Goal: Task Accomplishment & Management: Complete application form

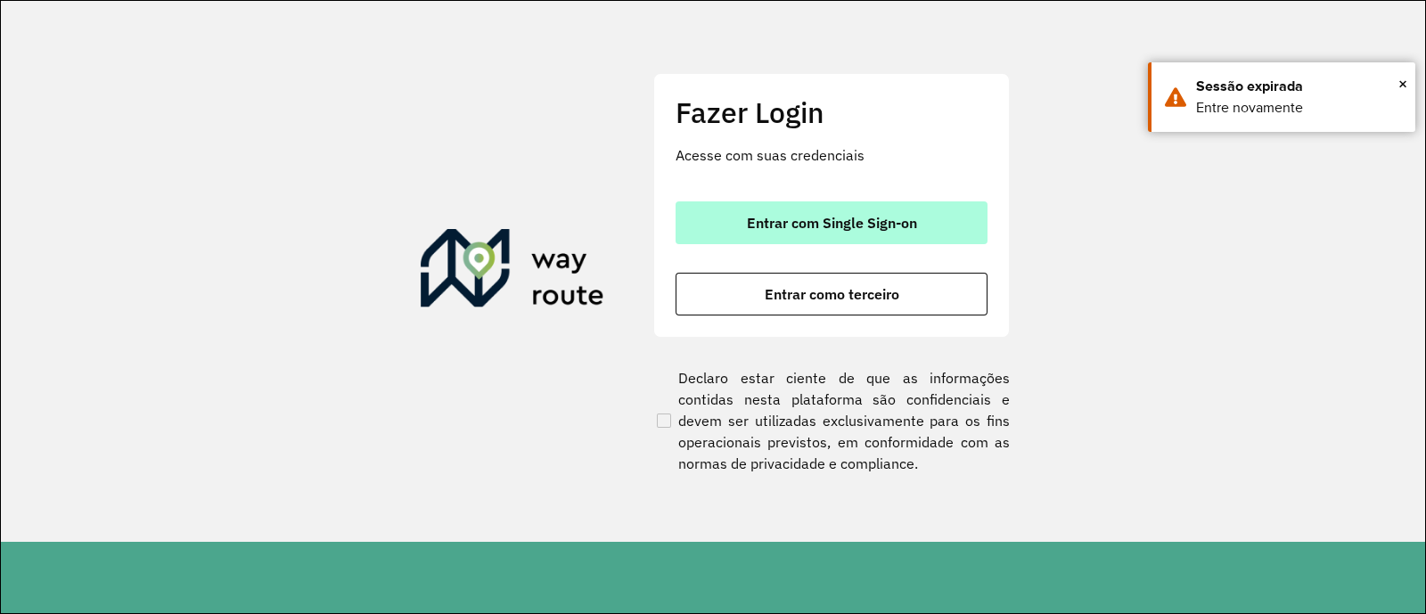
click at [758, 221] on span "Entrar com Single Sign-on" at bounding box center [832, 223] width 170 height 14
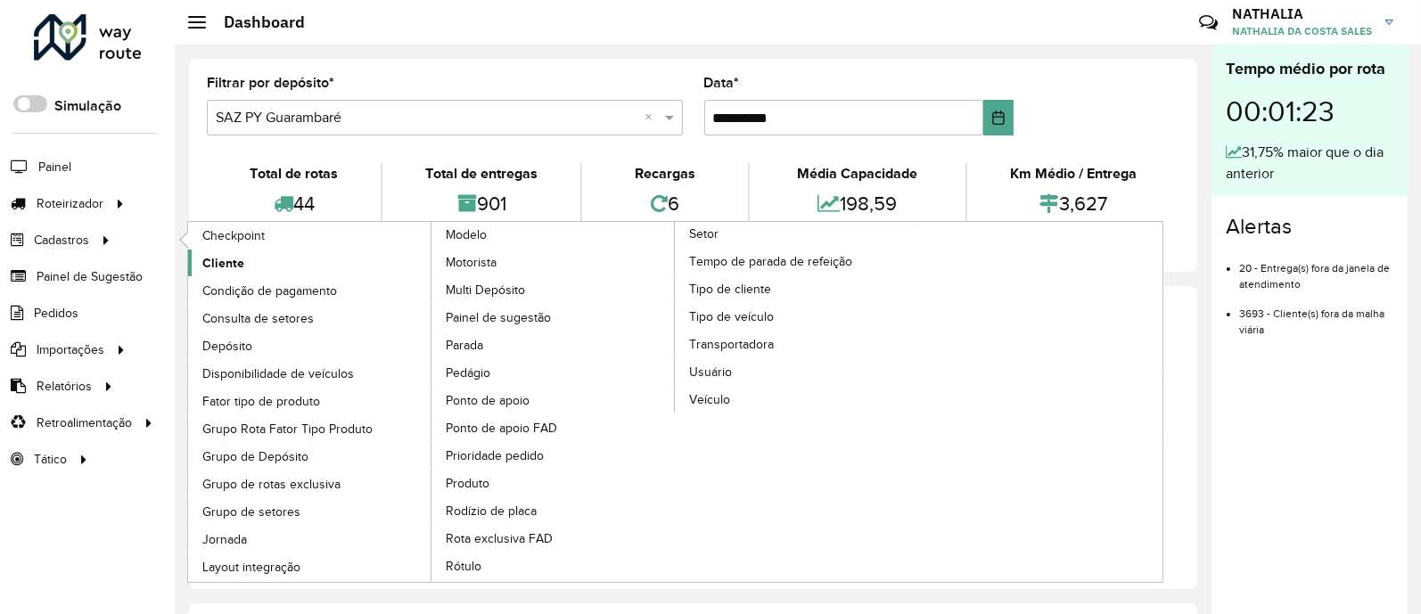
click at [226, 261] on span "Cliente" at bounding box center [223, 263] width 42 height 19
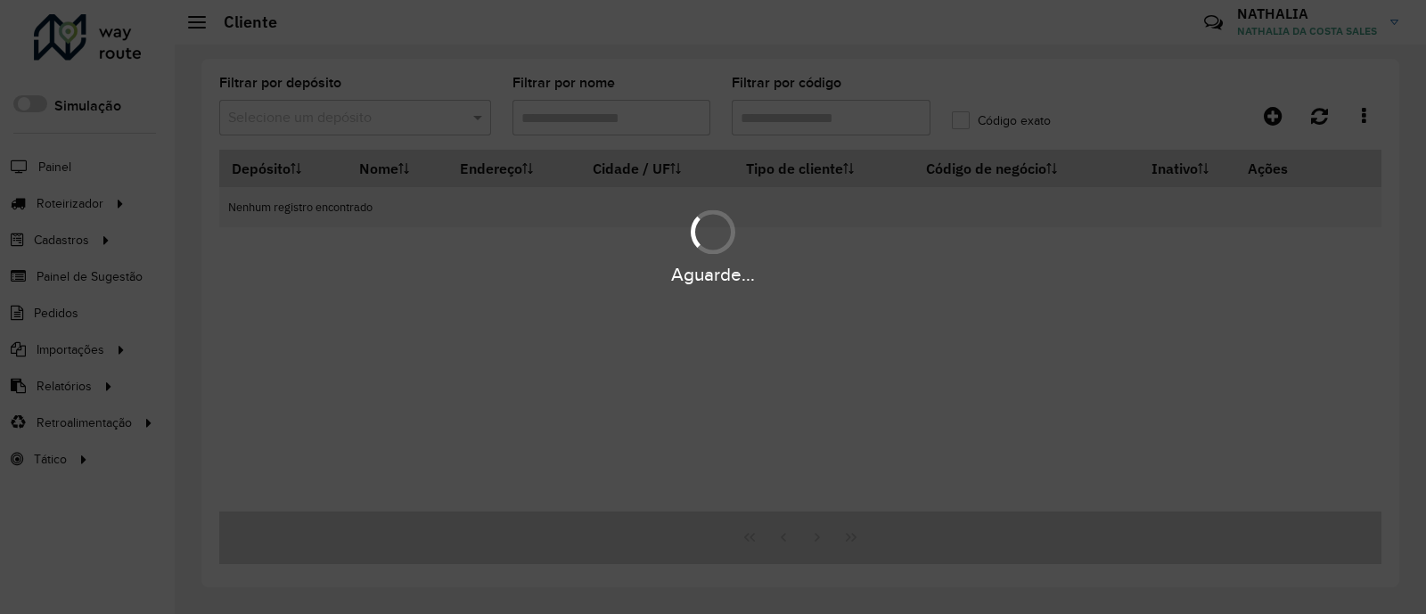
click at [793, 118] on div "Aguarde..." at bounding box center [713, 307] width 1426 height 614
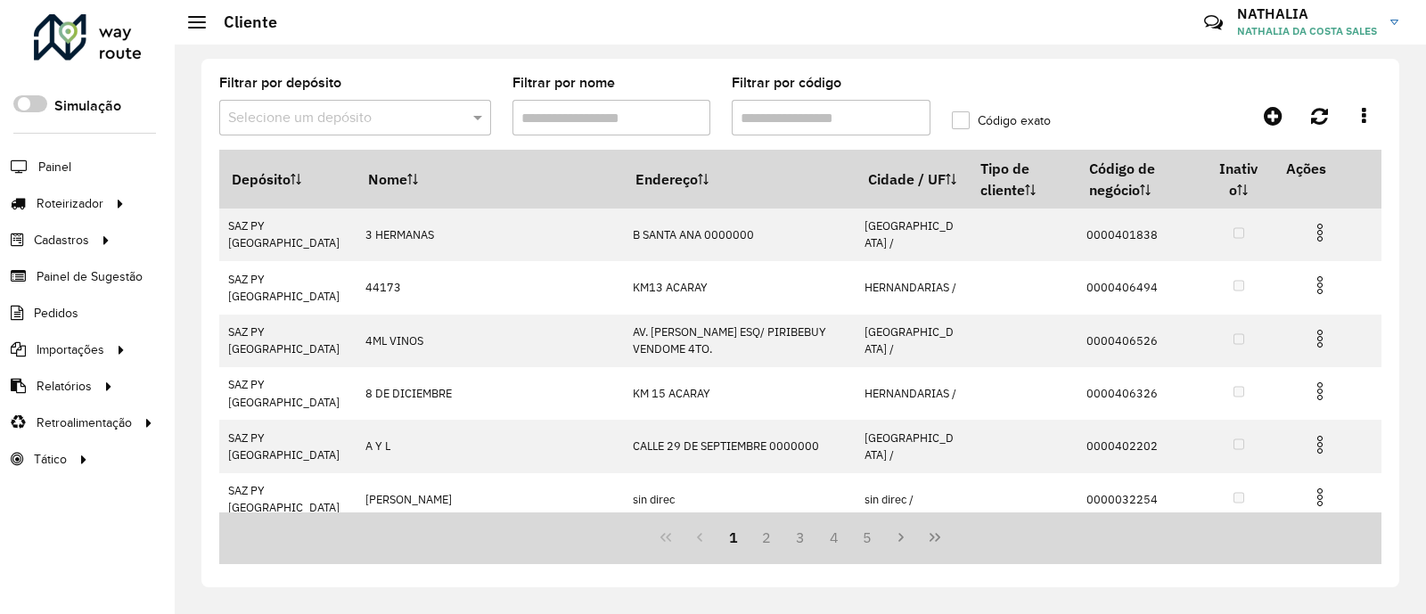
click at [793, 118] on input "Filtrar por código" at bounding box center [831, 118] width 199 height 36
paste input "*****"
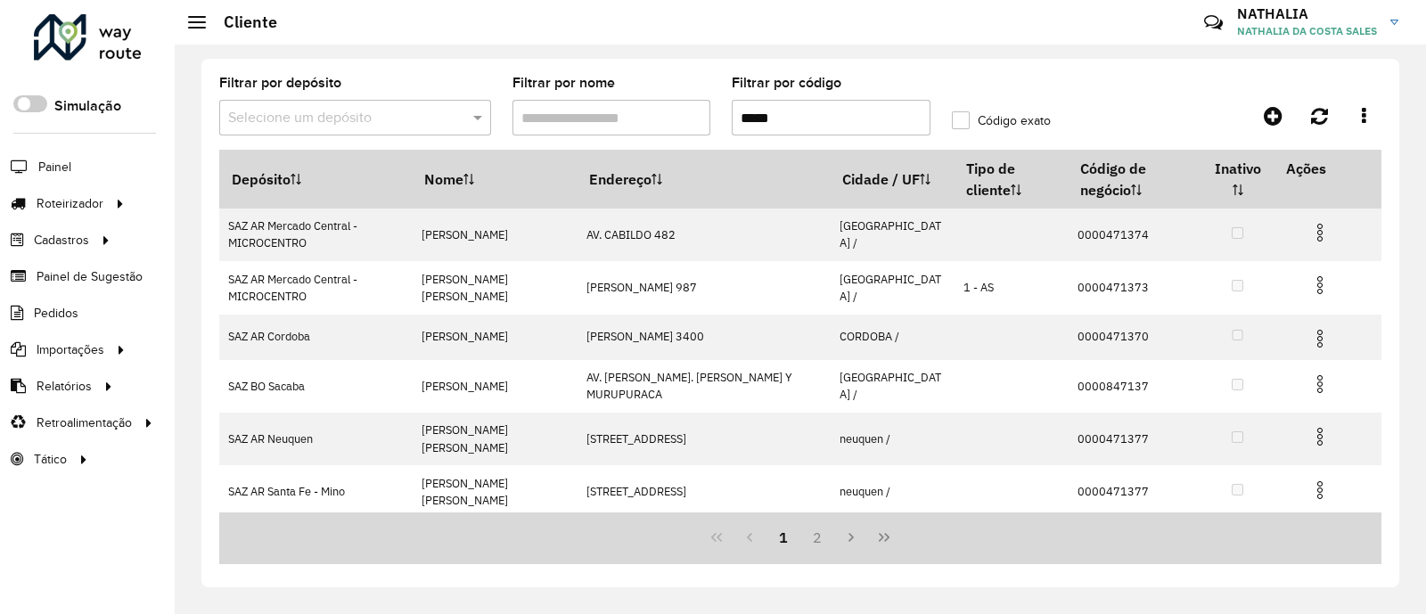
type input "*****"
click at [419, 126] on input "text" at bounding box center [337, 118] width 218 height 21
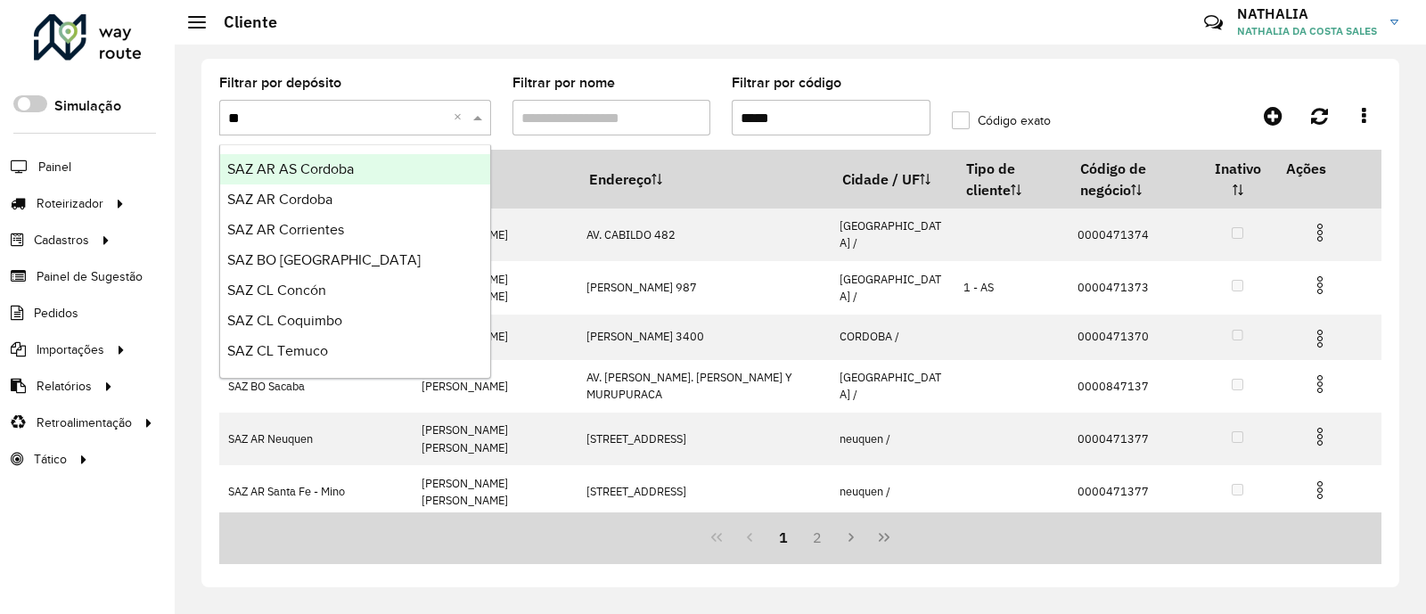
type input "***"
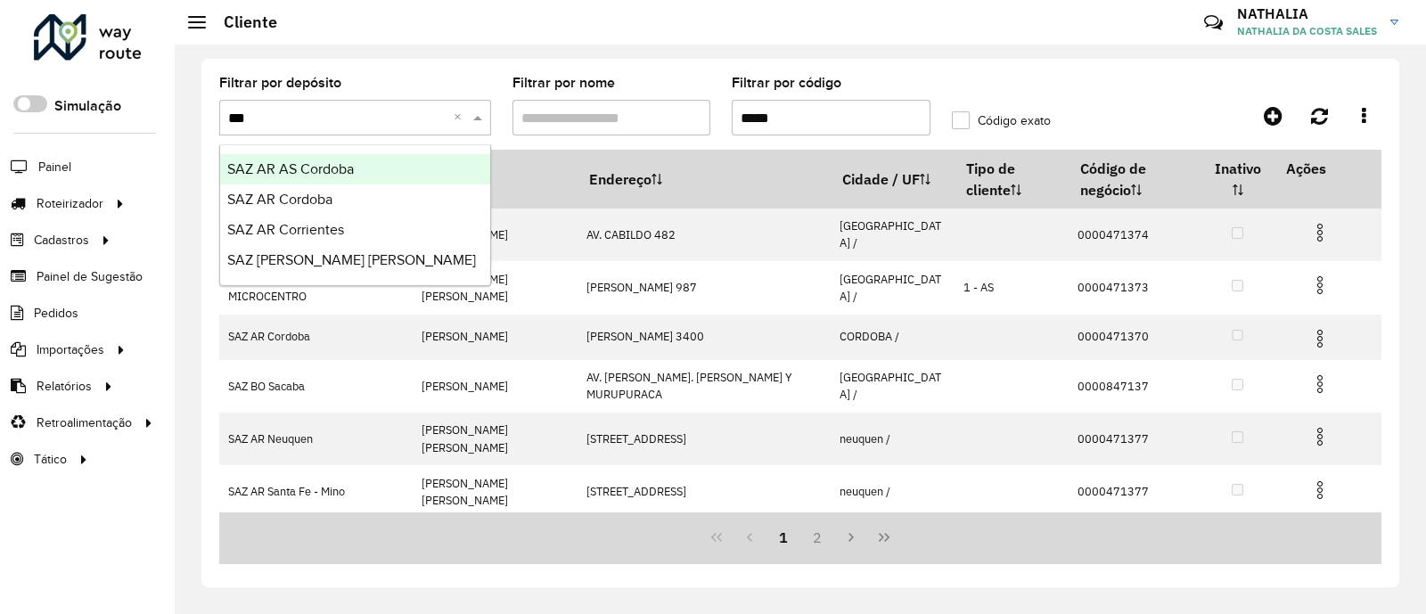
click at [382, 171] on div "SAZ AR AS Cordoba" at bounding box center [355, 169] width 270 height 30
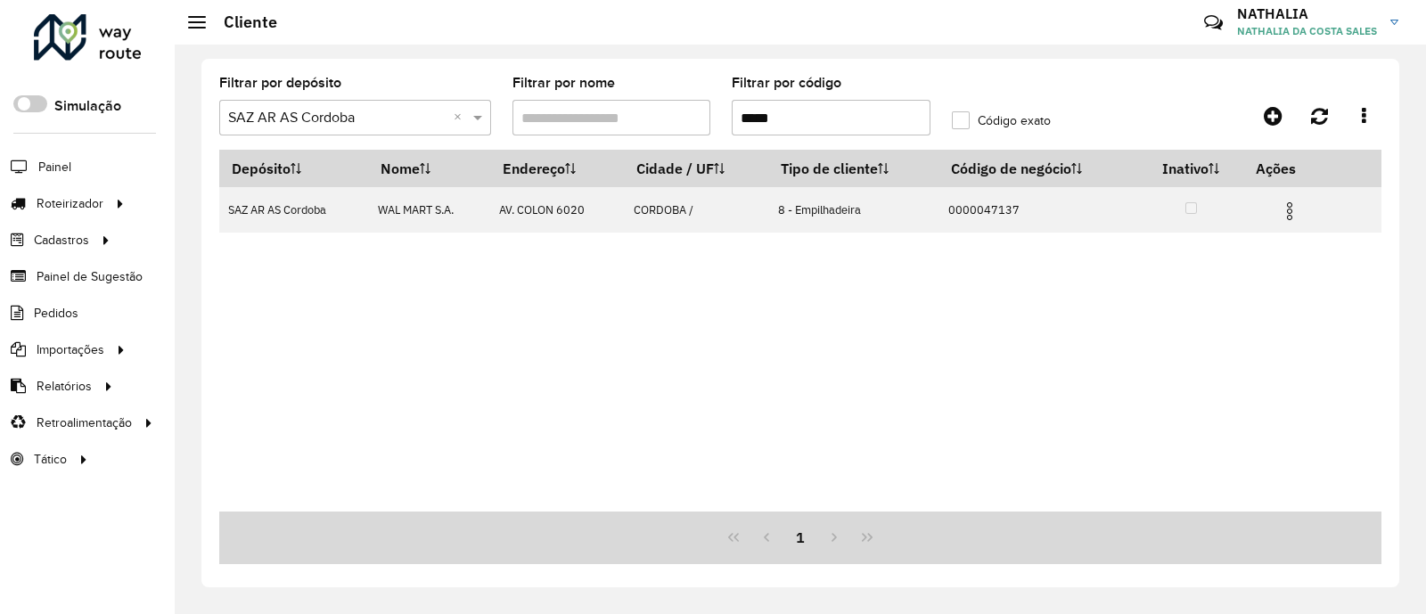
click at [337, 120] on input "text" at bounding box center [337, 118] width 218 height 21
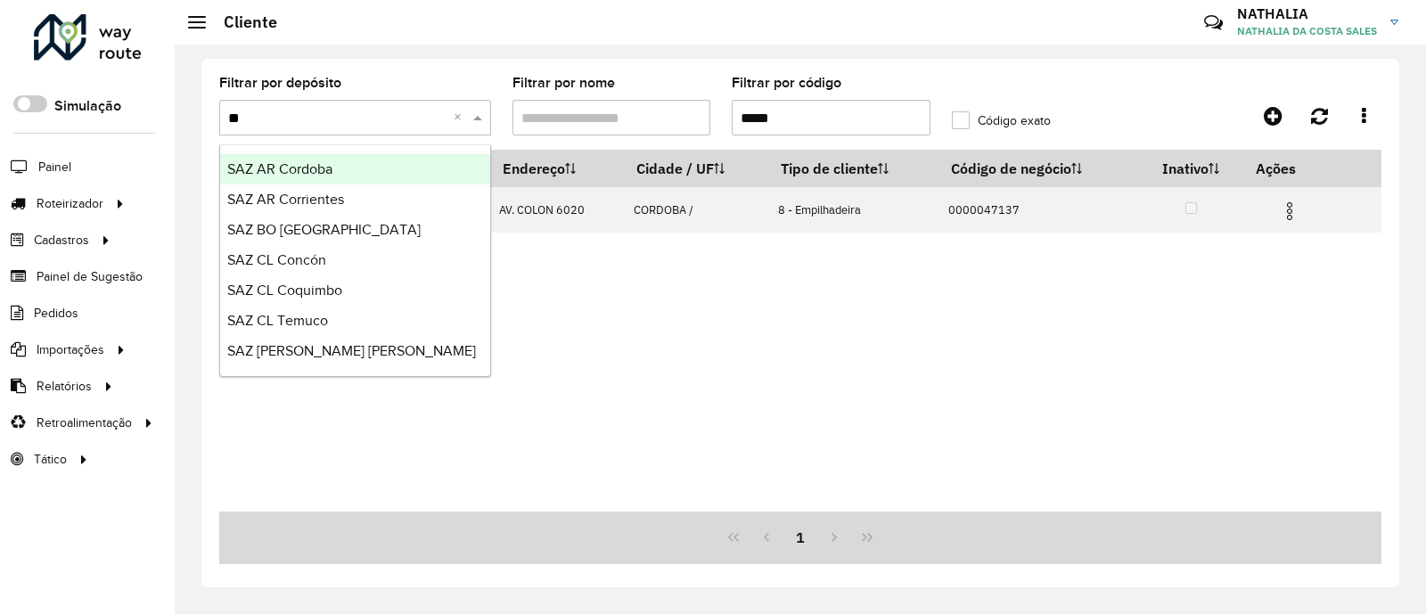
type input "***"
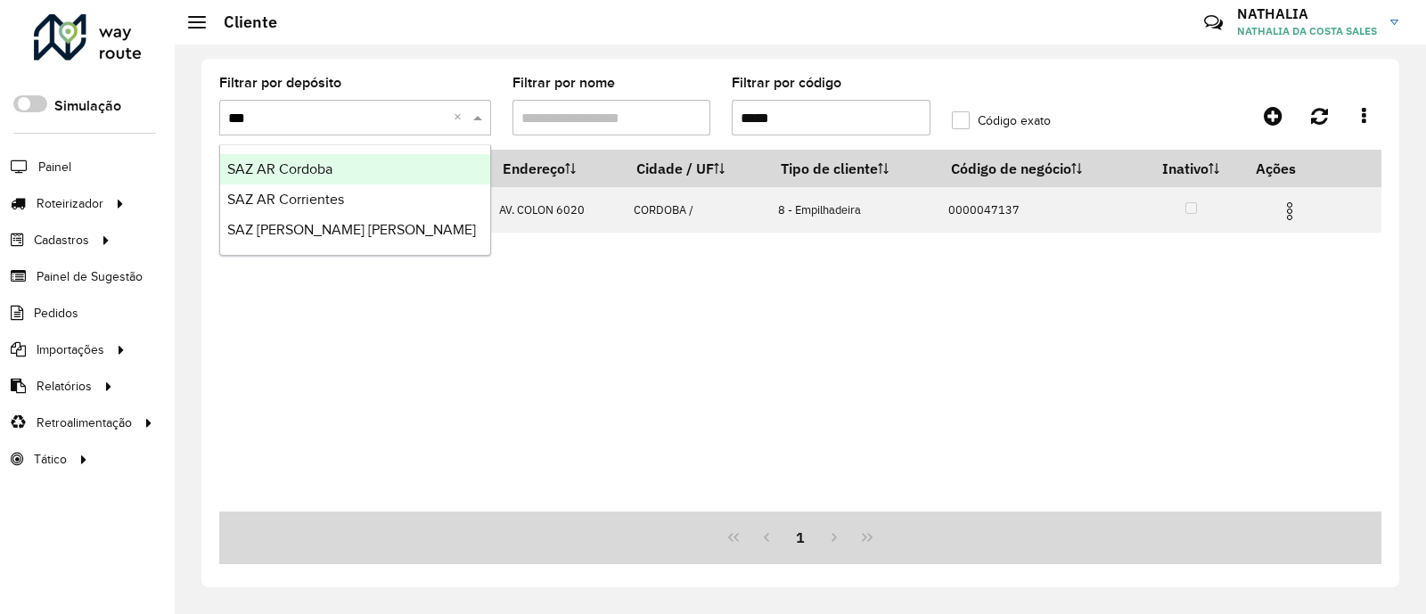
click at [259, 153] on ng-dropdown-panel "SAZ AR Cordoba SAZ AR Corrientes SAZ PY Coronel Oviedo" at bounding box center [355, 199] width 272 height 111
click at [259, 154] on div "SAZ AR Cordoba" at bounding box center [355, 169] width 270 height 30
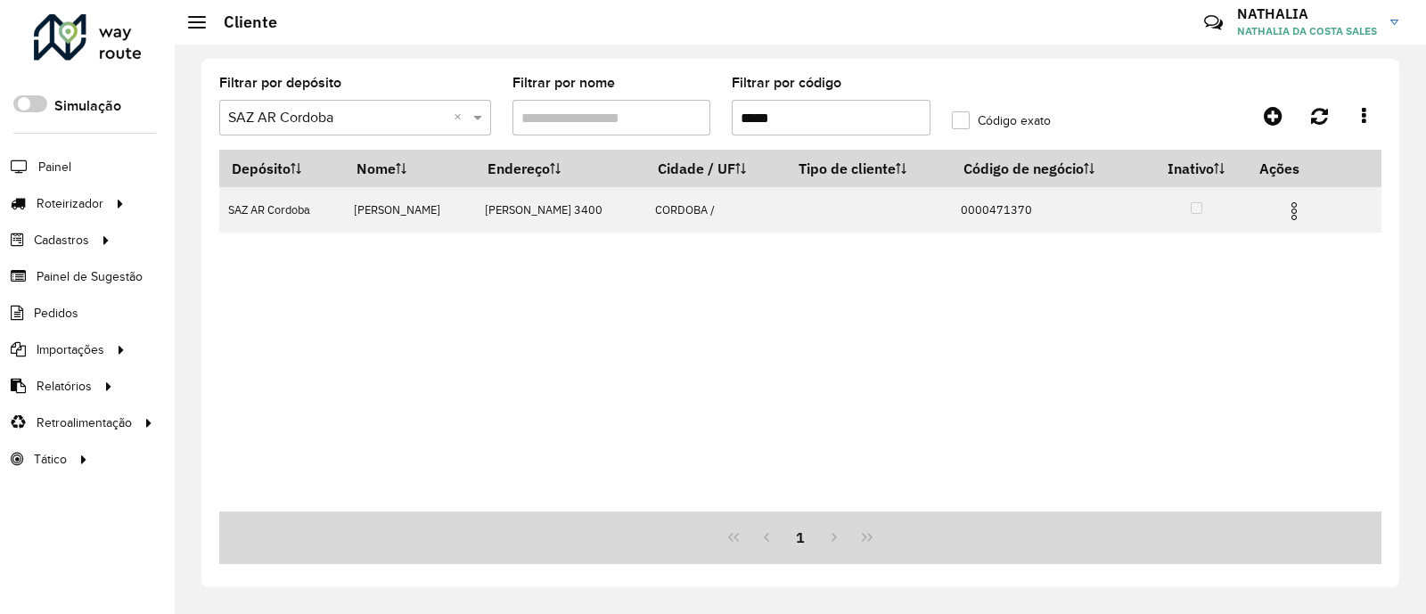
click at [378, 333] on div "Depósito Nome Endereço Cidade / UF Tipo de cliente Código de negócio Inativo Aç…" at bounding box center [800, 331] width 1162 height 362
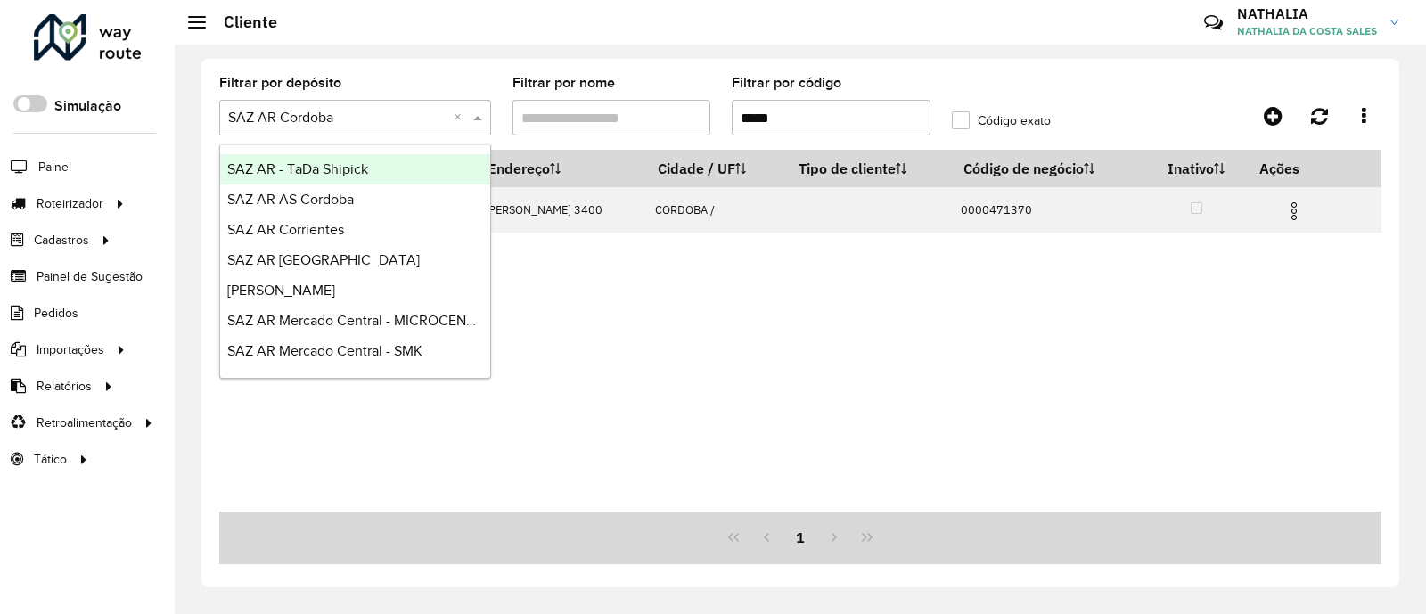
click at [404, 111] on input "text" at bounding box center [337, 118] width 218 height 21
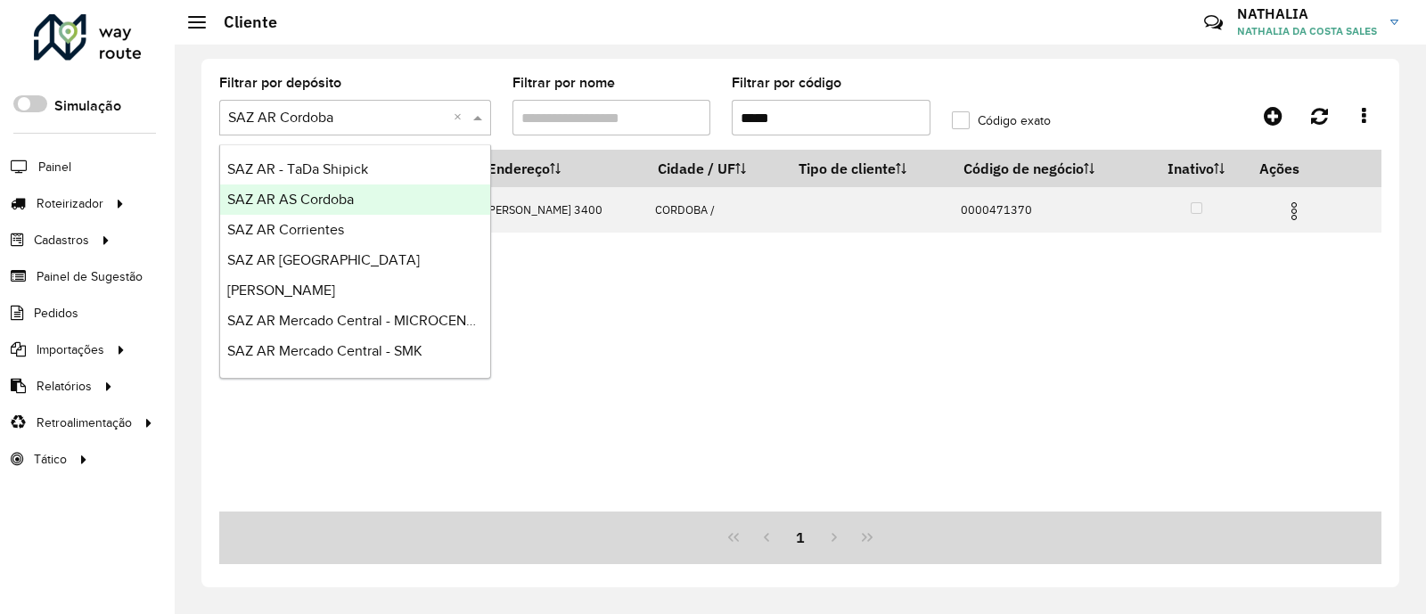
click at [342, 201] on span "SAZ AR AS Cordoba" at bounding box center [290, 199] width 127 height 15
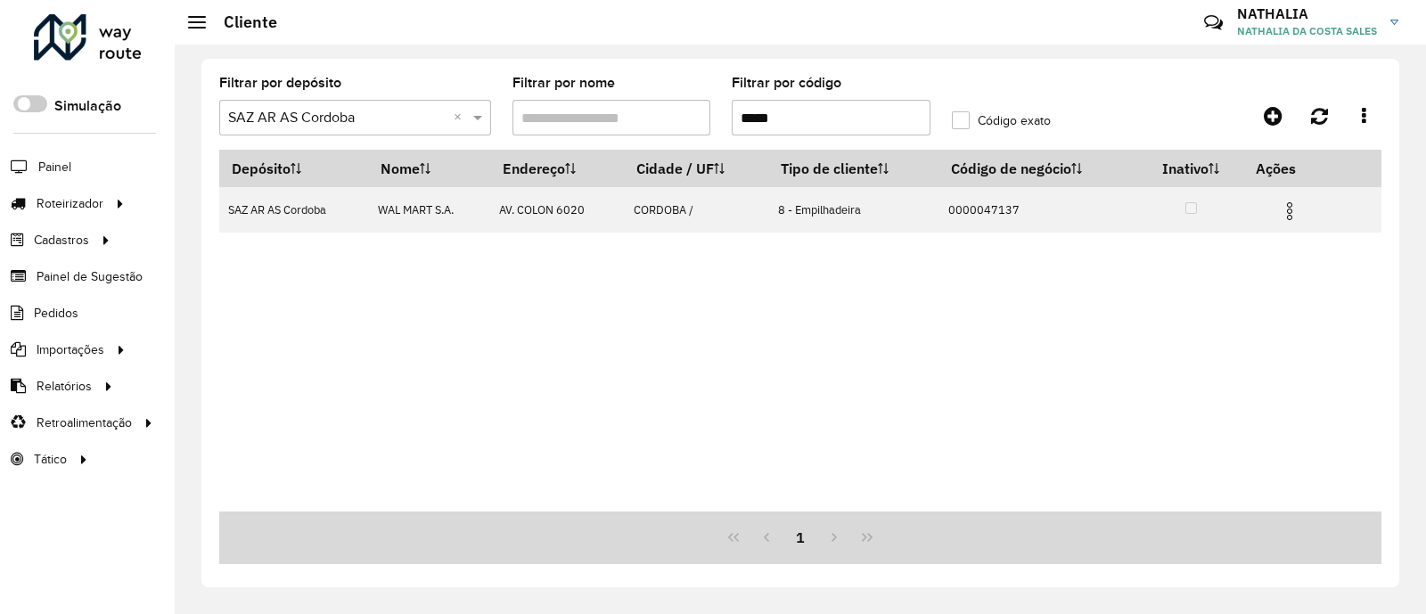
click at [472, 316] on div "Depósito Nome Endereço Cidade / UF Tipo de cliente Código de negócio Inativo Aç…" at bounding box center [800, 331] width 1162 height 362
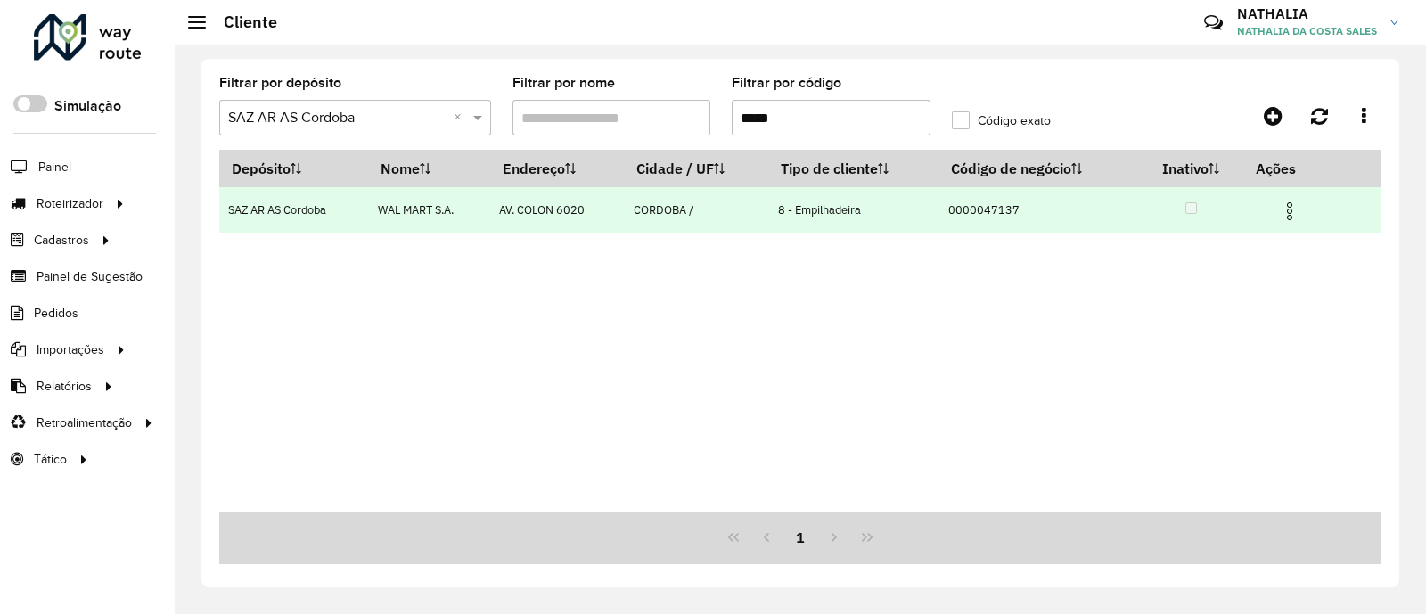
copy thead "Depósito Nome Endereço Cidade / UF Tipo de cliente Código de negócio Inativo"
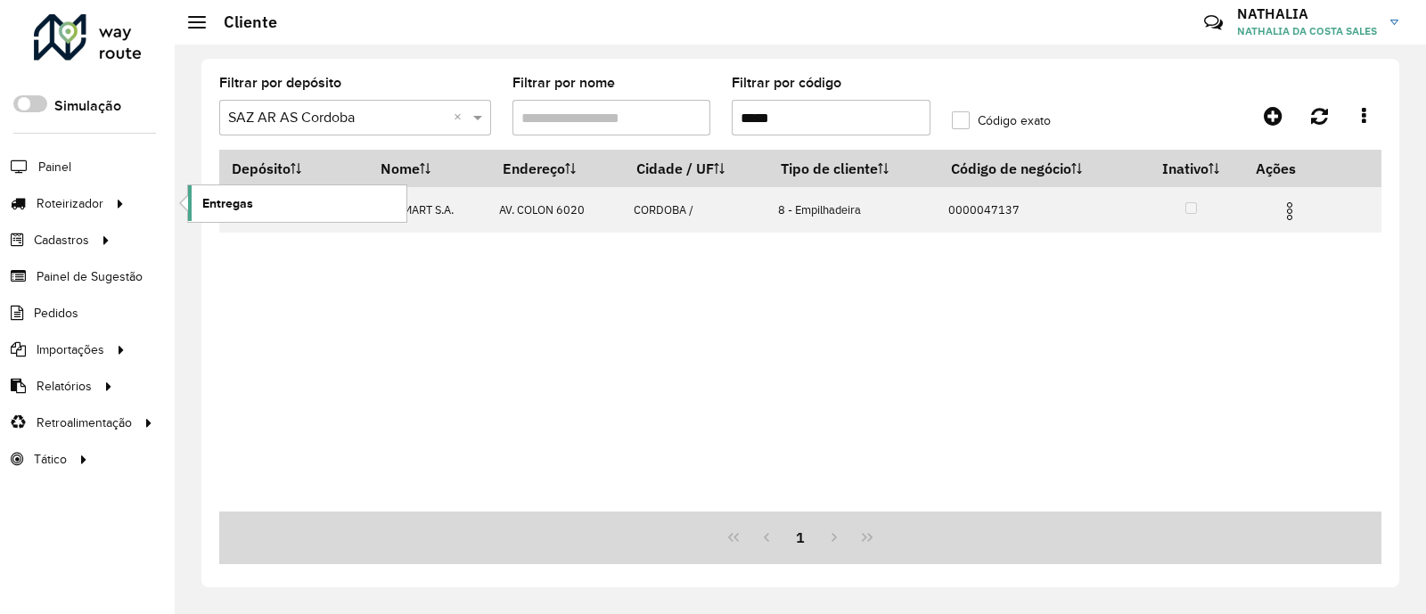
click at [242, 206] on span "Entregas" at bounding box center [227, 203] width 51 height 19
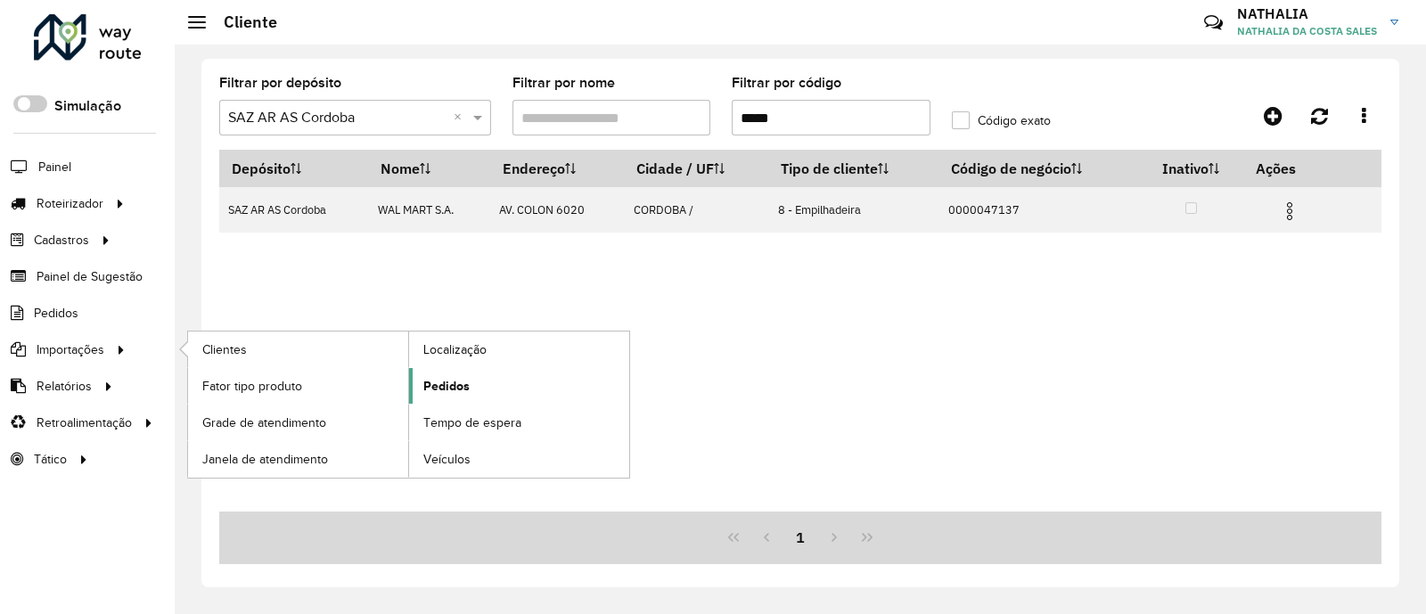
click at [459, 384] on span "Pedidos" at bounding box center [446, 386] width 46 height 19
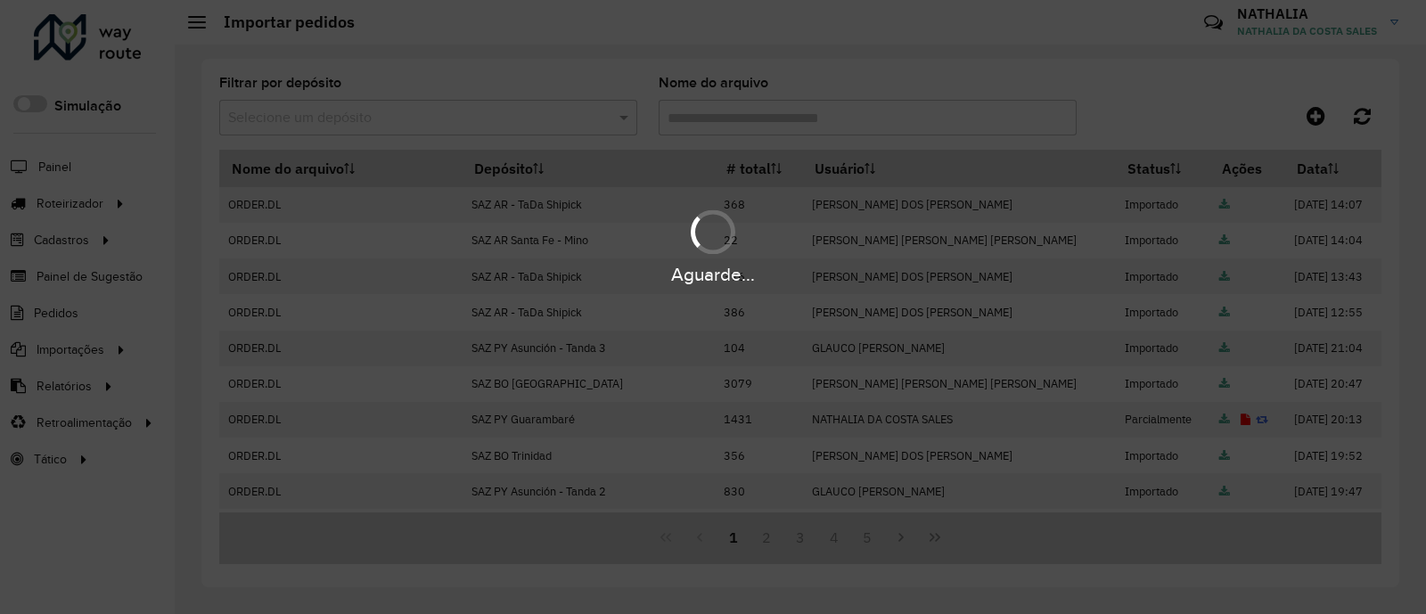
click at [459, 130] on div "Aguarde..." at bounding box center [713, 307] width 1426 height 614
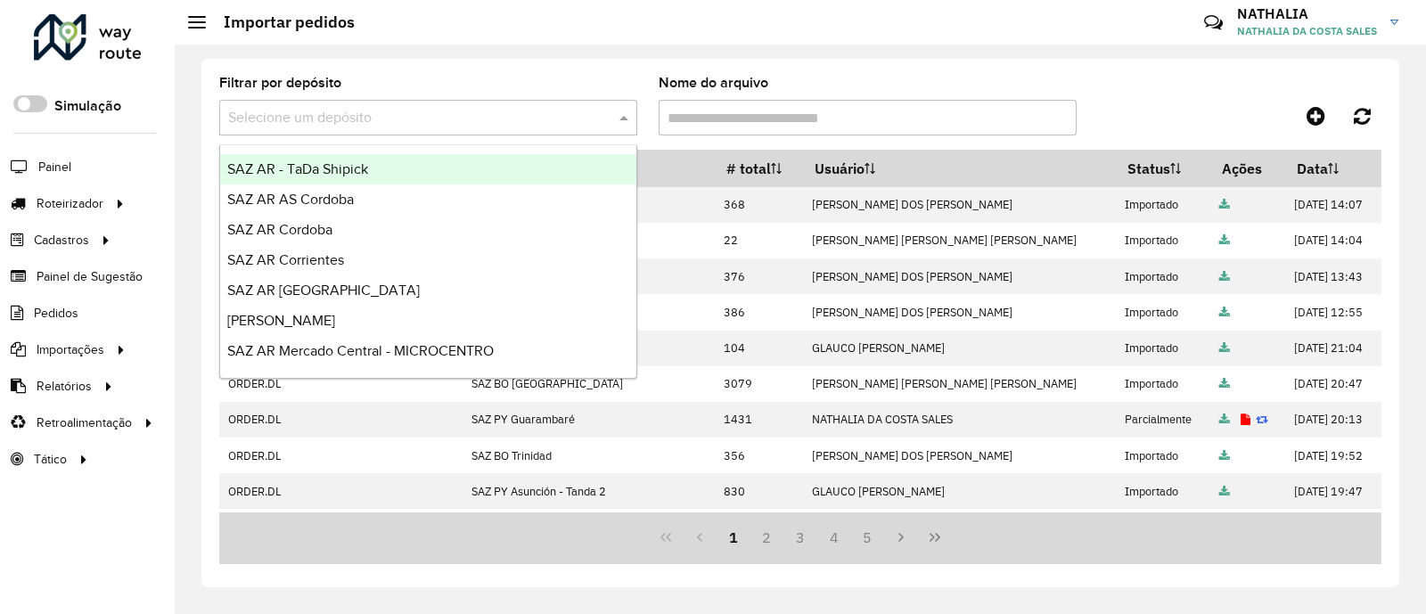
click at [467, 118] on input "text" at bounding box center [410, 118] width 365 height 21
type input "***"
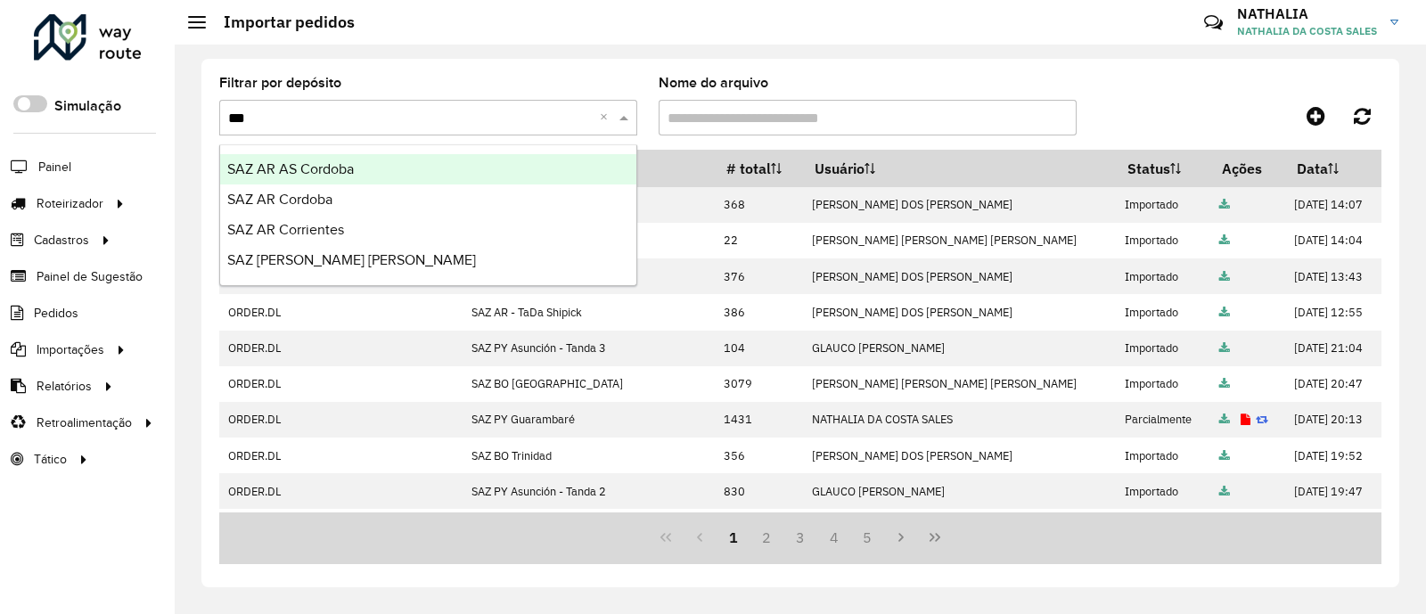
click at [390, 168] on div "SAZ AR AS Cordoba" at bounding box center [428, 169] width 416 height 30
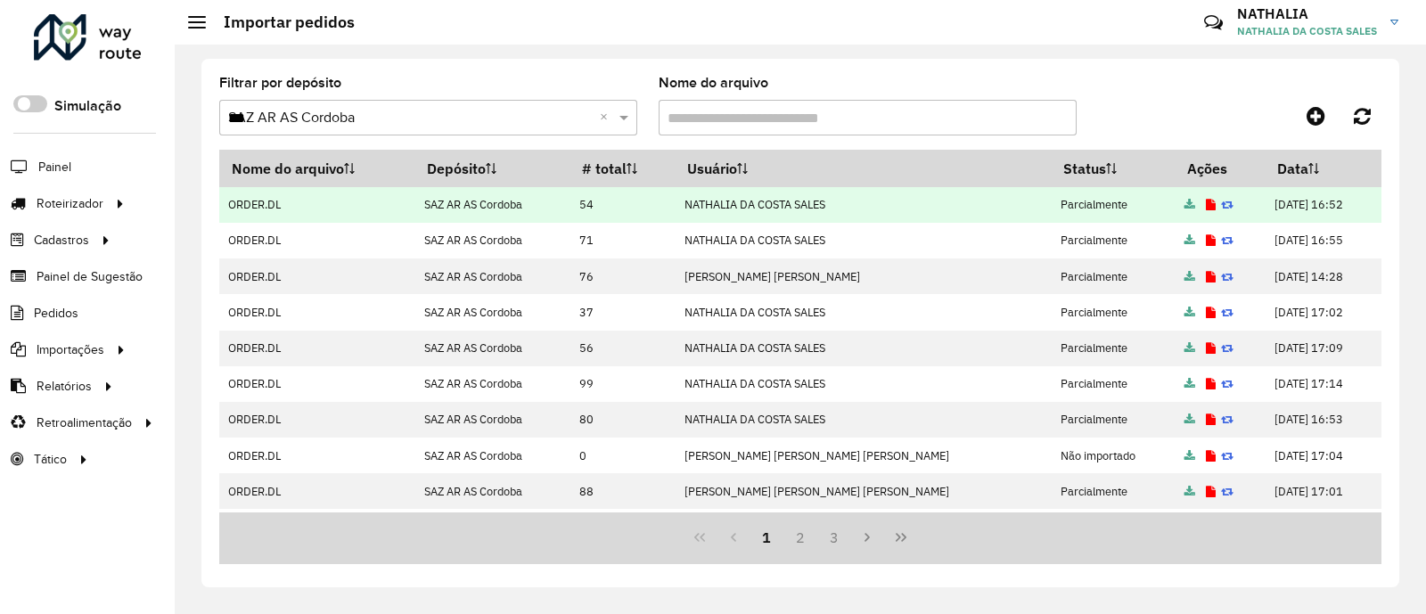
click at [1135, 208] on icon at bounding box center [1211, 206] width 10 height 12
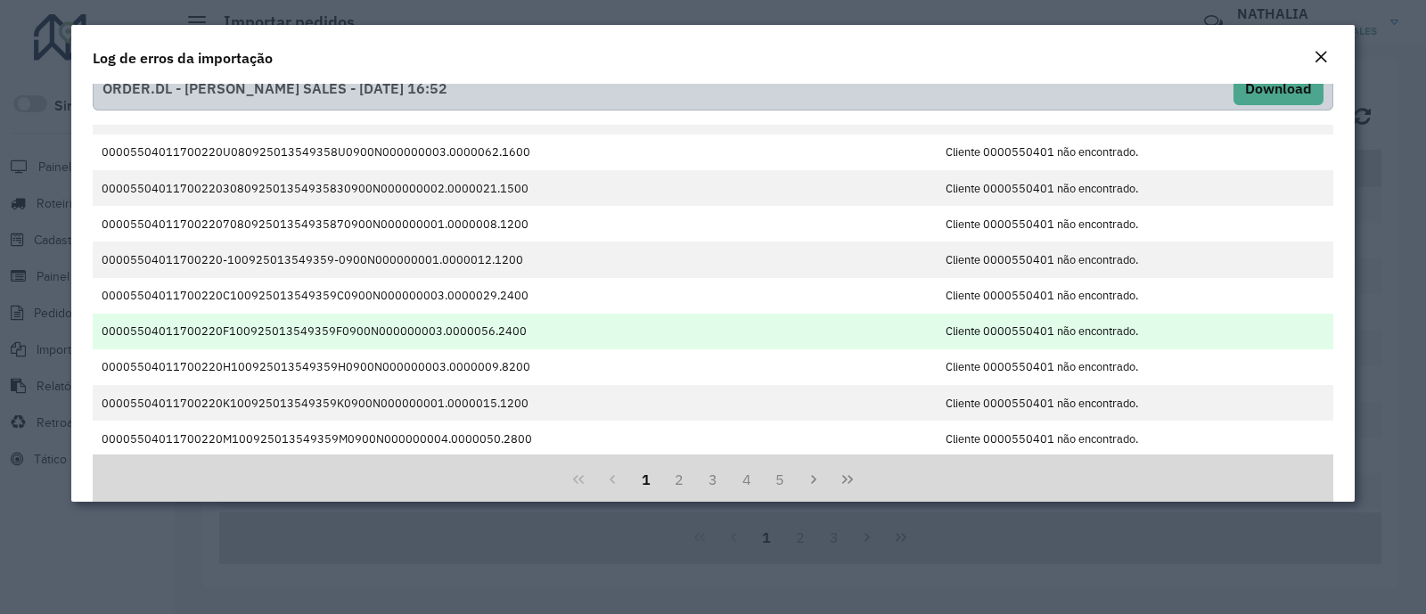
scroll to position [49, 0]
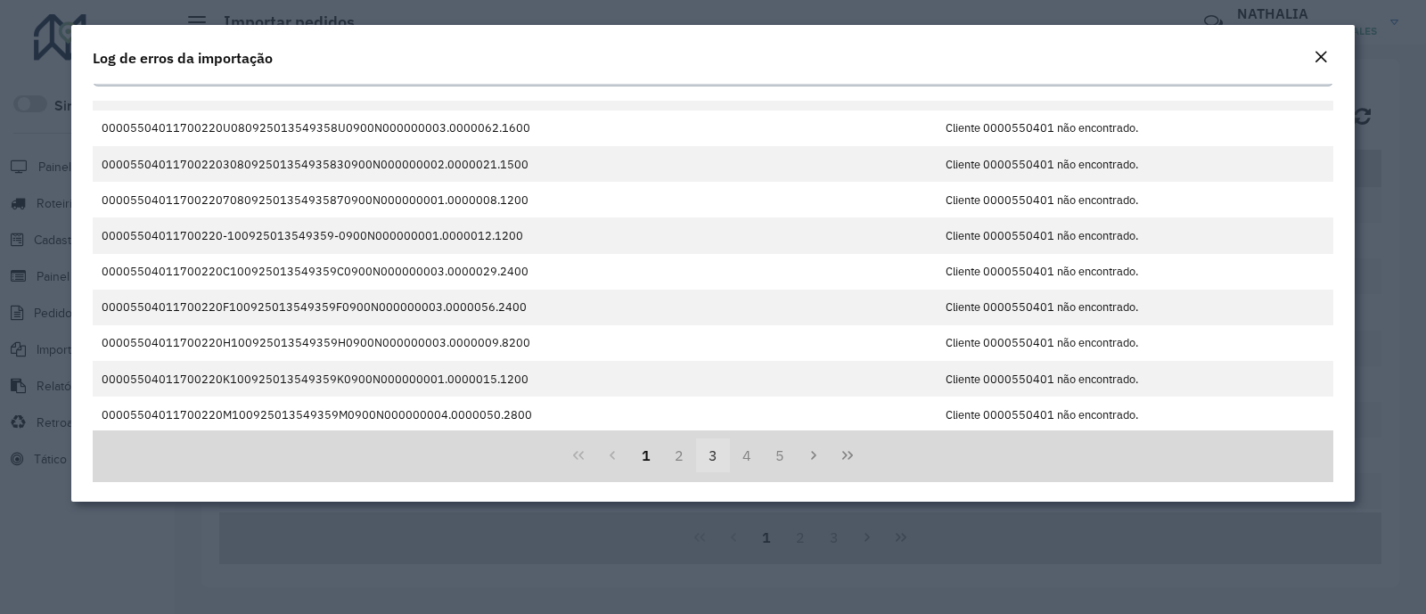
click at [704, 456] on button "3" at bounding box center [713, 456] width 34 height 34
click at [678, 456] on button "2" at bounding box center [679, 456] width 34 height 34
click at [730, 453] on button "4" at bounding box center [747, 456] width 34 height 34
click at [705, 455] on button "4" at bounding box center [713, 456] width 34 height 34
click at [787, 448] on button "6" at bounding box center [781, 456] width 34 height 34
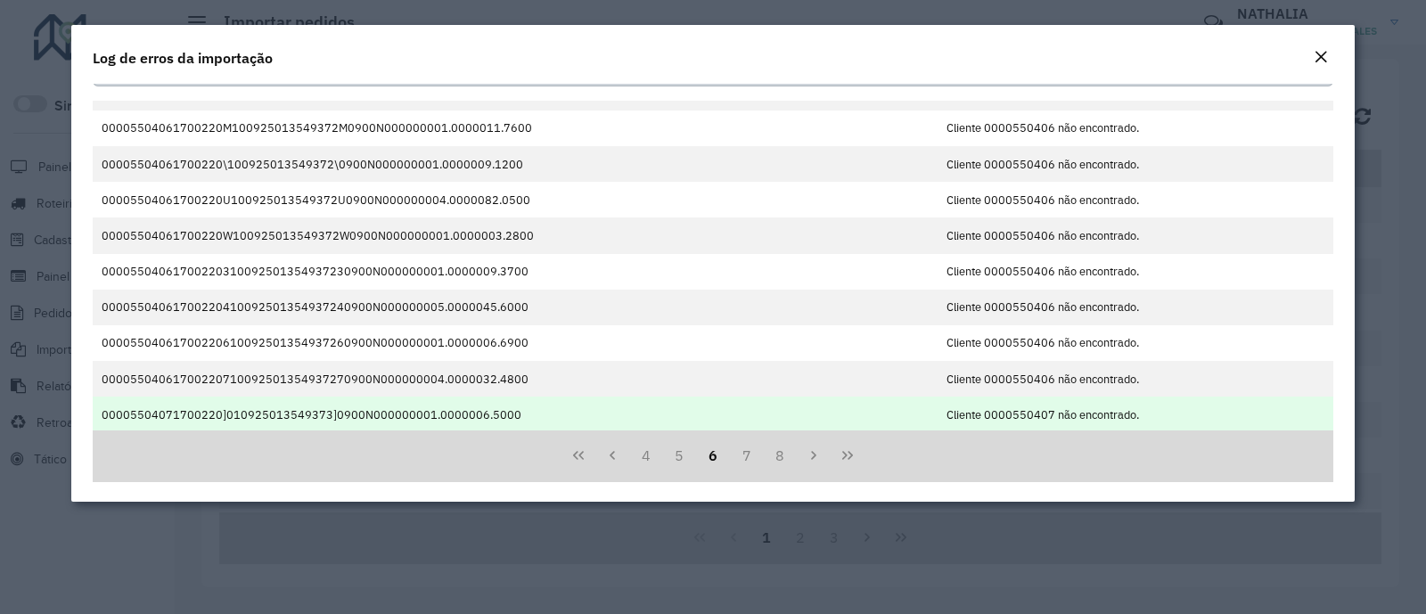
click at [1016, 416] on td "Cliente 0000550407 não encontrado." at bounding box center [1135, 415] width 396 height 36
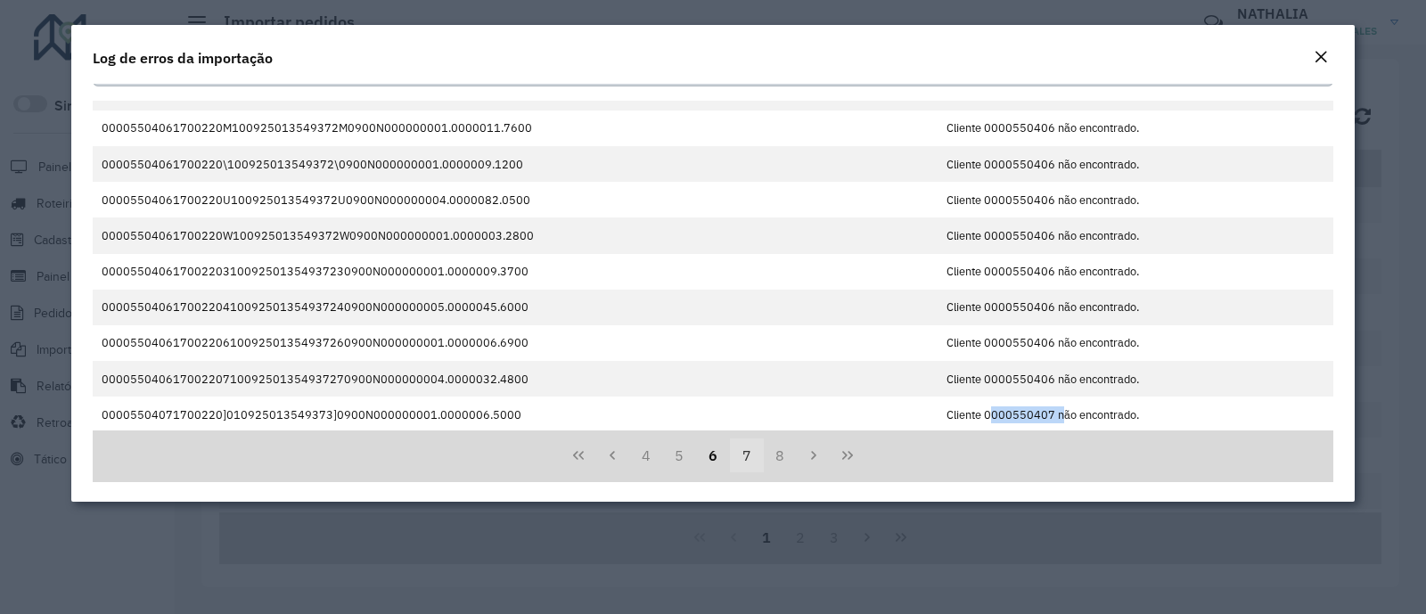
click at [735, 449] on button "7" at bounding box center [747, 456] width 34 height 34
click at [773, 451] on button "9" at bounding box center [781, 456] width 34 height 34
click at [774, 451] on button "11" at bounding box center [781, 456] width 34 height 34
click at [774, 451] on button "13" at bounding box center [781, 456] width 34 height 34
click at [774, 451] on button "14" at bounding box center [781, 456] width 34 height 34
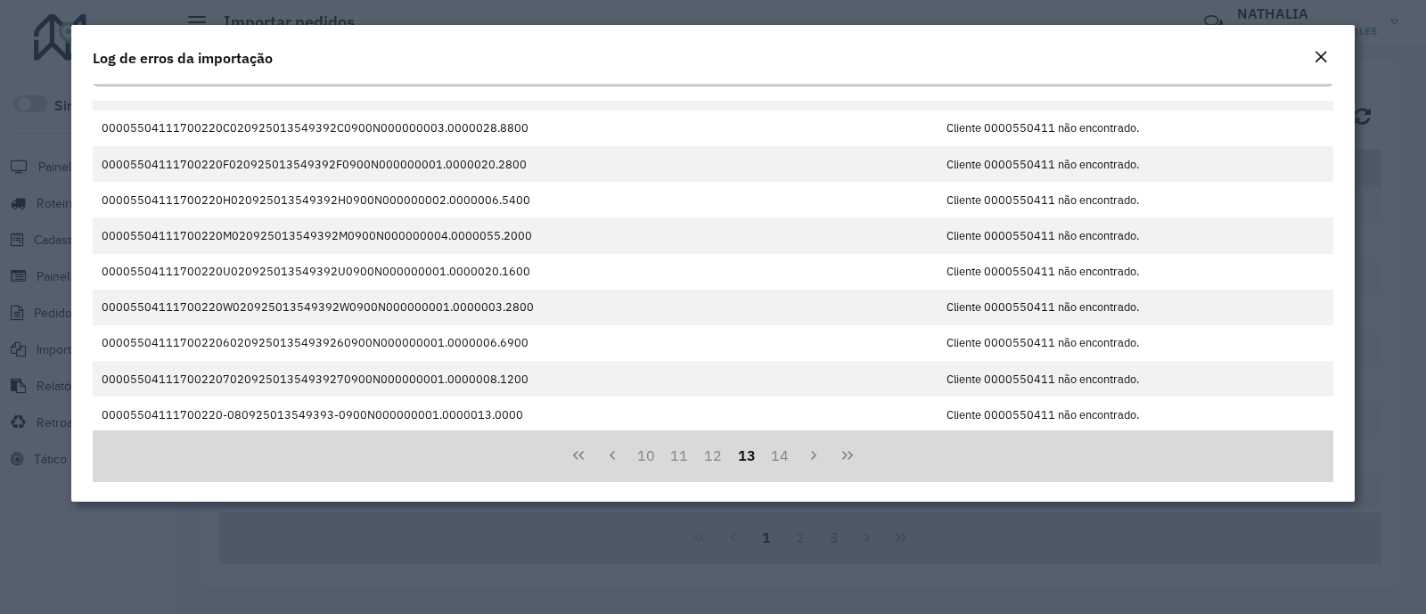
scroll to position [44, 0]
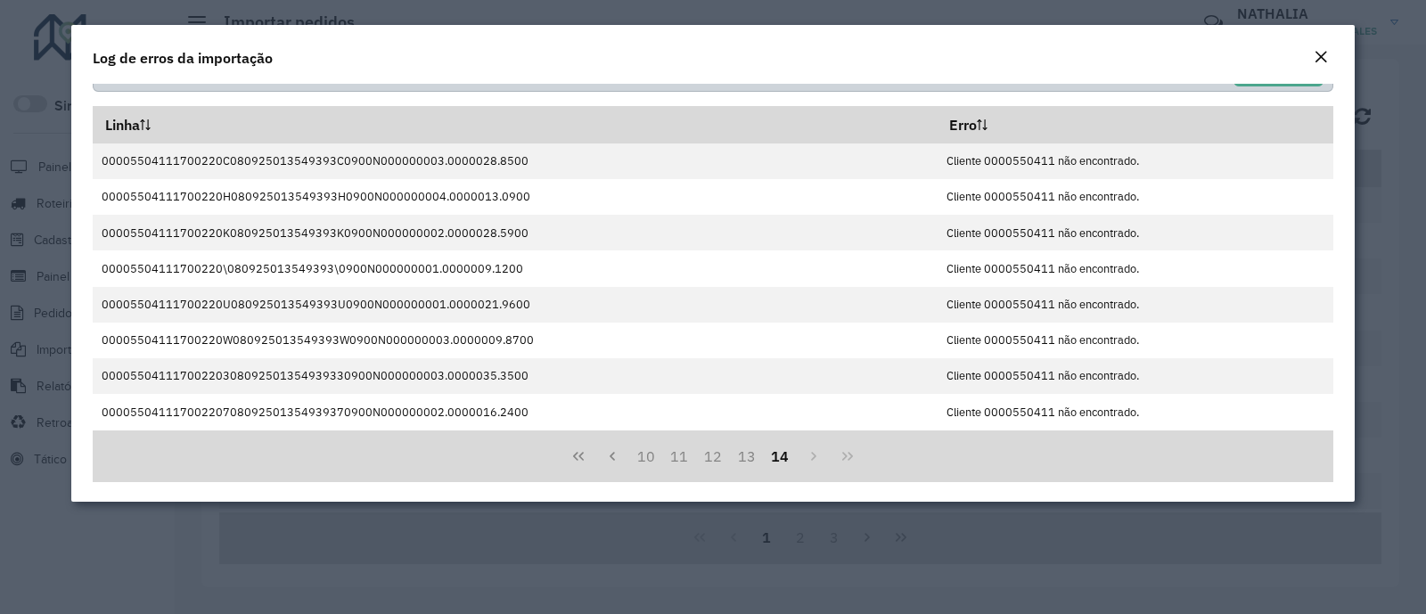
click at [774, 451] on button "14" at bounding box center [781, 456] width 34 height 34
click at [749, 462] on button "13" at bounding box center [747, 456] width 34 height 34
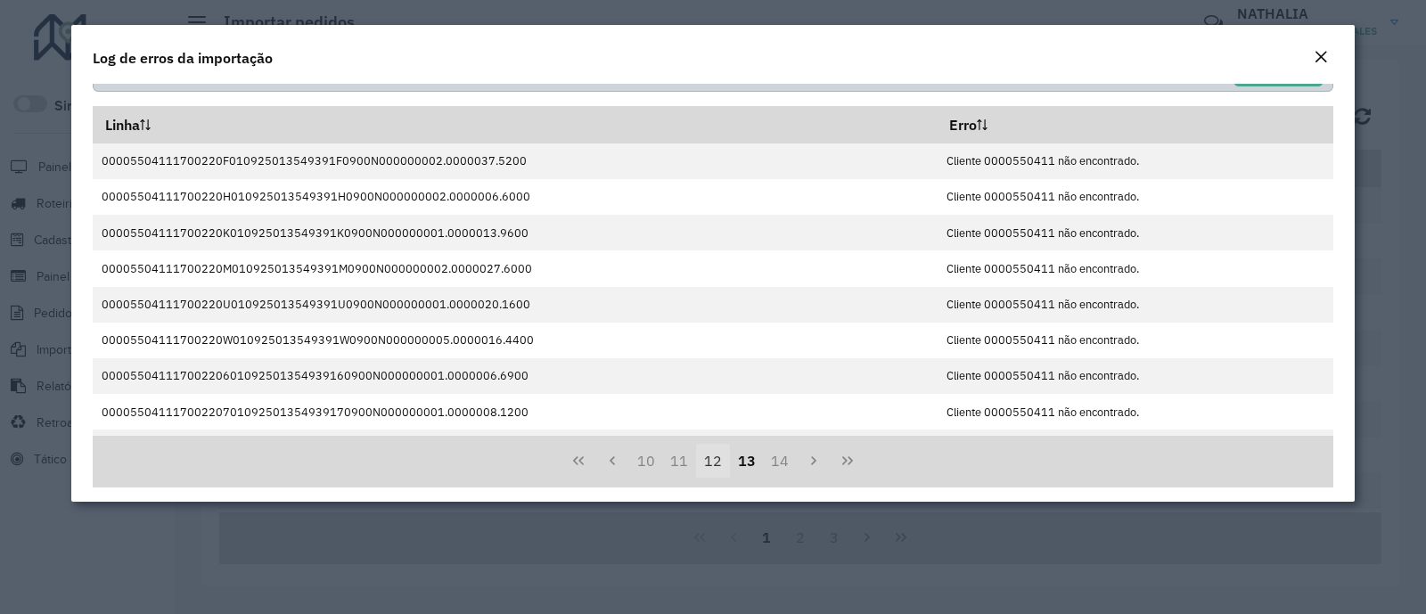
click at [716, 460] on button "12" at bounding box center [713, 461] width 34 height 34
click at [680, 459] on button "11" at bounding box center [679, 461] width 34 height 34
click at [639, 462] on button "9" at bounding box center [646, 461] width 34 height 34
click at [624, 464] on button "Previous Page" at bounding box center [612, 461] width 34 height 34
click at [607, 464] on icon "Previous Page" at bounding box center [612, 461] width 14 height 14
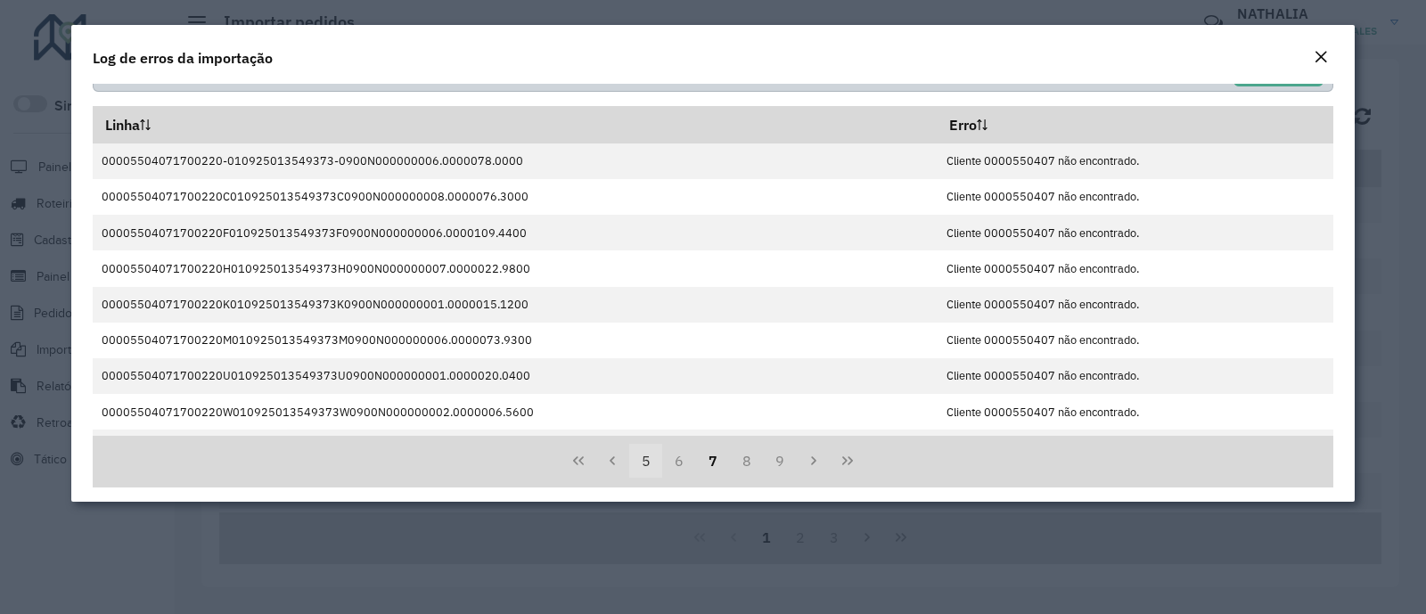
click at [643, 459] on button "5" at bounding box center [646, 461] width 34 height 34
click at [643, 459] on button "3" at bounding box center [646, 461] width 34 height 34
click at [643, 459] on button "1" at bounding box center [646, 461] width 34 height 34
click at [642, 457] on button "1" at bounding box center [646, 461] width 34 height 34
click at [1135, 60] on em "Close" at bounding box center [1321, 57] width 14 height 14
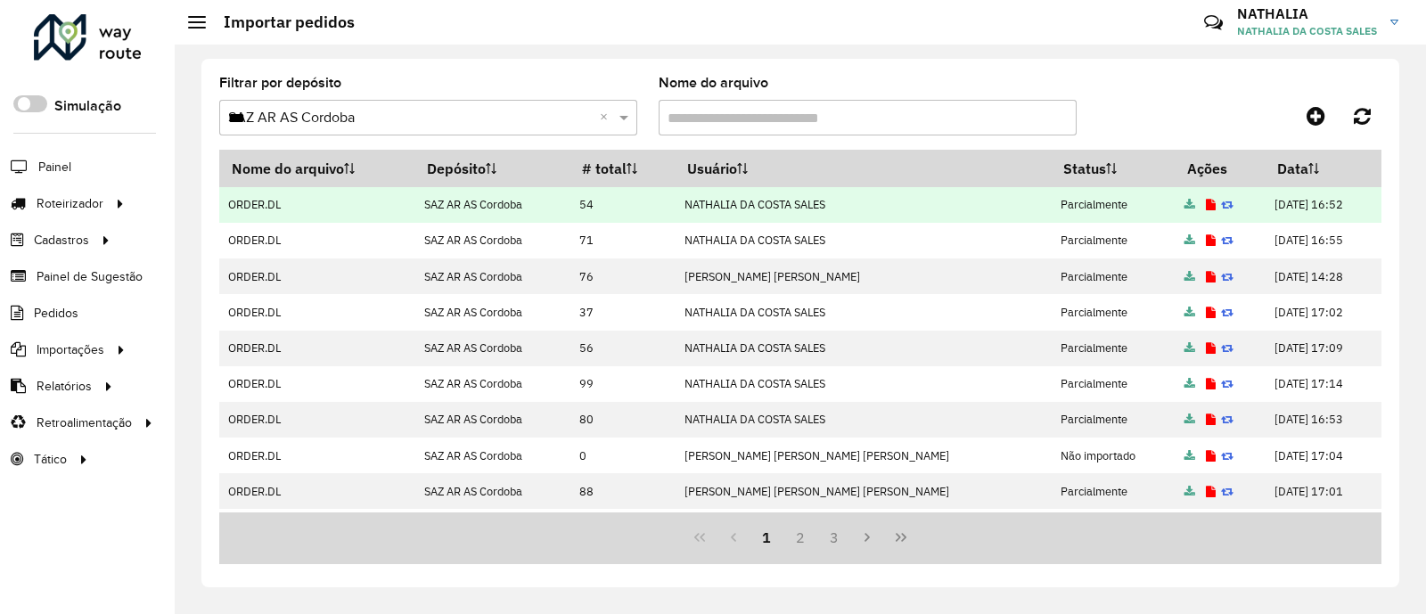
click at [1135, 203] on icon at bounding box center [1190, 206] width 11 height 12
click at [1135, 203] on icon at bounding box center [1211, 206] width 10 height 12
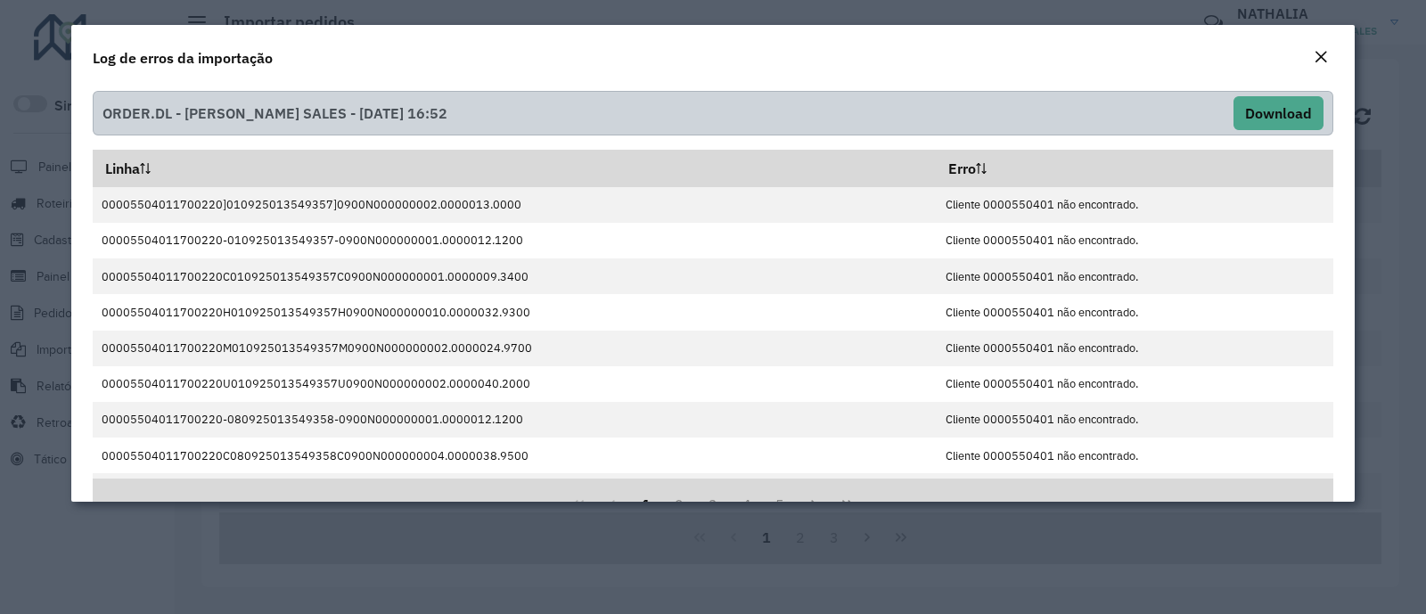
click at [1135, 64] on button "Close" at bounding box center [1321, 57] width 25 height 23
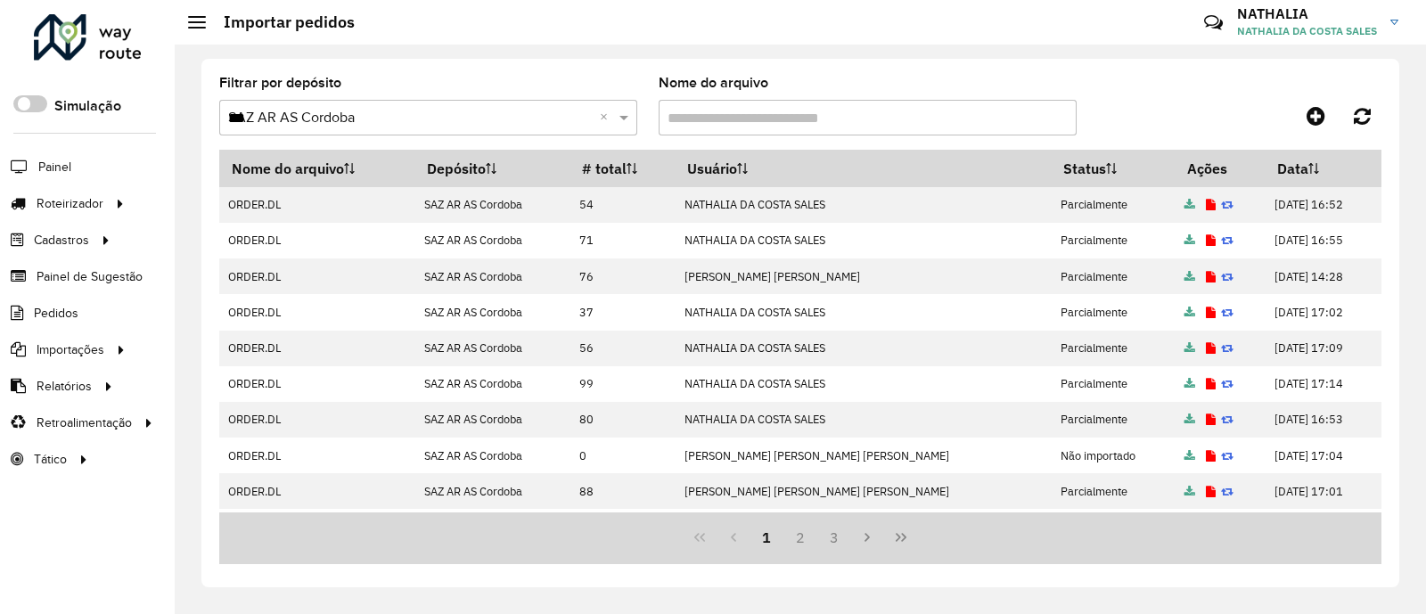
click at [439, 119] on input "***" at bounding box center [410, 118] width 365 height 21
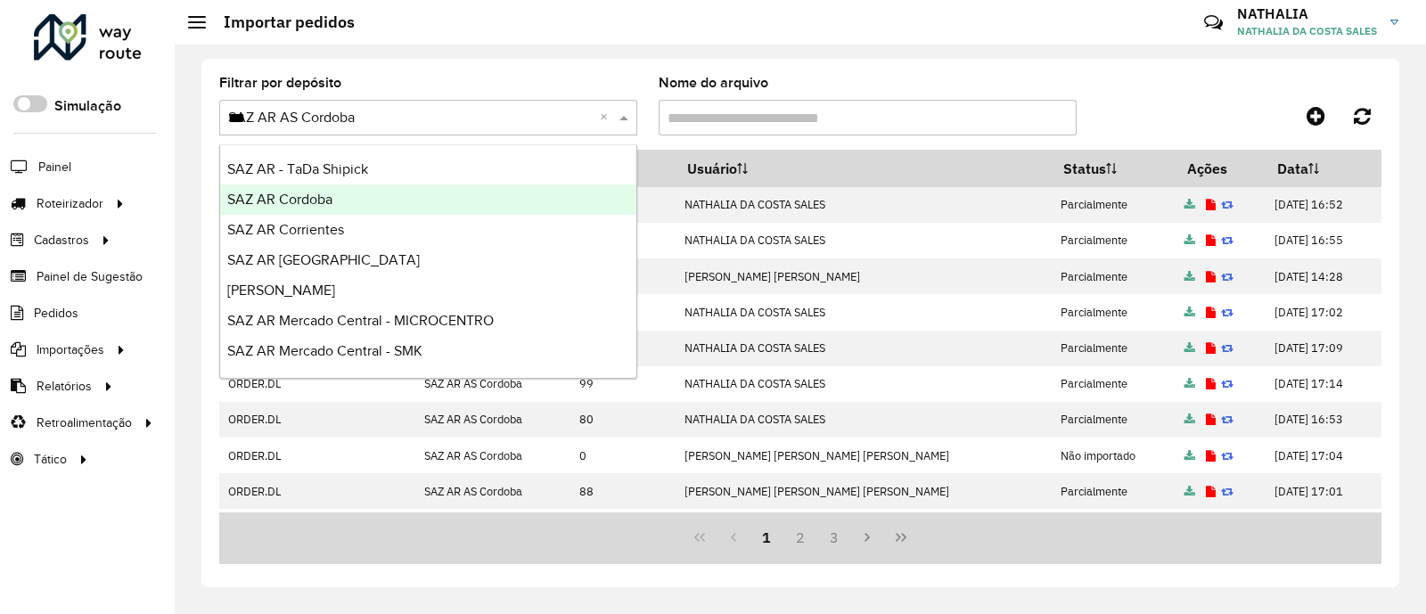
click at [406, 201] on div "SAZ AR Cordoba" at bounding box center [428, 200] width 416 height 30
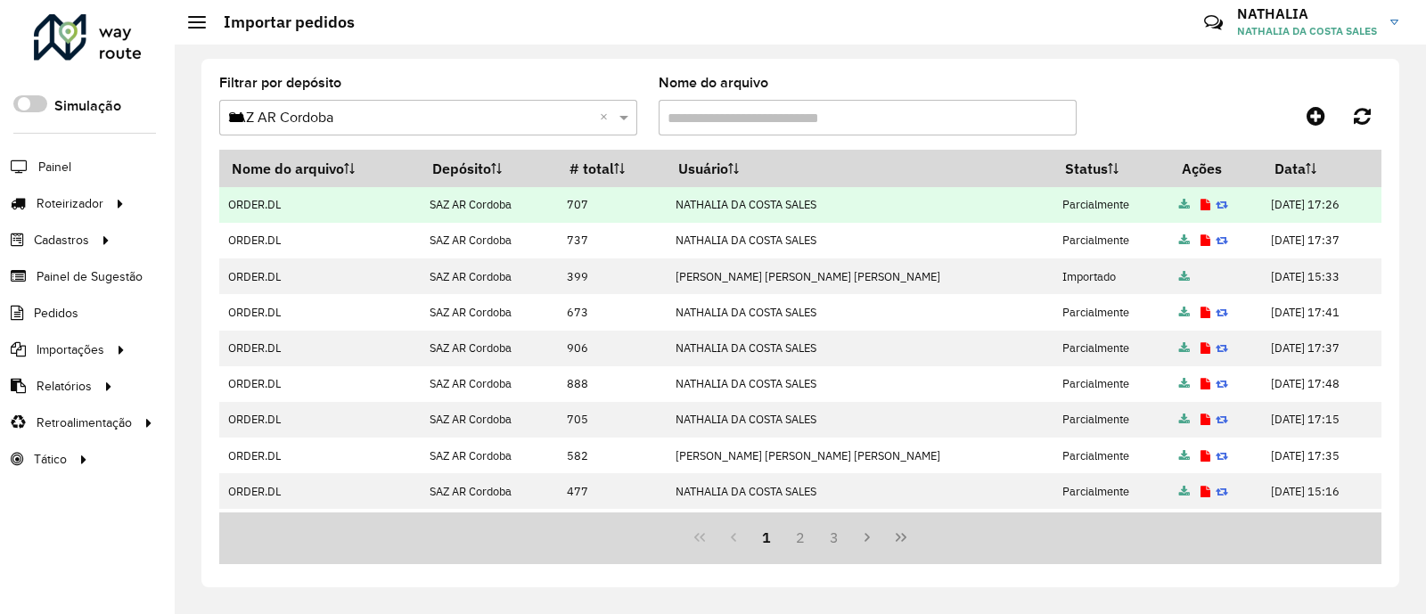
click at [1135, 202] on icon at bounding box center [1184, 206] width 11 height 12
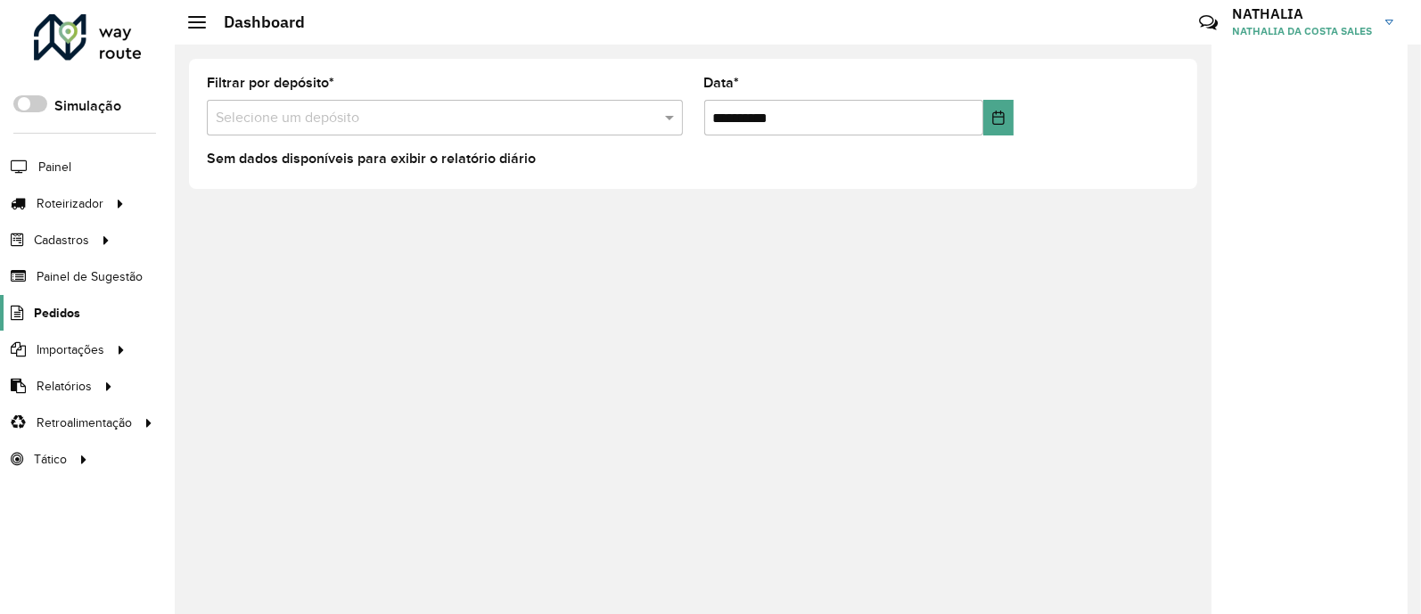
click at [42, 304] on link "Pedidos" at bounding box center [40, 313] width 80 height 36
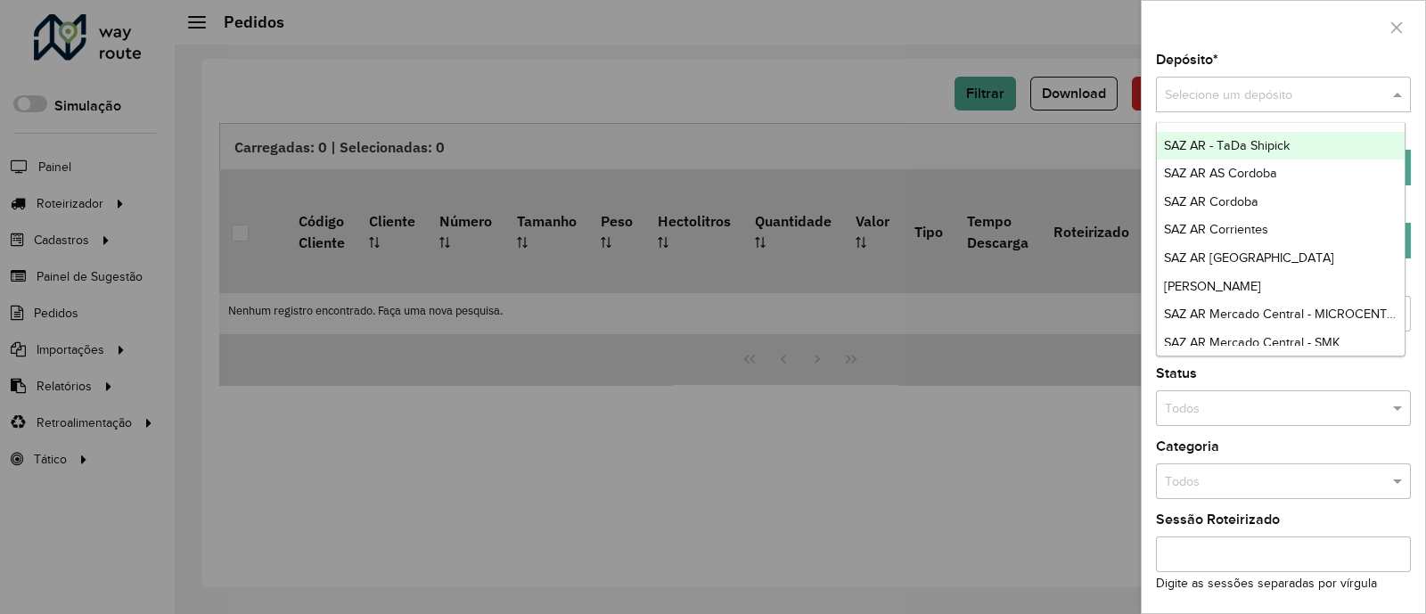
click at [1209, 94] on input "text" at bounding box center [1265, 96] width 201 height 20
type input "**"
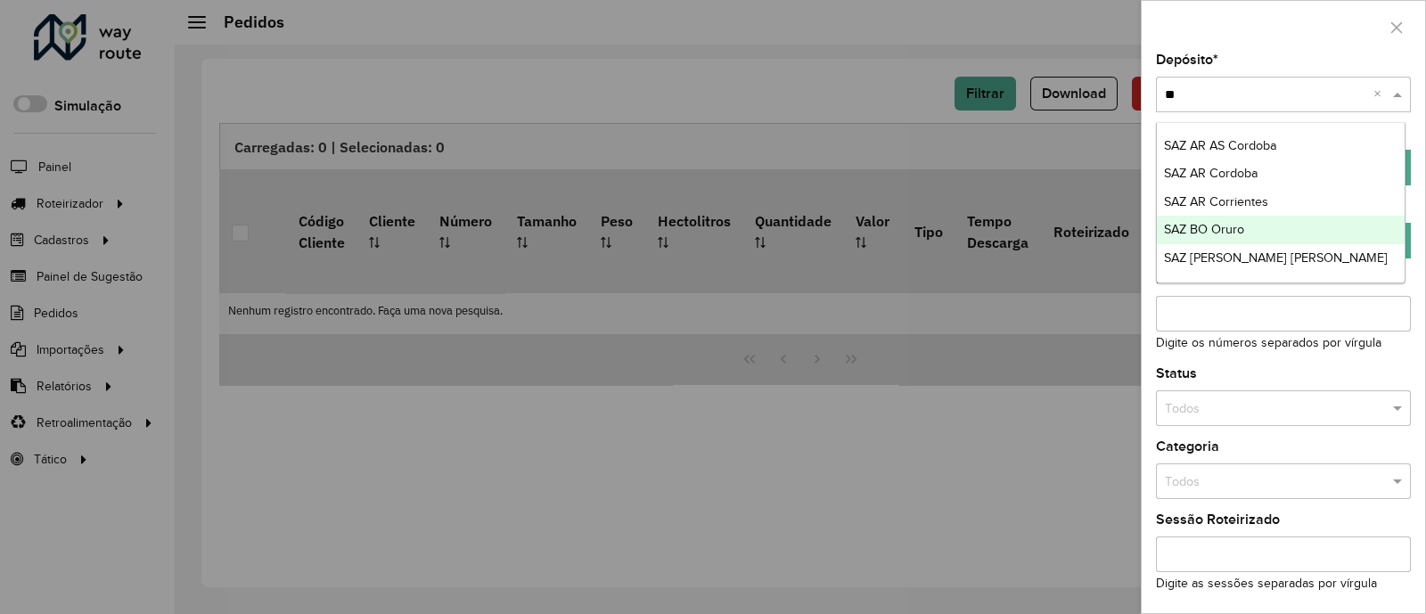
click at [1223, 227] on span "SAZ BO Oruro" at bounding box center [1204, 229] width 80 height 14
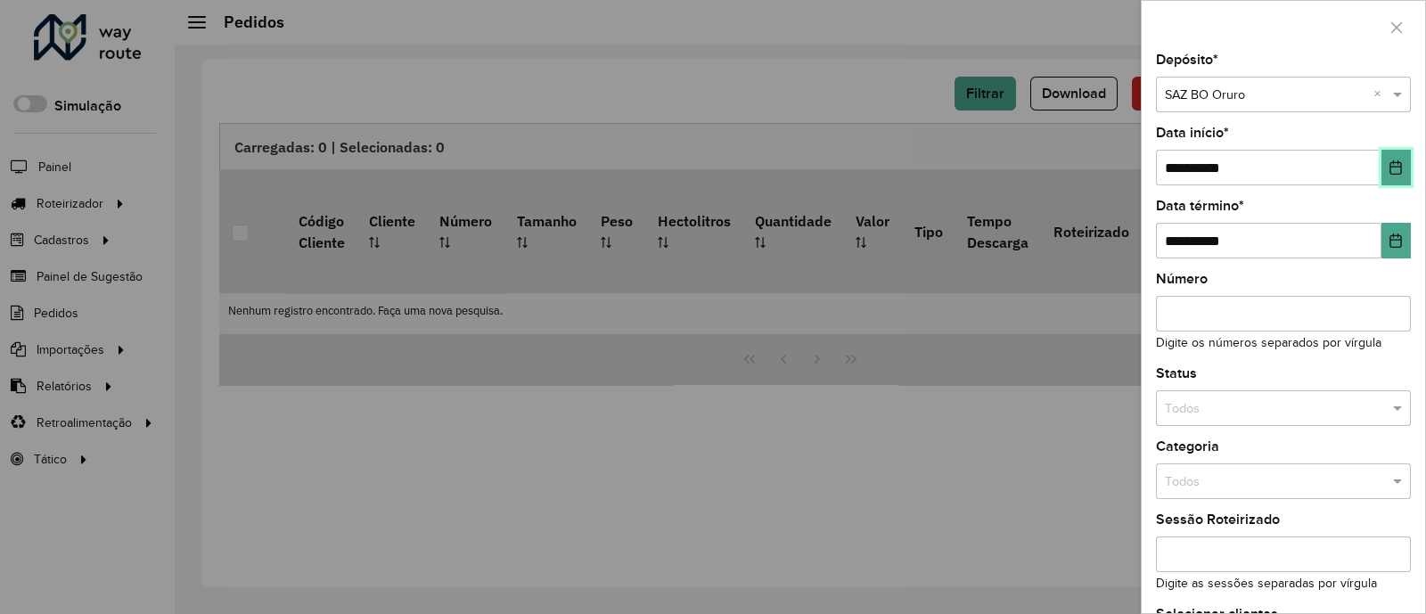
click at [1391, 153] on button "Choose Date" at bounding box center [1396, 168] width 29 height 36
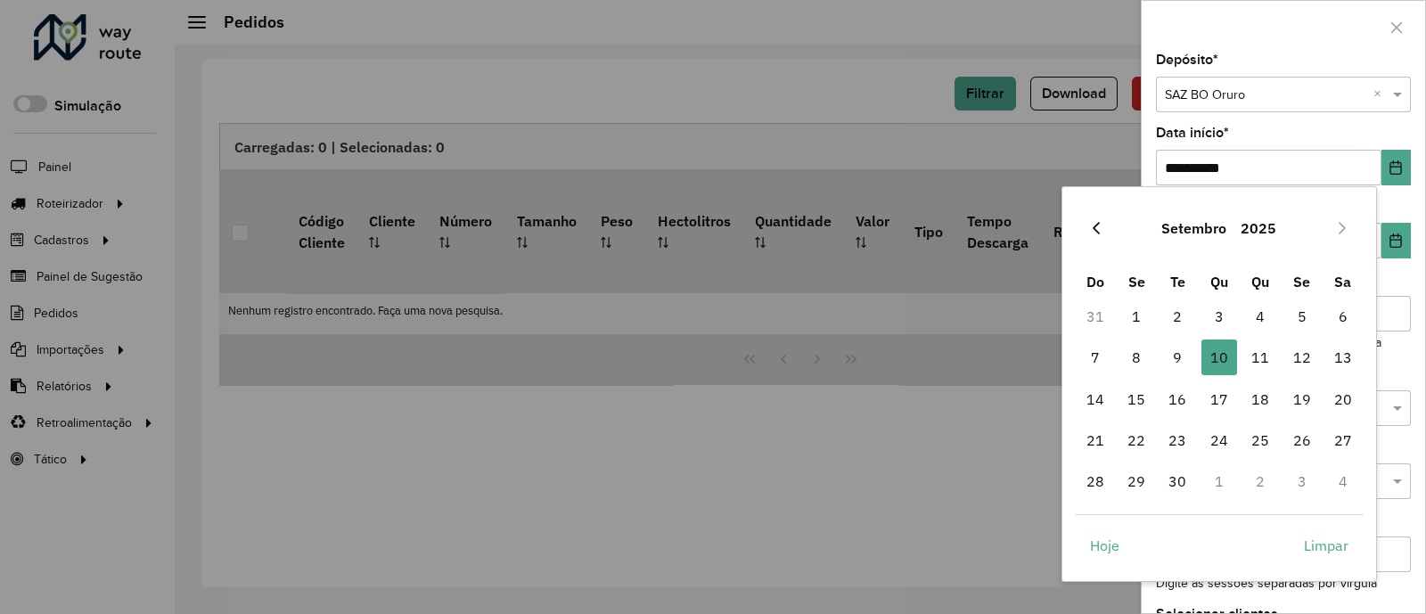
click at [1100, 222] on icon "Previous Month" at bounding box center [1096, 228] width 14 height 14
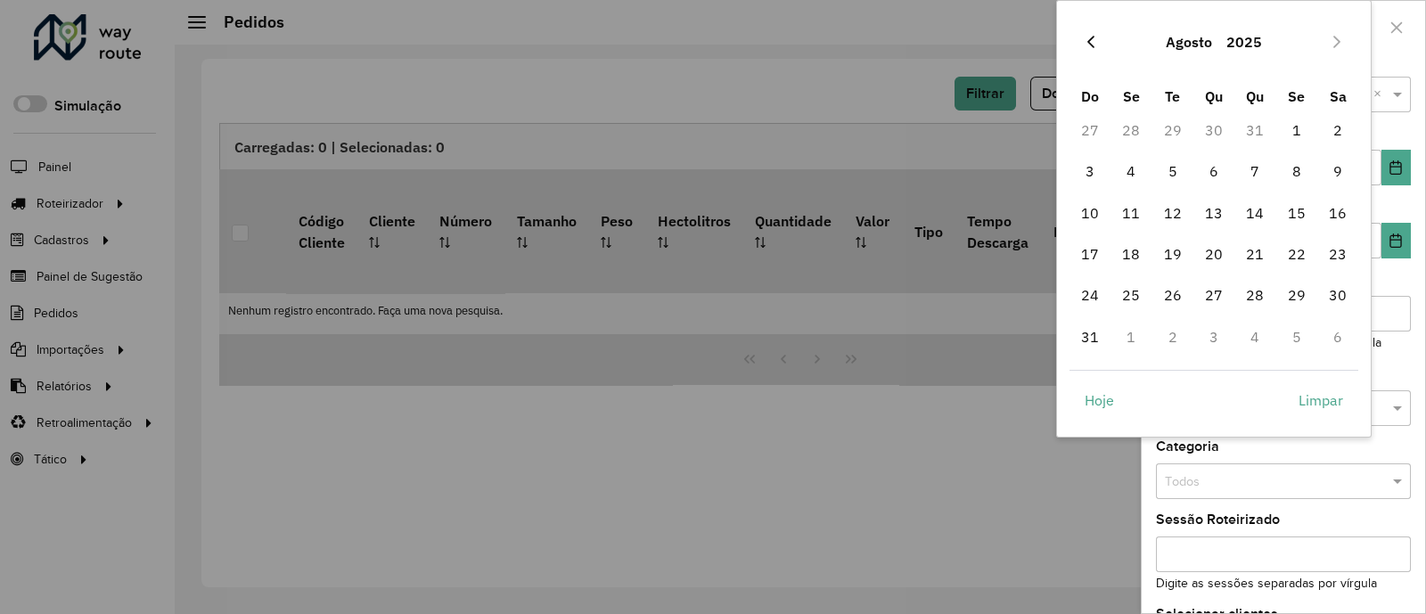
click at [1105, 37] on button "Previous Month" at bounding box center [1091, 42] width 29 height 29
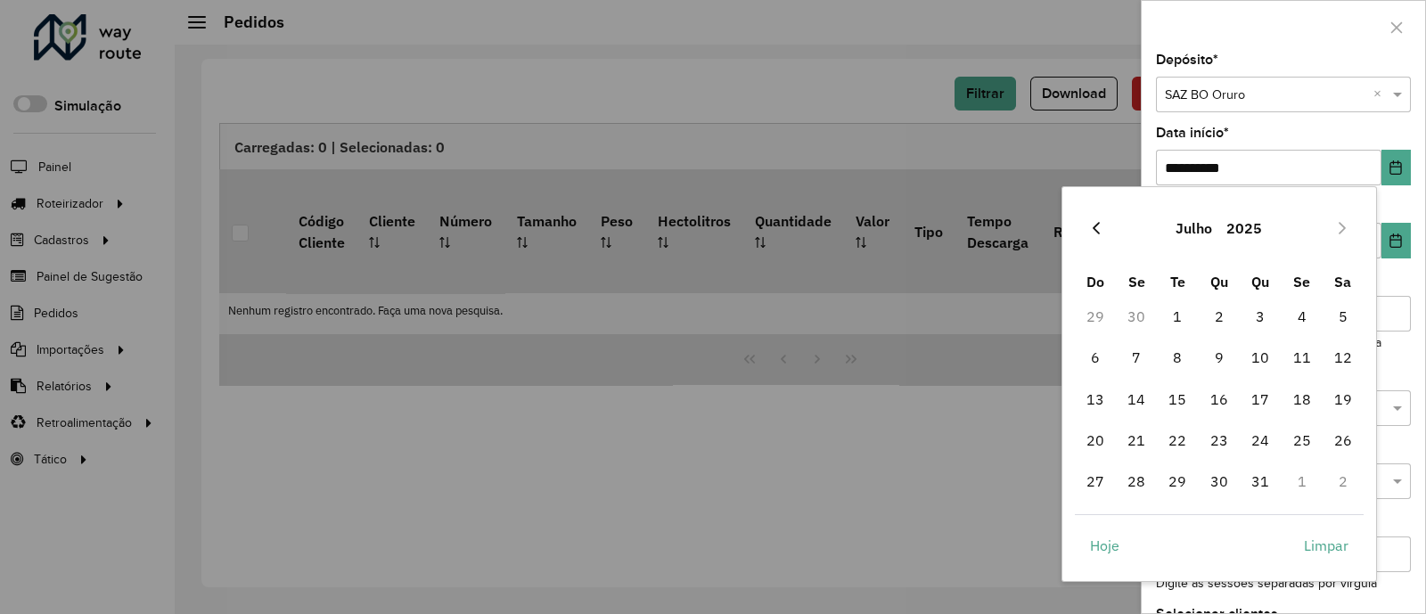
click at [1088, 228] on button "Previous Month" at bounding box center [1096, 228] width 29 height 29
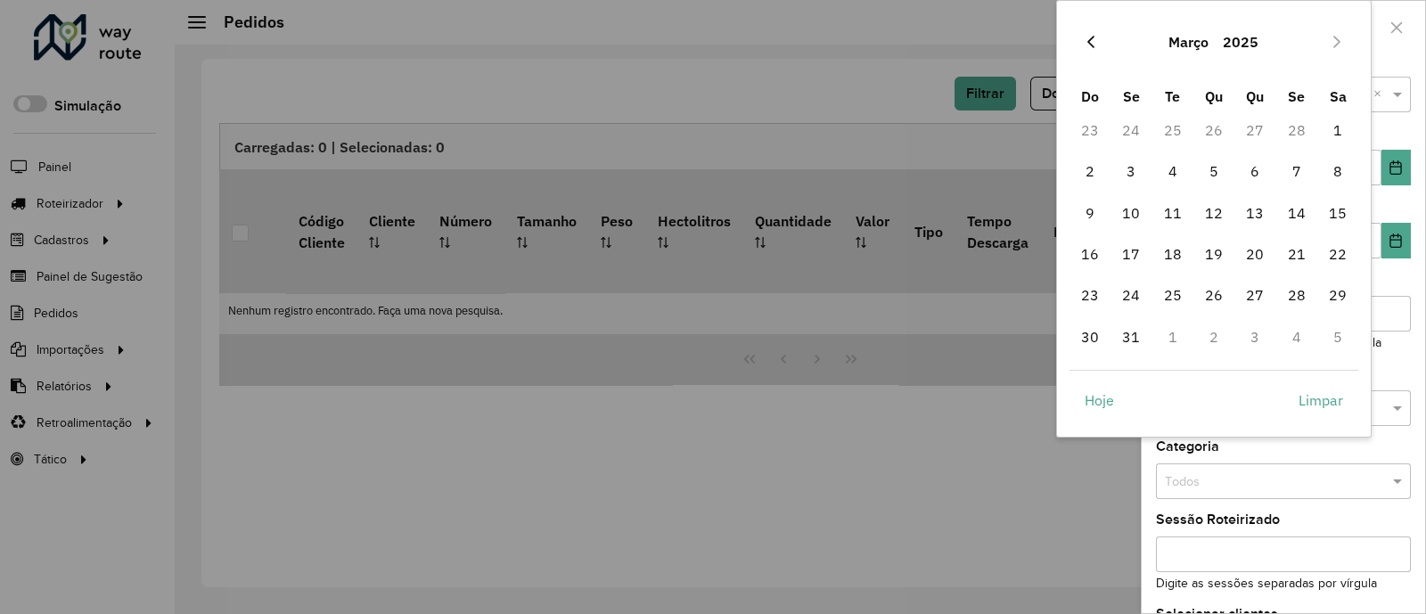
click at [1090, 42] on icon "Previous Month" at bounding box center [1091, 42] width 14 height 14
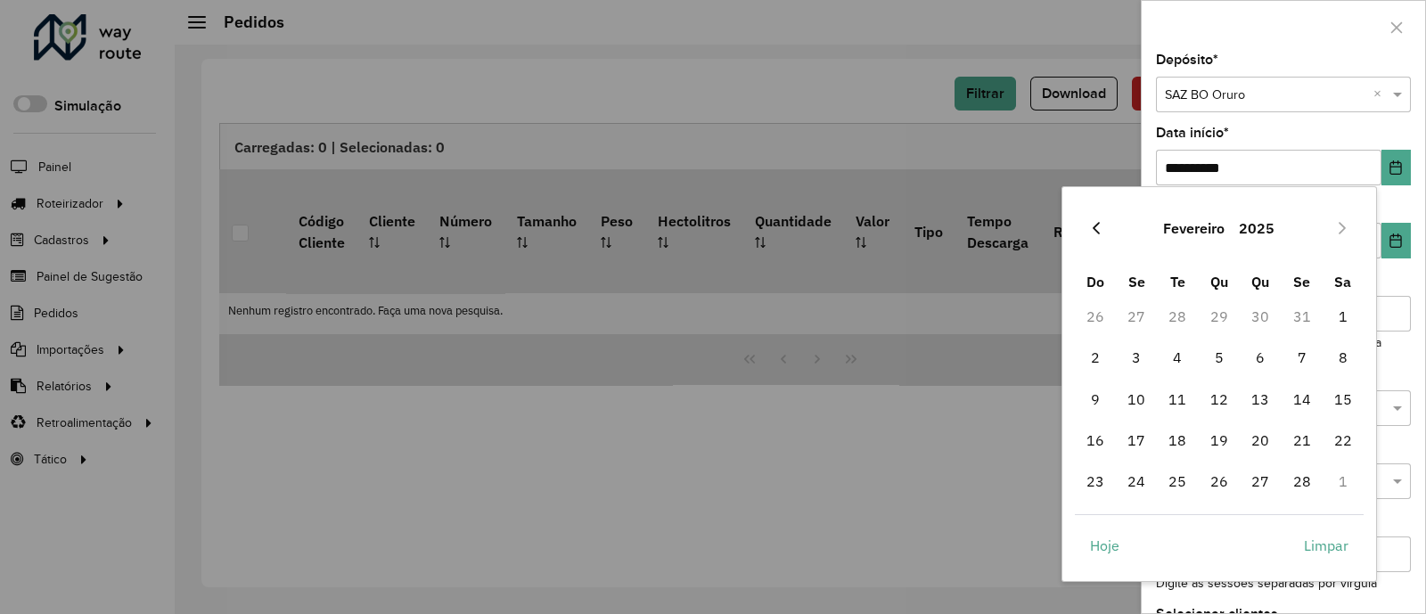
click at [1086, 218] on button "Previous Month" at bounding box center [1096, 228] width 29 height 29
click at [1237, 315] on tr "29 30 31 1 2 3 4" at bounding box center [1220, 316] width 290 height 41
click at [1228, 317] on span "1" at bounding box center [1220, 317] width 36 height 36
type input "**********"
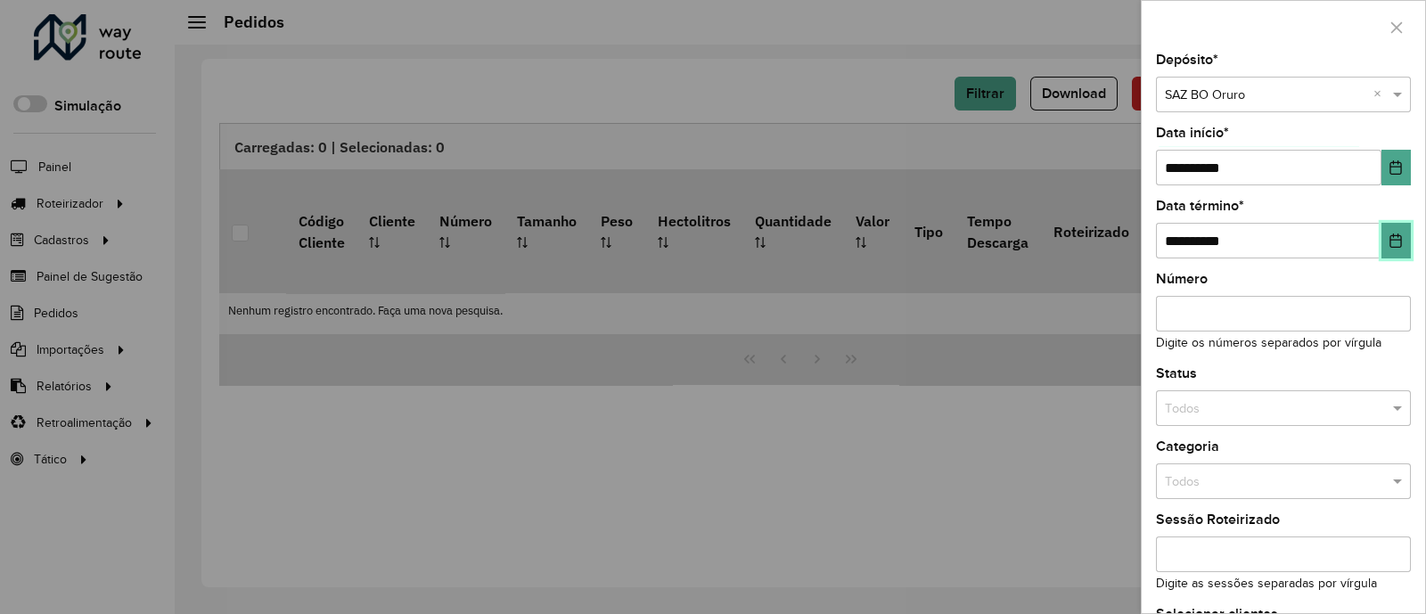
click at [1394, 247] on icon "Choose Date" at bounding box center [1397, 241] width 12 height 14
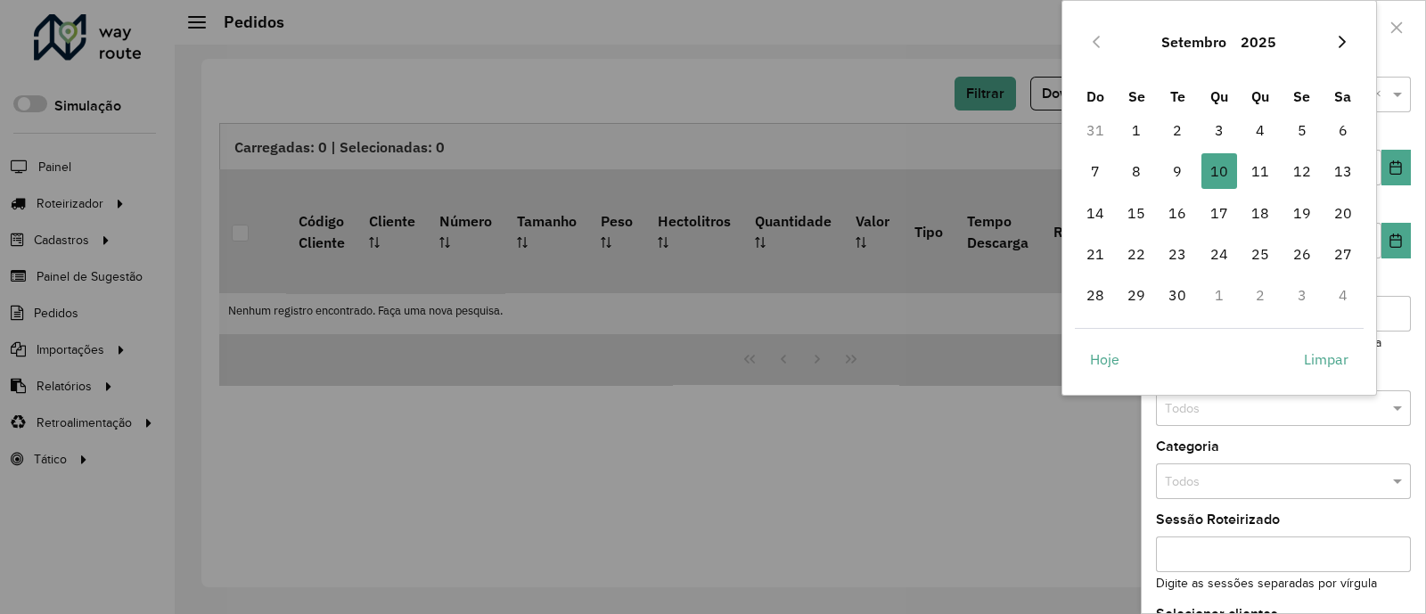
click at [1340, 45] on icon "Next Month" at bounding box center [1342, 42] width 14 height 14
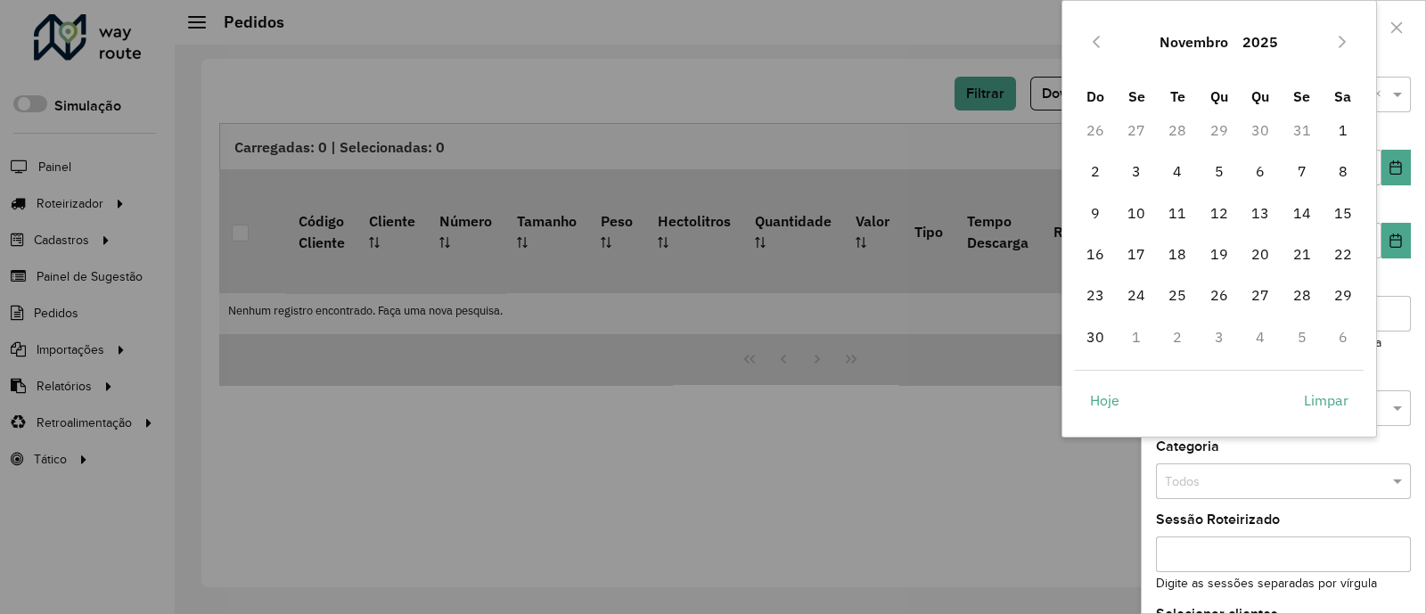
click at [1062, 329] on div "Novembro 2025 Do Se Te Qu Qu Se Sa 26 27 28 29 30 31 1 2 3 4 5 6 7 8 9 10 11 12…" at bounding box center [1220, 219] width 316 height 438
click at [1087, 329] on span "30" at bounding box center [1096, 337] width 36 height 36
type input "**********"
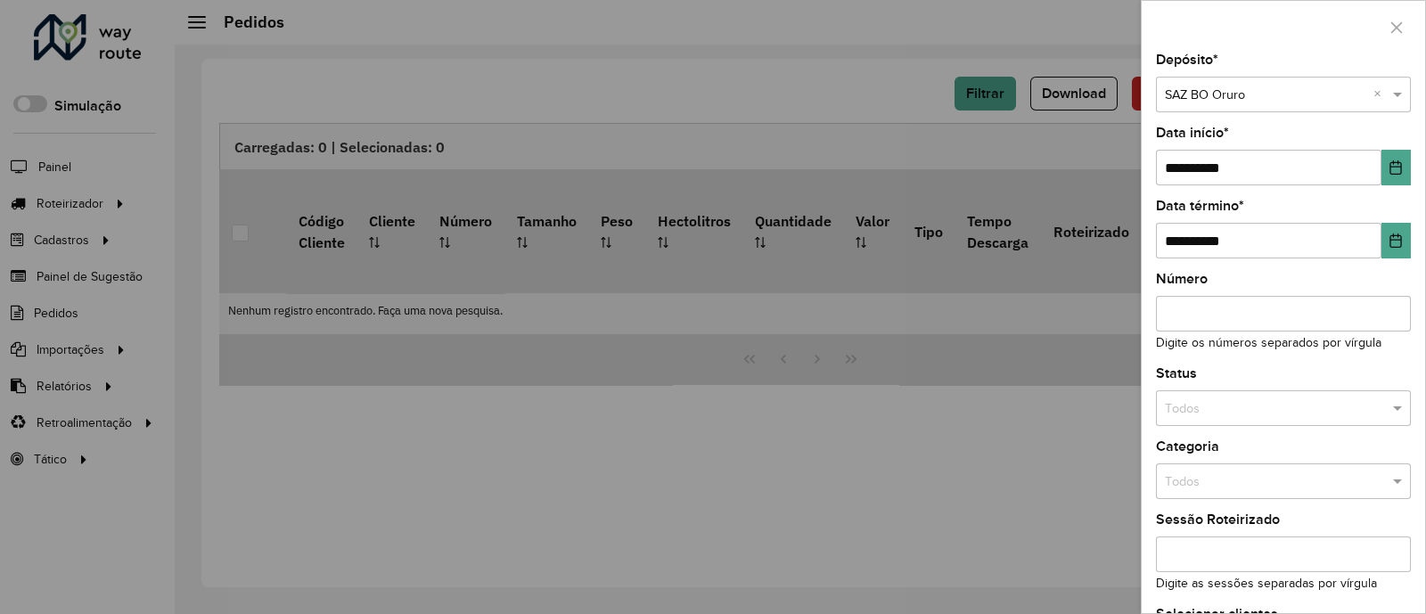
click at [1264, 486] on input "text" at bounding box center [1265, 482] width 201 height 20
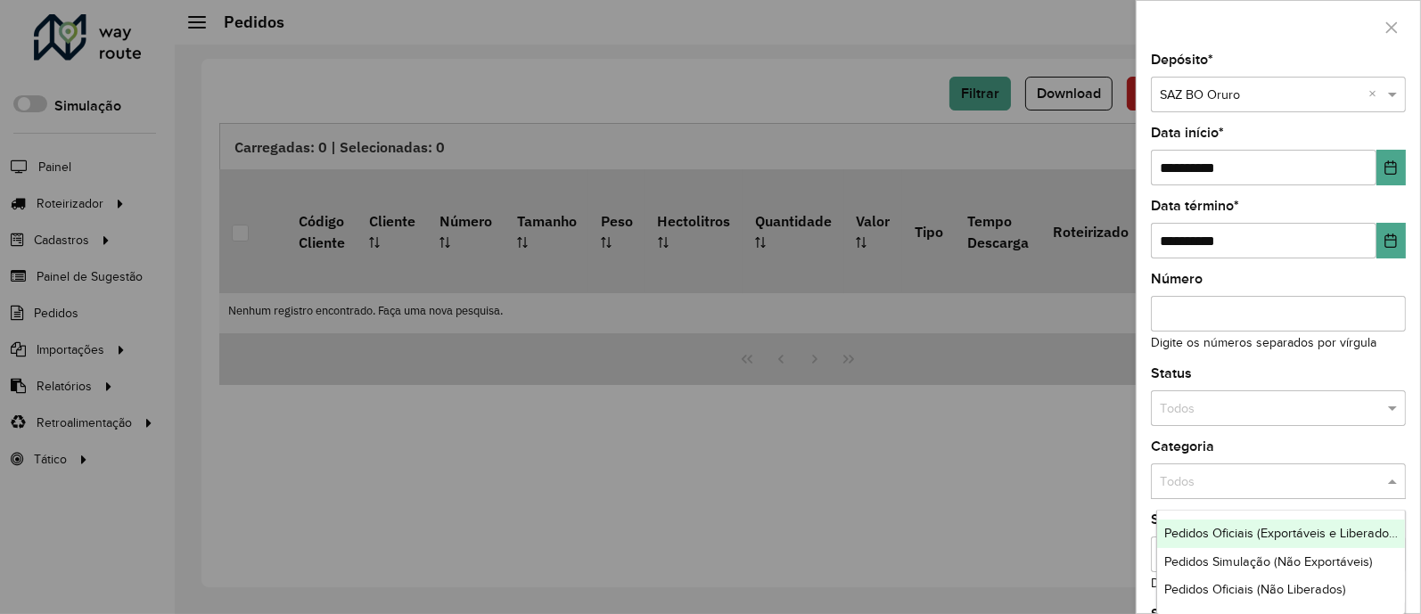
click at [1278, 389] on div "Status Todos" at bounding box center [1278, 396] width 255 height 59
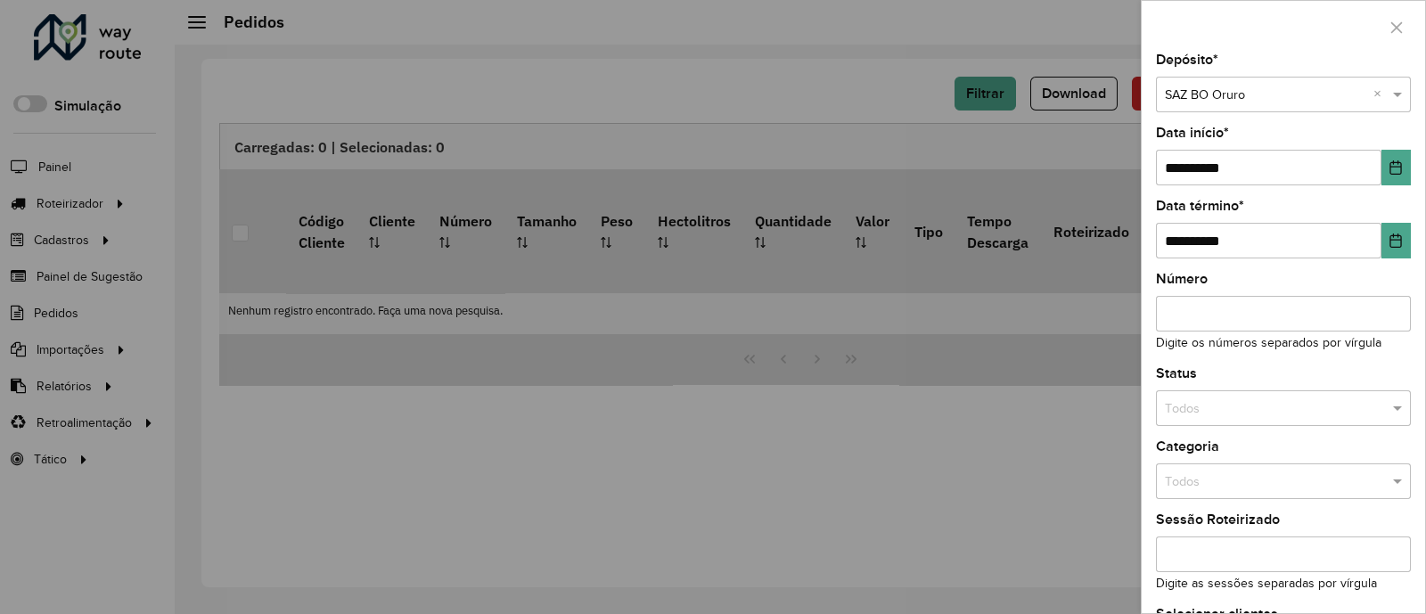
click at [1269, 409] on input "text" at bounding box center [1265, 409] width 201 height 20
click at [1253, 483] on div "Não roteirizado" at bounding box center [1281, 488] width 249 height 29
click at [1277, 375] on div "Status Todos × Não roteirizado ×" at bounding box center [1283, 396] width 255 height 59
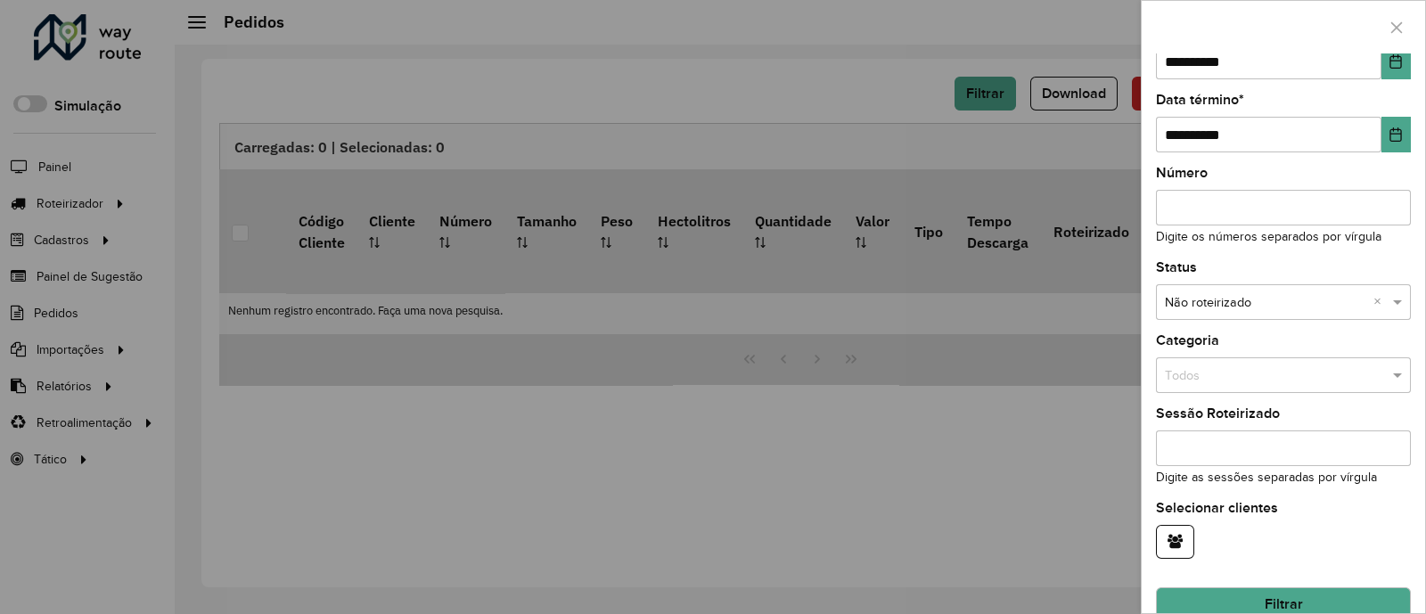
scroll to position [138, 0]
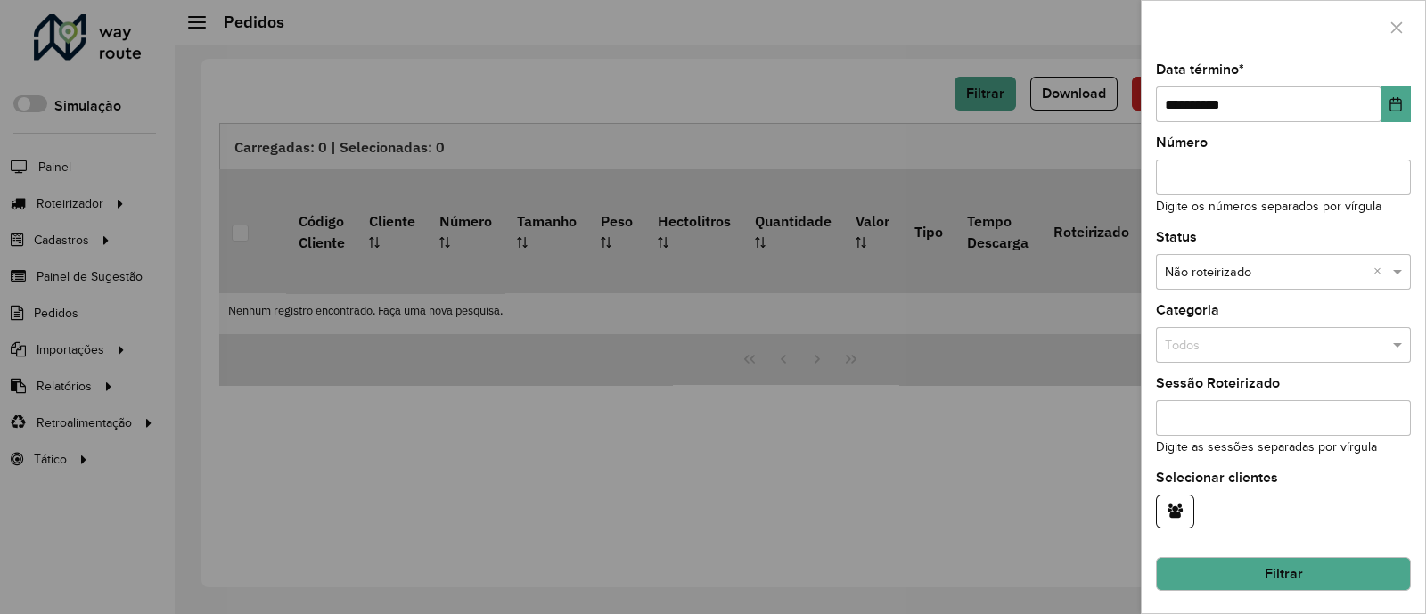
click at [1303, 564] on button "Filtrar" at bounding box center [1283, 574] width 255 height 34
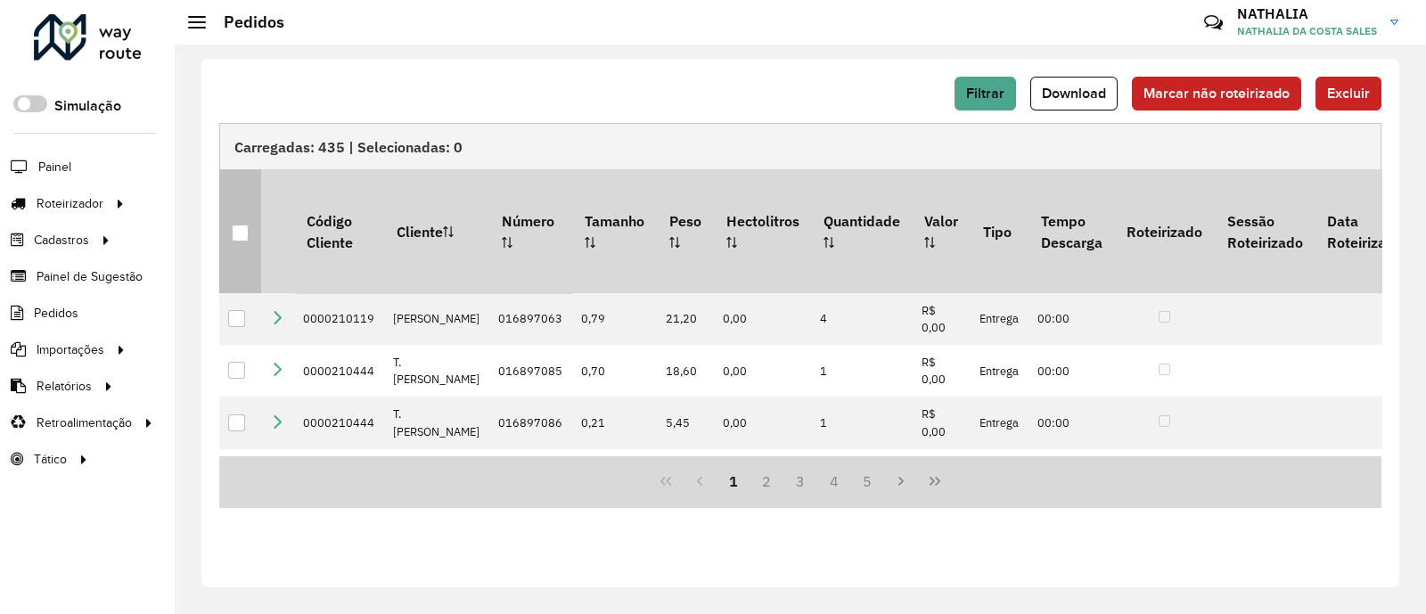
click at [245, 225] on div at bounding box center [240, 233] width 17 height 17
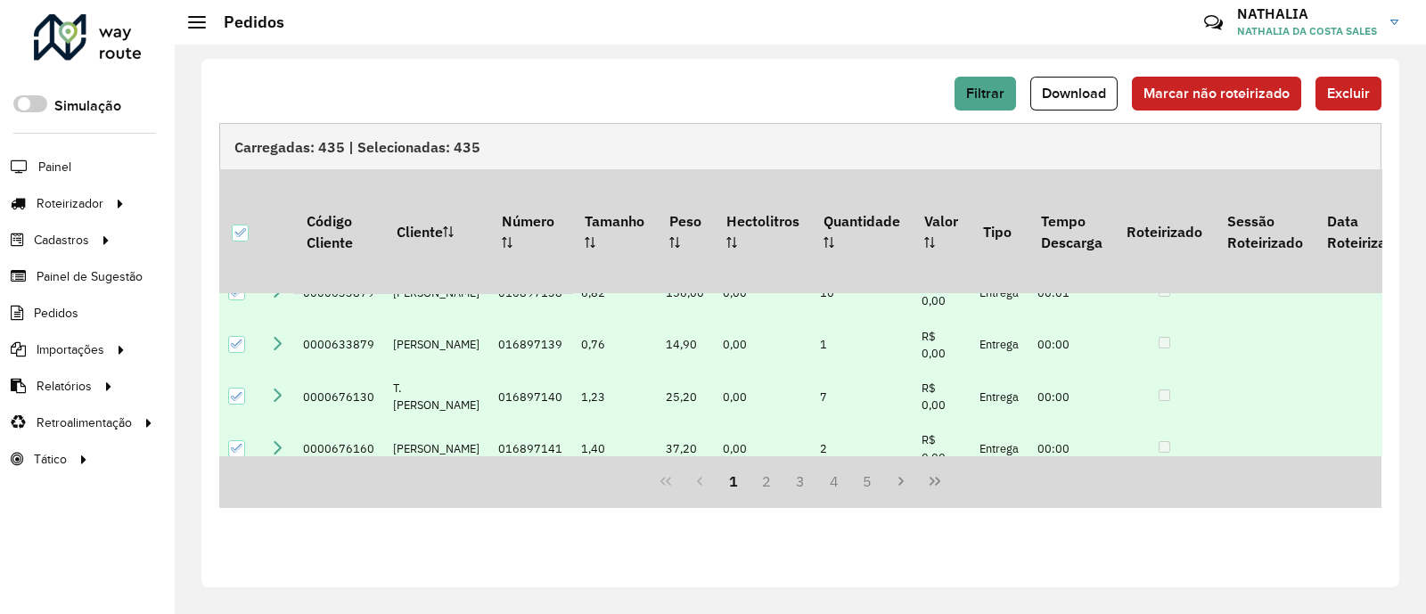
scroll to position [861, 0]
click at [1336, 95] on span "Excluir" at bounding box center [1348, 93] width 43 height 15
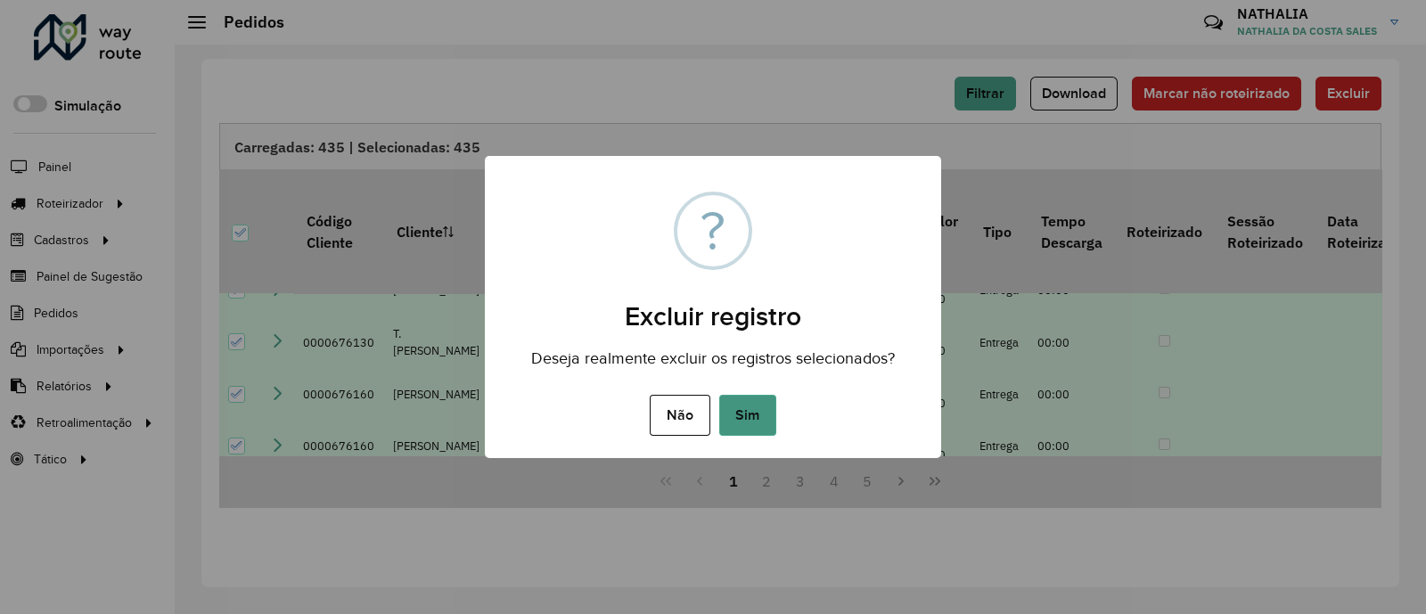
click at [747, 420] on button "Sim" at bounding box center [747, 415] width 57 height 41
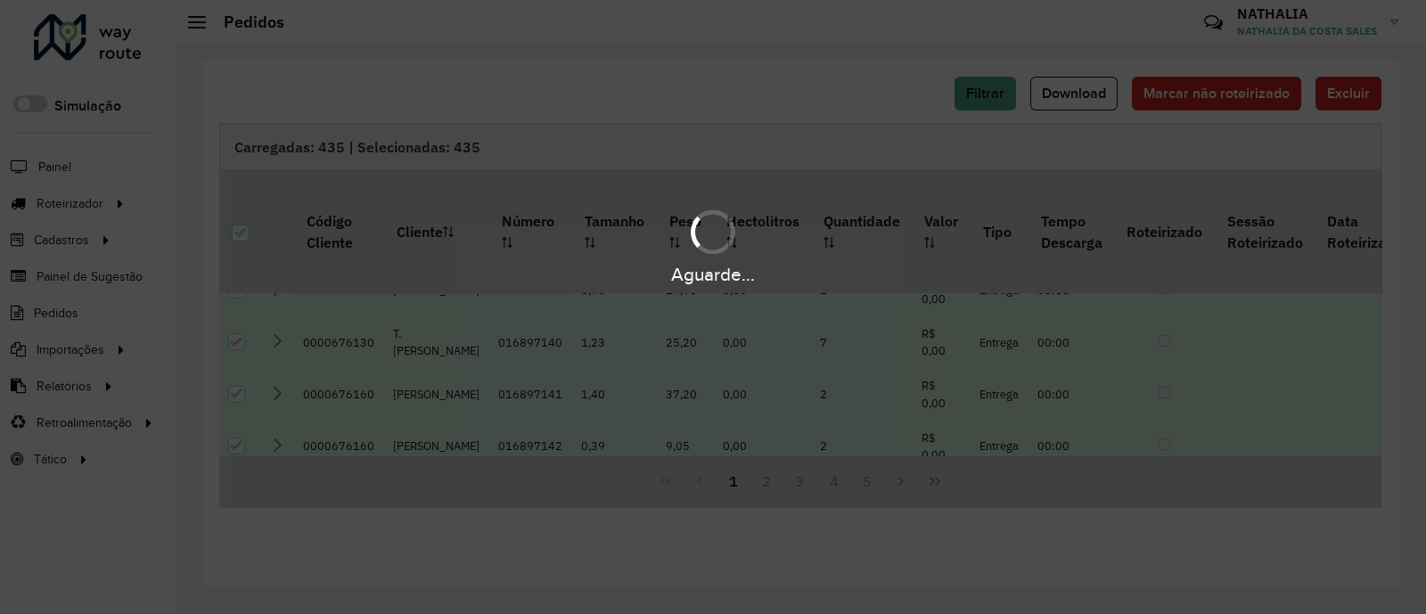
scroll to position [0, 0]
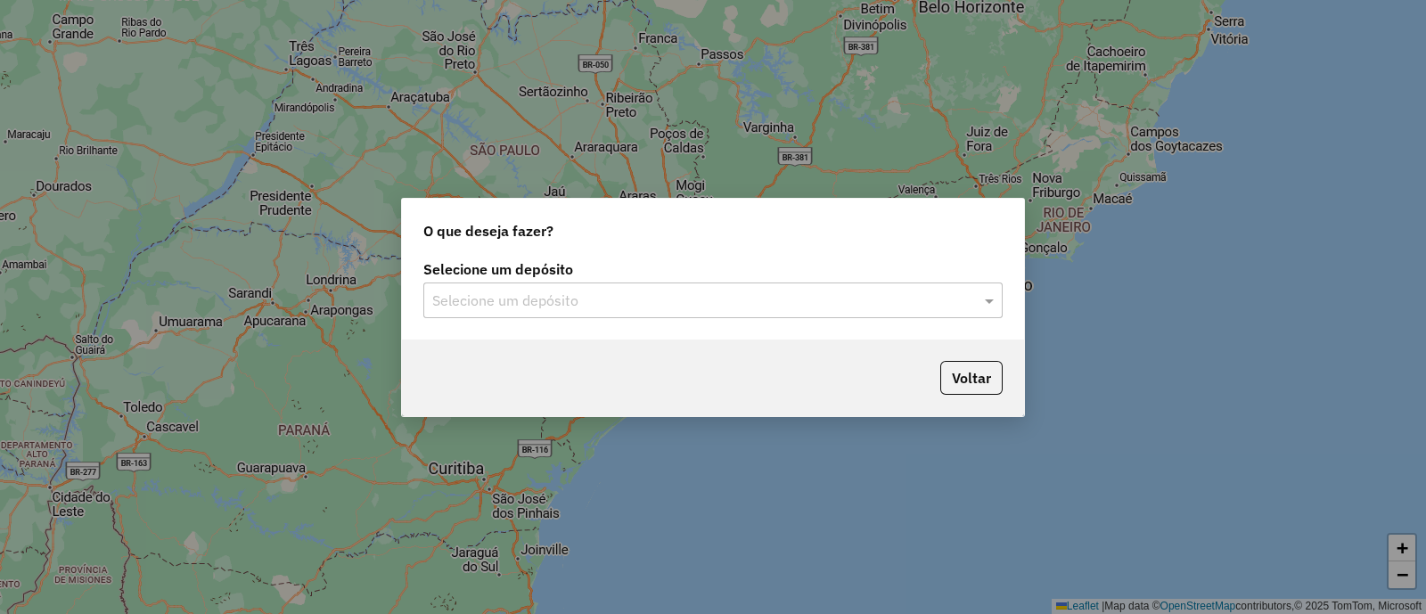
click at [517, 292] on input "text" at bounding box center [695, 301] width 526 height 21
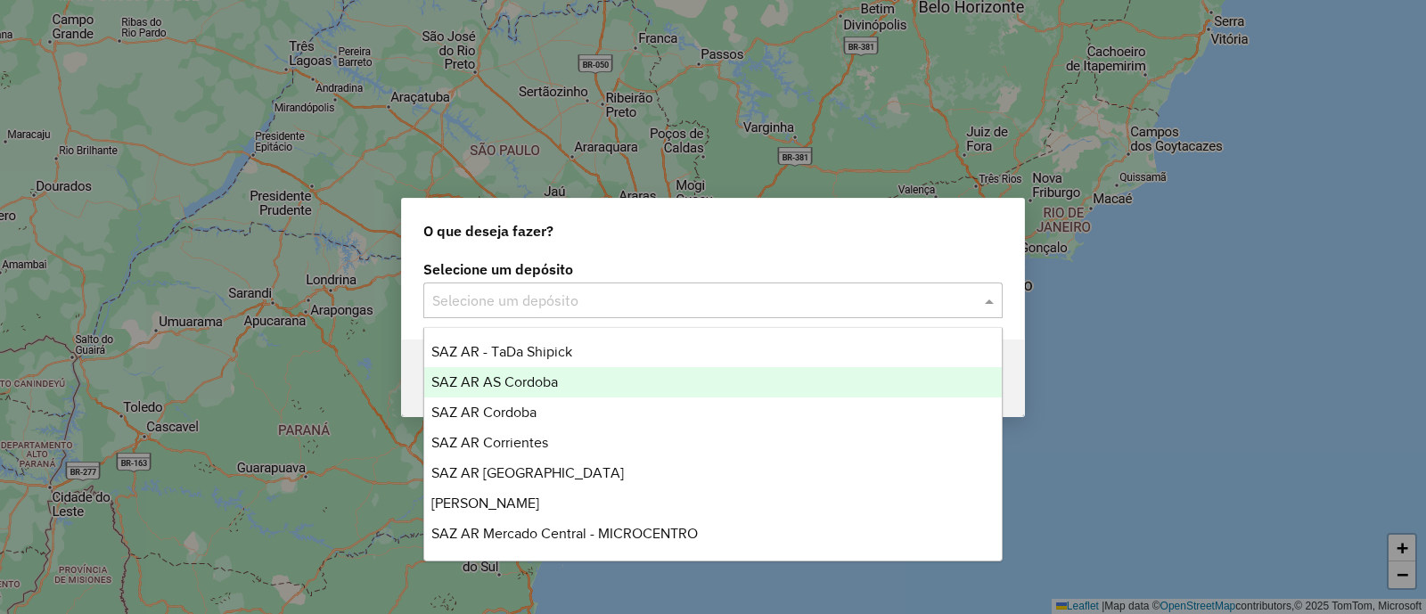
click at [519, 383] on span "SAZ AR AS Cordoba" at bounding box center [494, 381] width 127 height 15
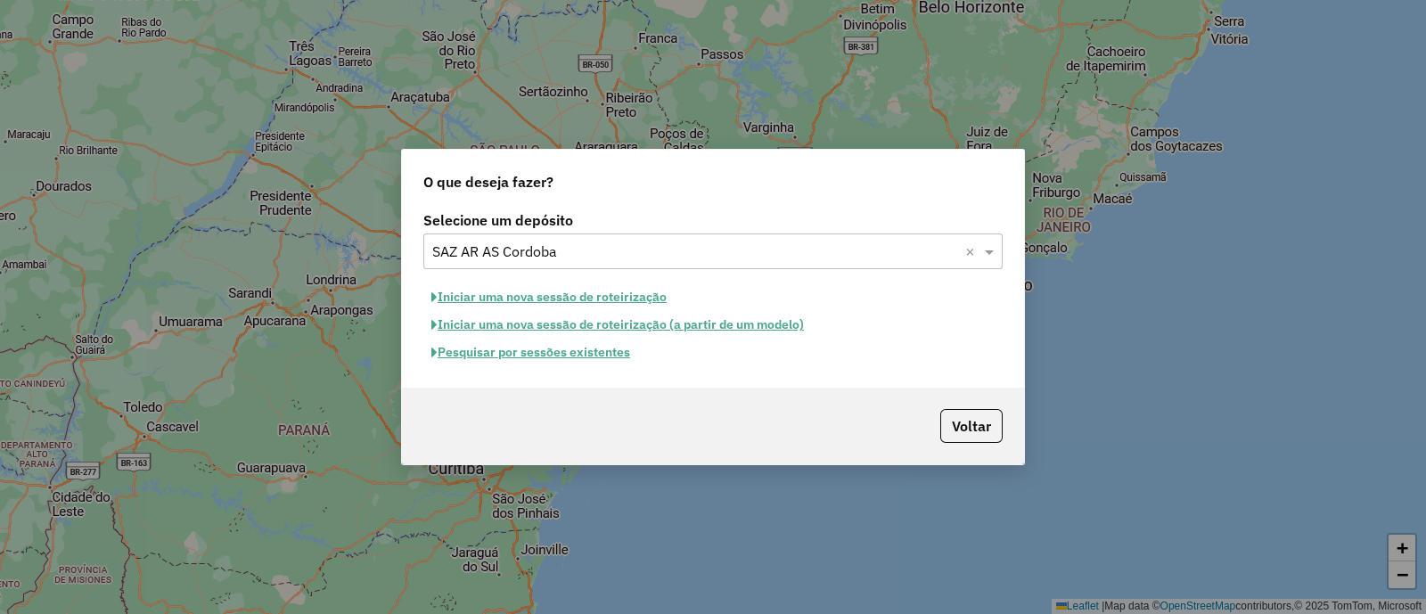
click at [550, 349] on button "Pesquisar por sessões existentes" at bounding box center [530, 353] width 215 height 28
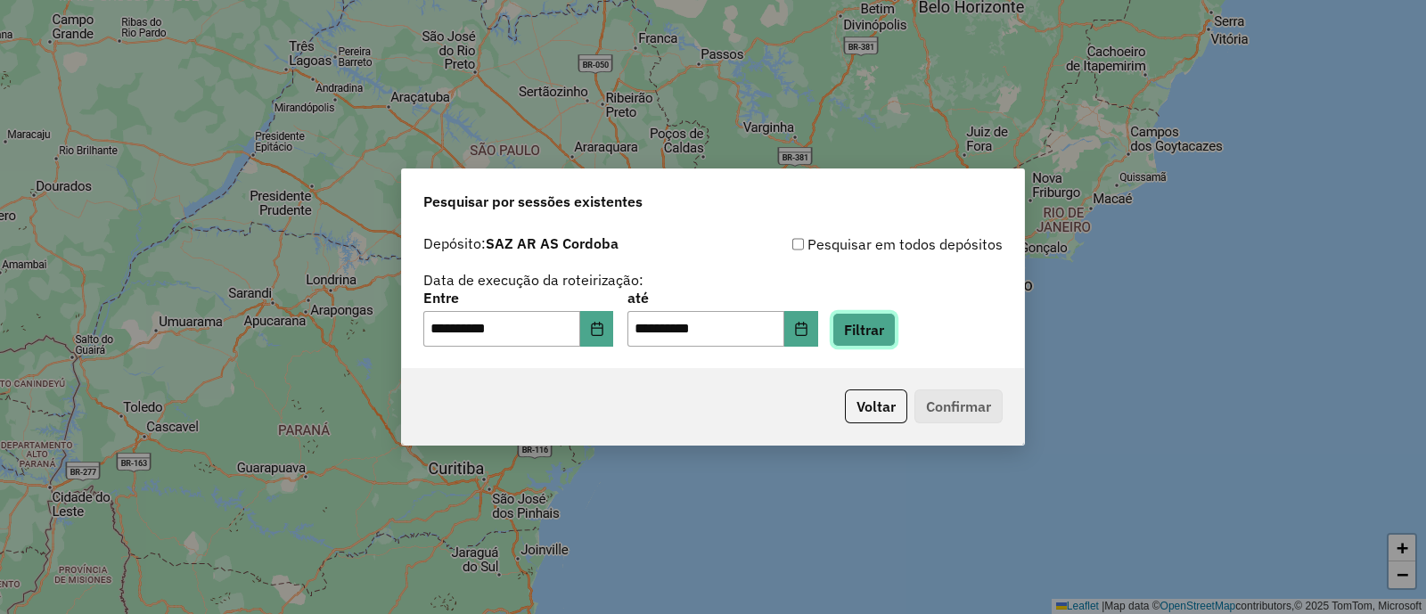
click at [875, 335] on button "Filtrar" at bounding box center [864, 330] width 63 height 34
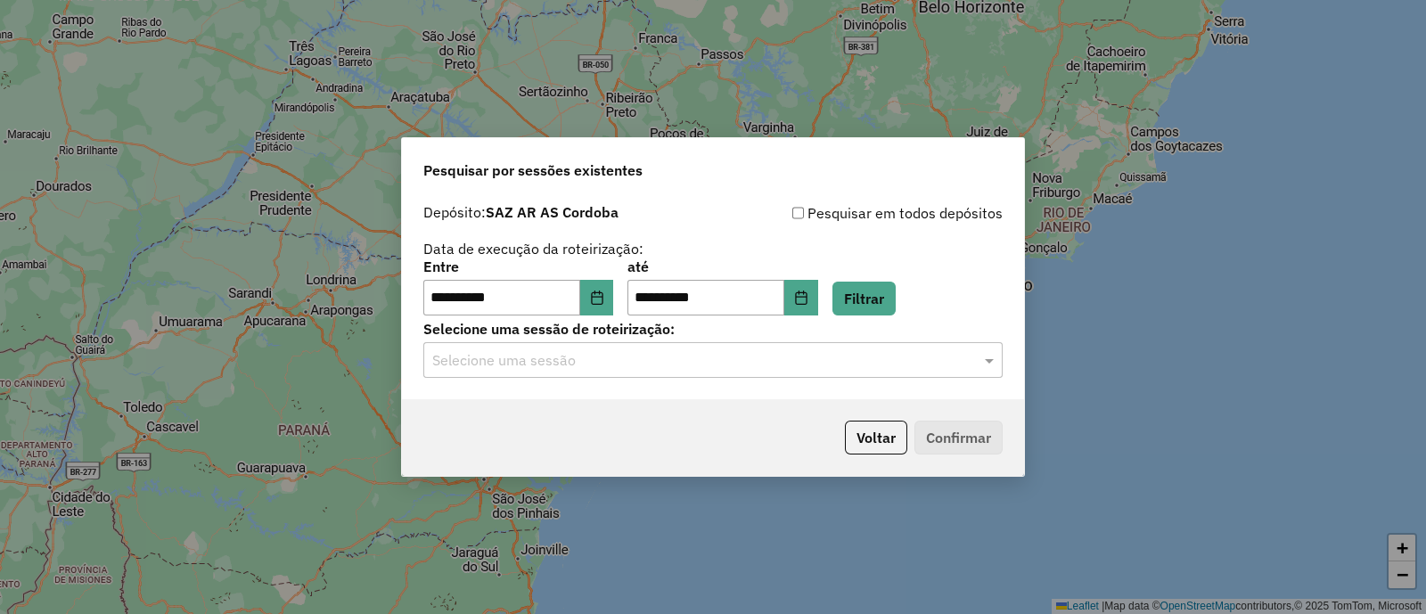
click at [621, 367] on input "text" at bounding box center [695, 360] width 526 height 21
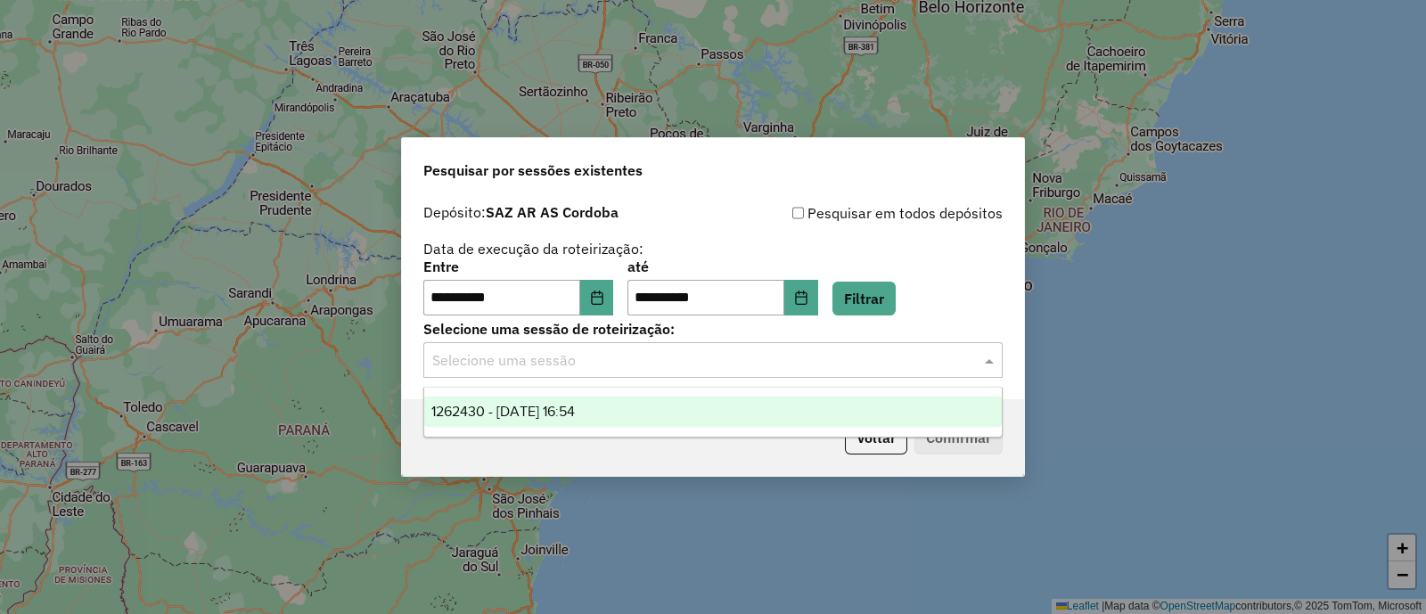
click at [697, 415] on div "1262430 - 10/09/2025 16:54" at bounding box center [713, 412] width 578 height 30
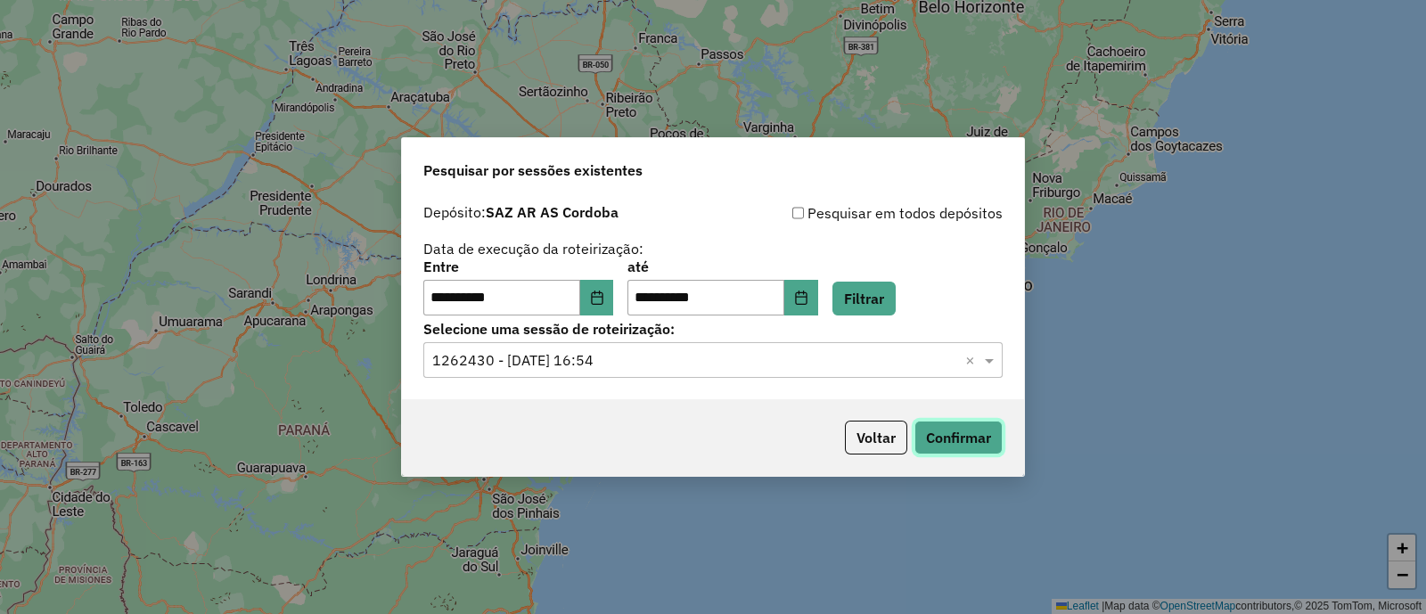
click at [972, 436] on button "Confirmar" at bounding box center [959, 438] width 88 height 34
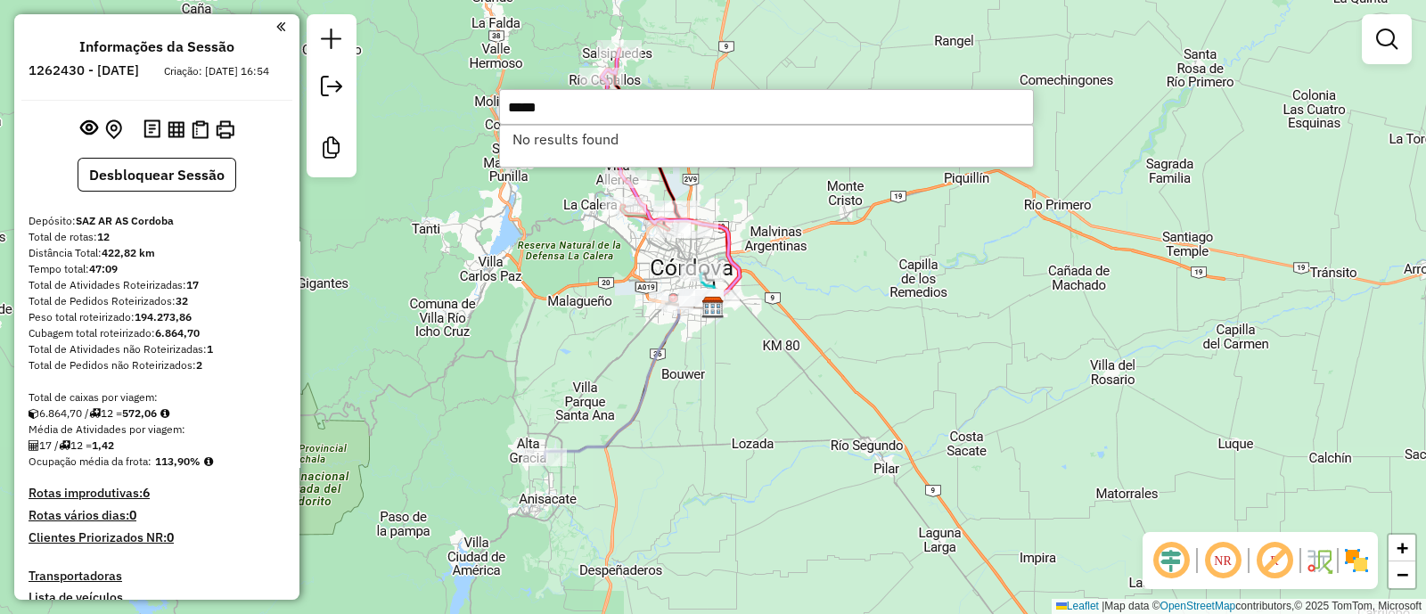
type input "*****"
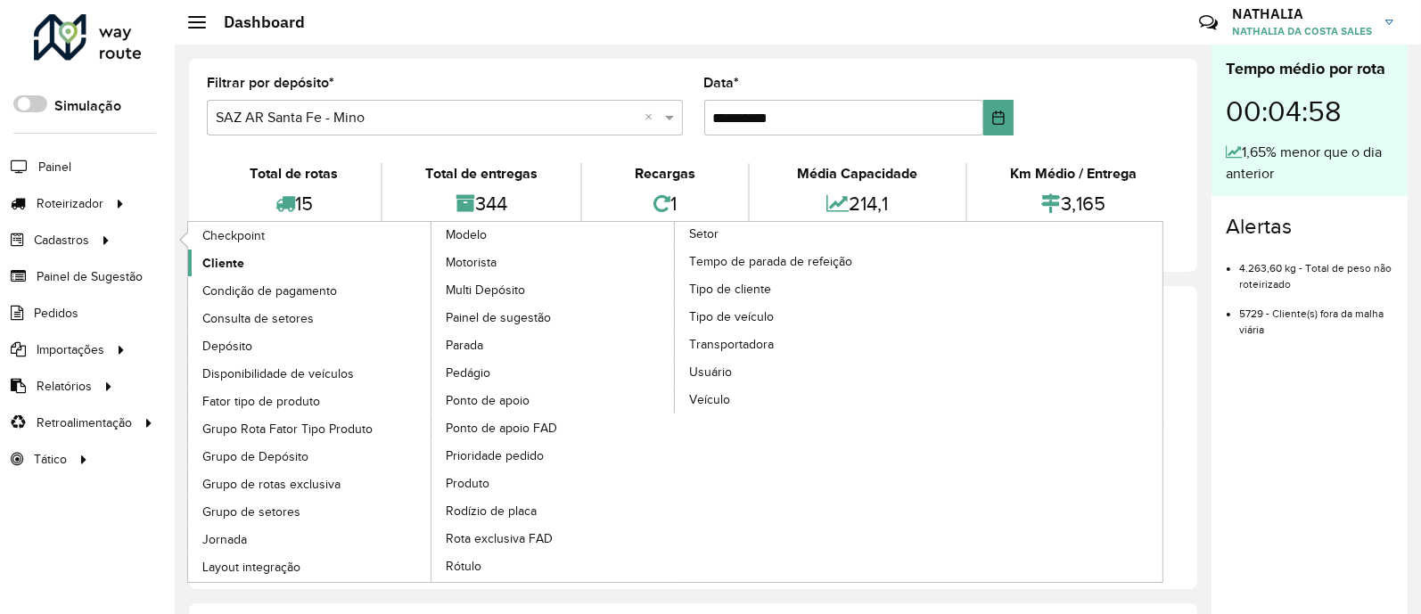
click at [201, 258] on link "Cliente" at bounding box center [310, 263] width 244 height 27
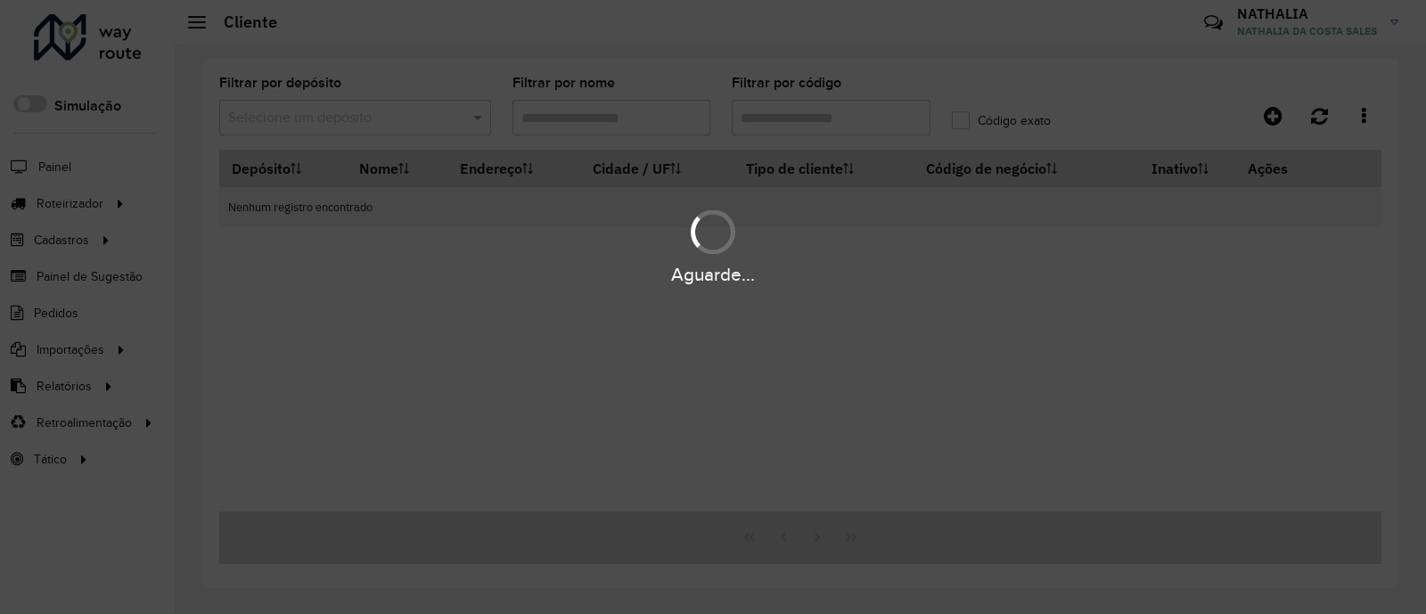
click at [869, 123] on div "Aguarde..." at bounding box center [713, 307] width 1426 height 614
click at [865, 119] on div "Aguarde..." at bounding box center [713, 307] width 1426 height 614
click at [862, 119] on div "Aguarde..." at bounding box center [713, 307] width 1426 height 614
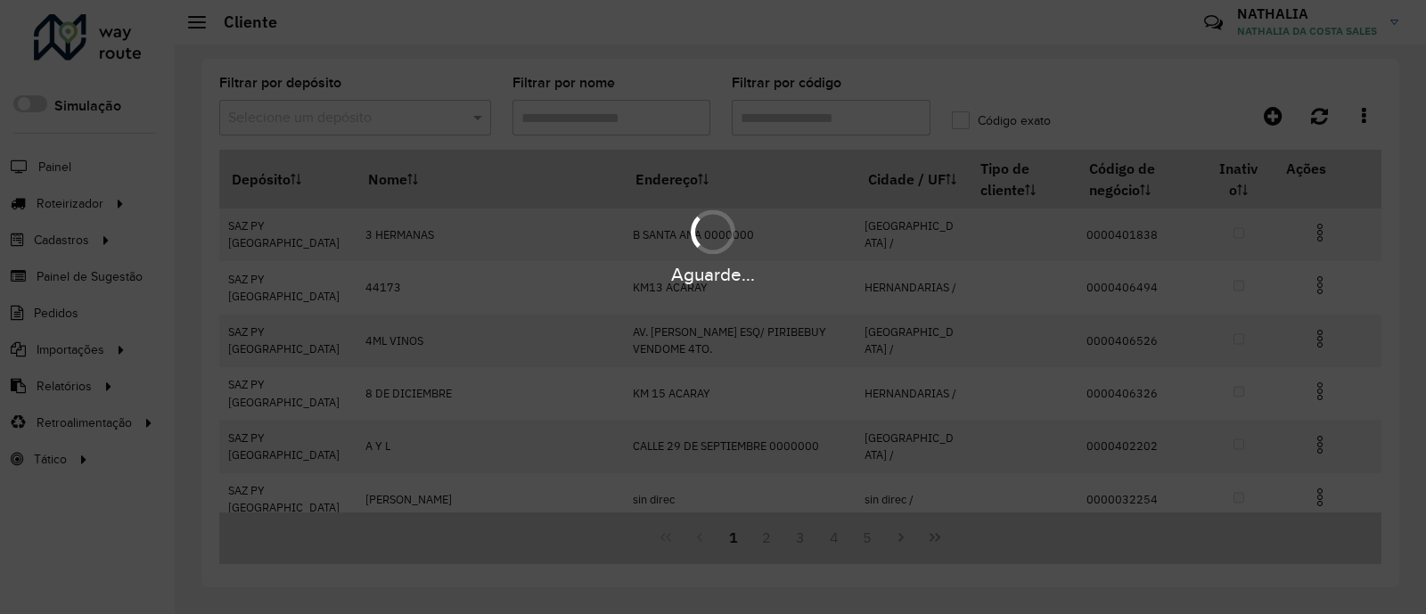
click at [851, 118] on div "Aguarde..." at bounding box center [713, 307] width 1426 height 614
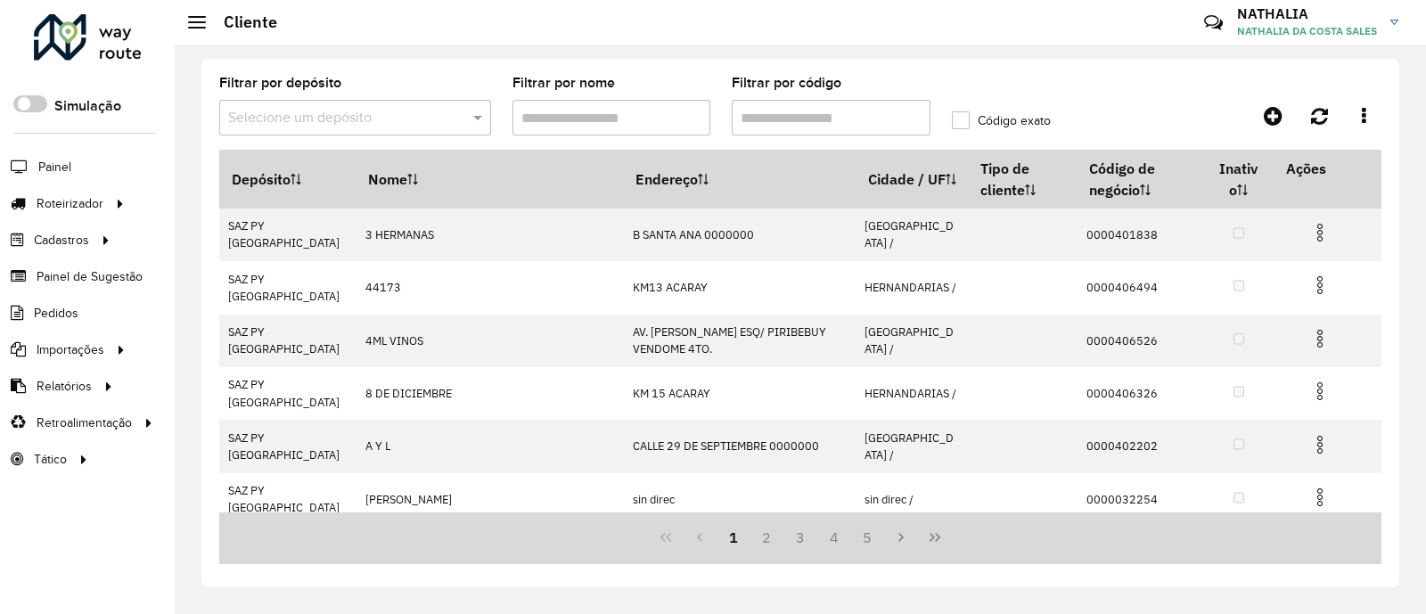
click at [831, 108] on input "Filtrar por código" at bounding box center [831, 118] width 199 height 36
paste input "*****"
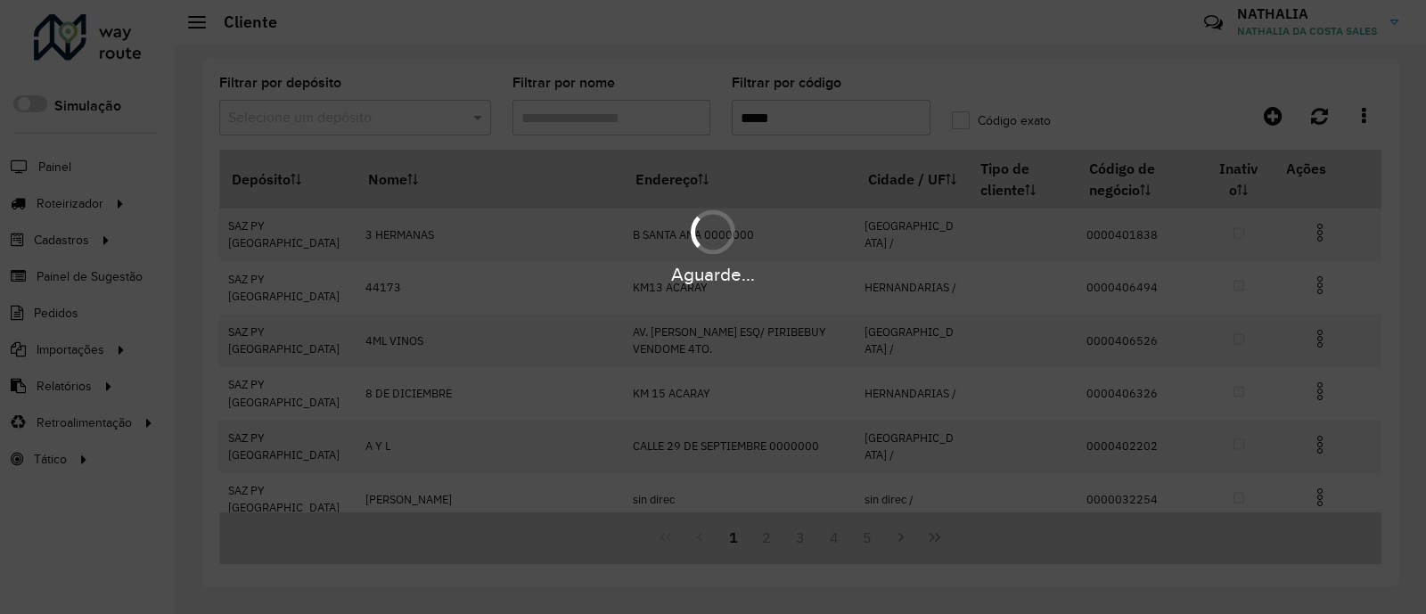
type input "*****"
drag, startPoint x: 565, startPoint y: 113, endPoint x: 499, endPoint y: 111, distance: 66.0
click at [564, 113] on div "Aguarde..." at bounding box center [713, 307] width 1426 height 614
click at [442, 109] on div "Aguarde..." at bounding box center [713, 307] width 1426 height 614
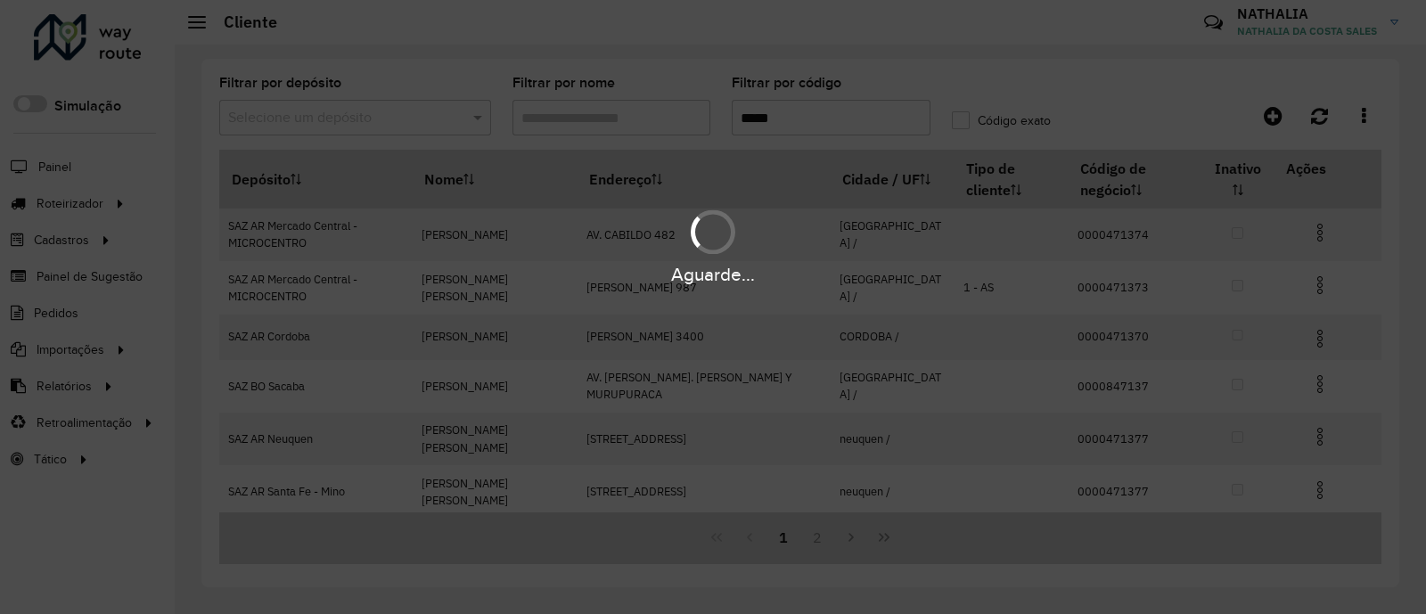
click at [443, 118] on div "Aguarde..." at bounding box center [713, 307] width 1426 height 614
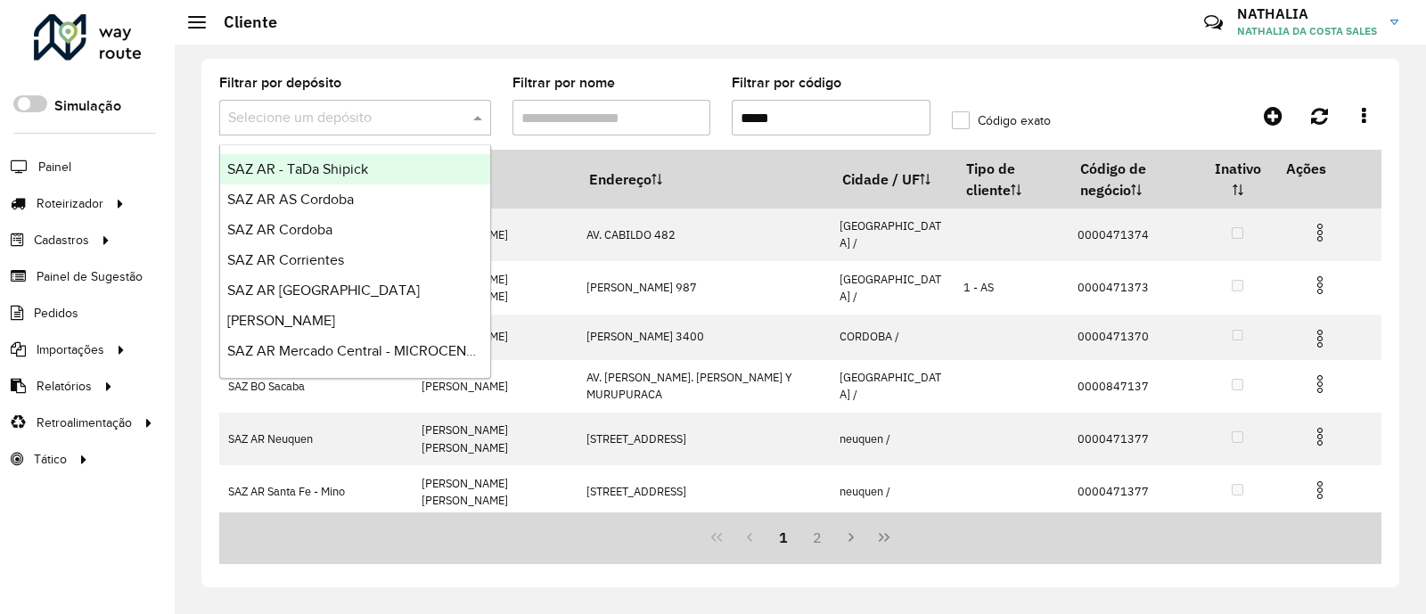
click at [443, 118] on input "text" at bounding box center [337, 118] width 218 height 21
type input "***"
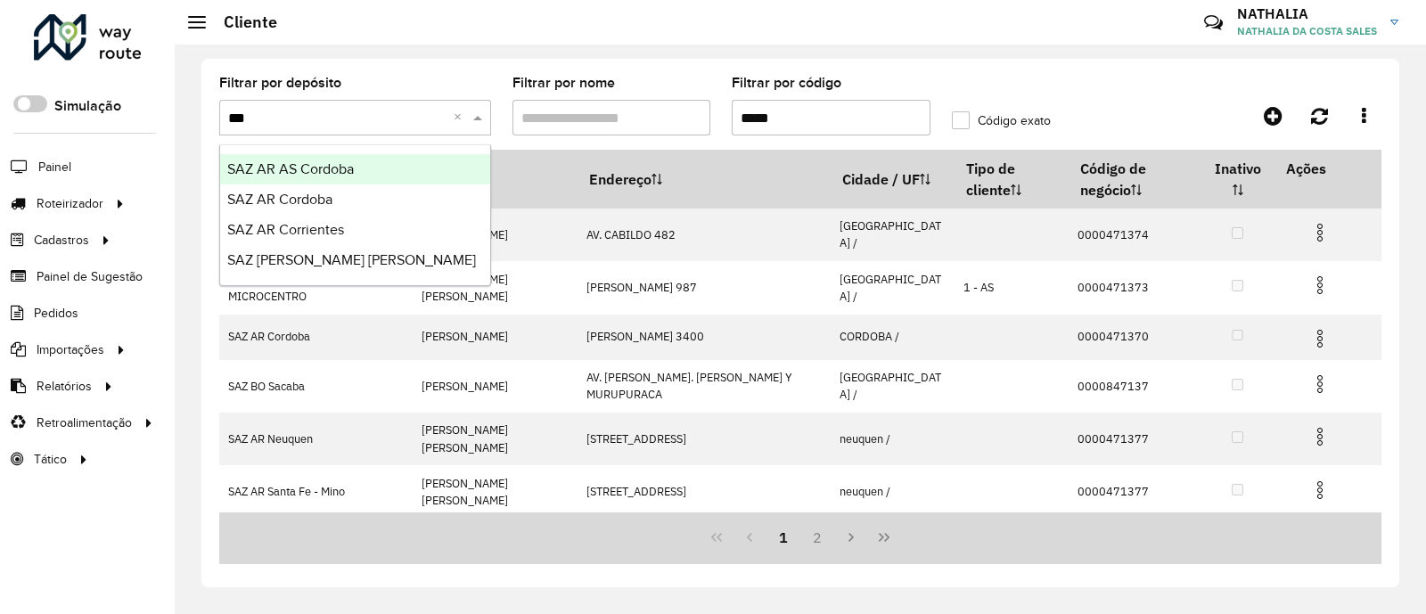
click at [396, 169] on div "SAZ AR AS Cordoba" at bounding box center [355, 169] width 270 height 30
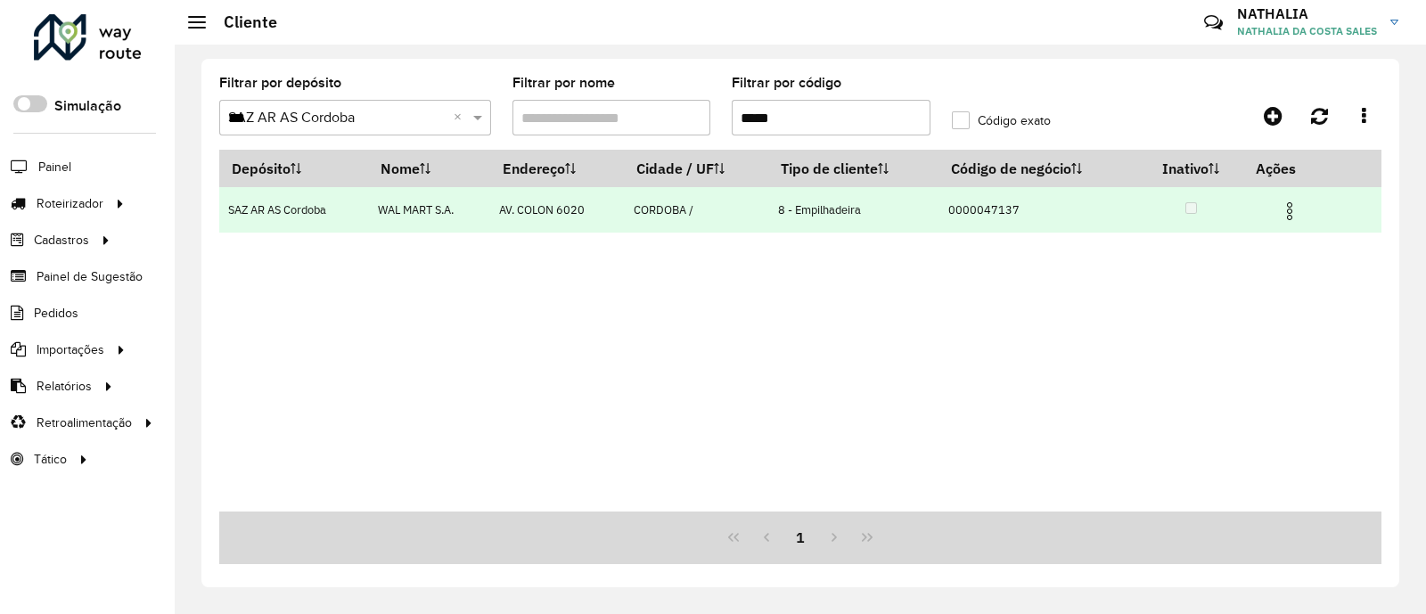
click at [1299, 207] on img at bounding box center [1289, 211] width 21 height 21
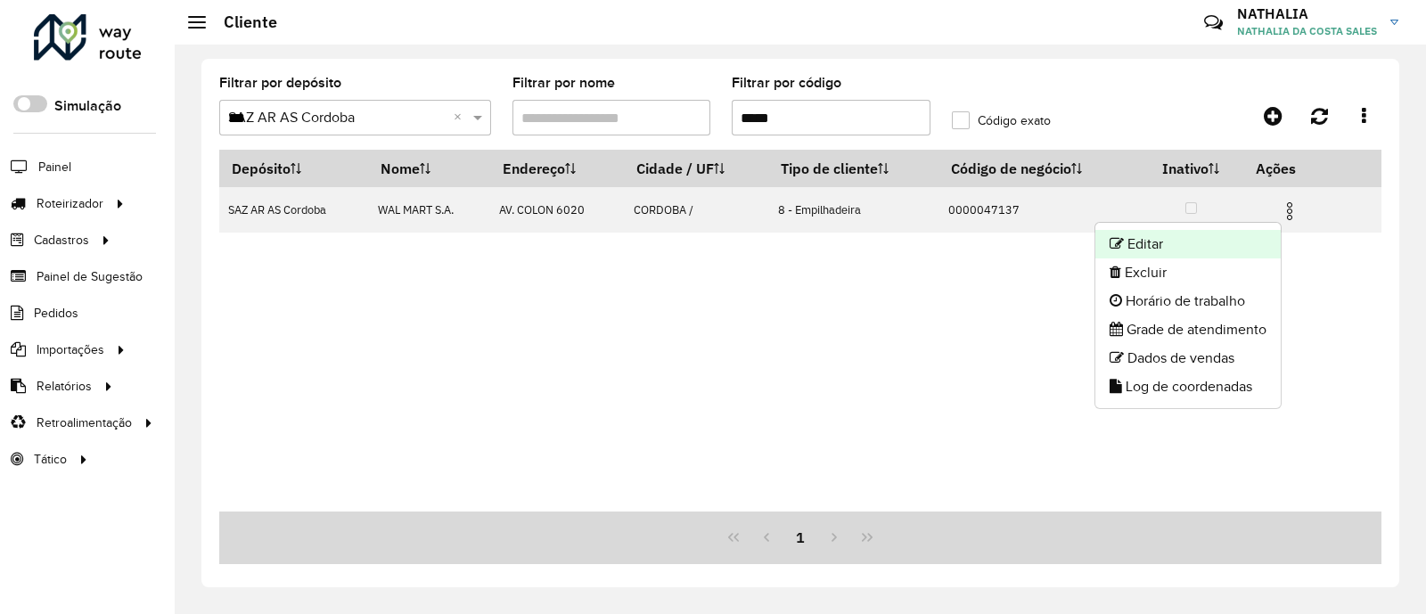
click at [1230, 242] on li "Editar" at bounding box center [1188, 244] width 185 height 29
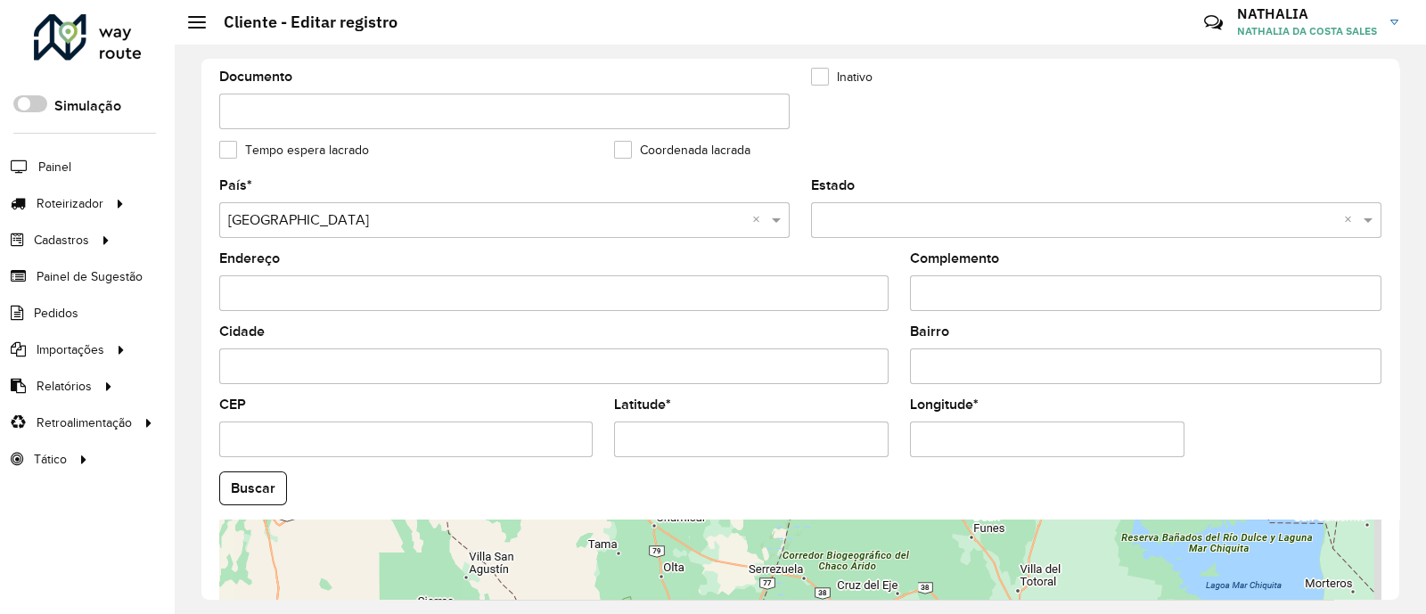
scroll to position [713, 0]
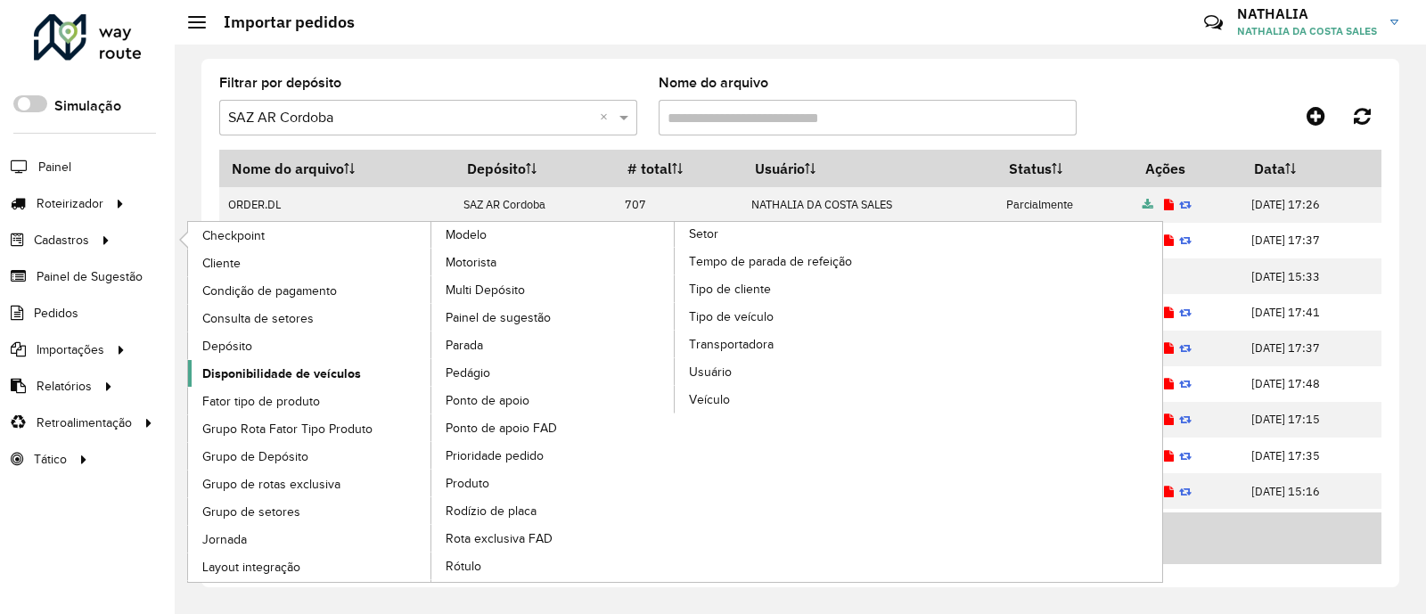
click at [312, 367] on span "Disponibilidade de veículos" at bounding box center [281, 374] width 159 height 19
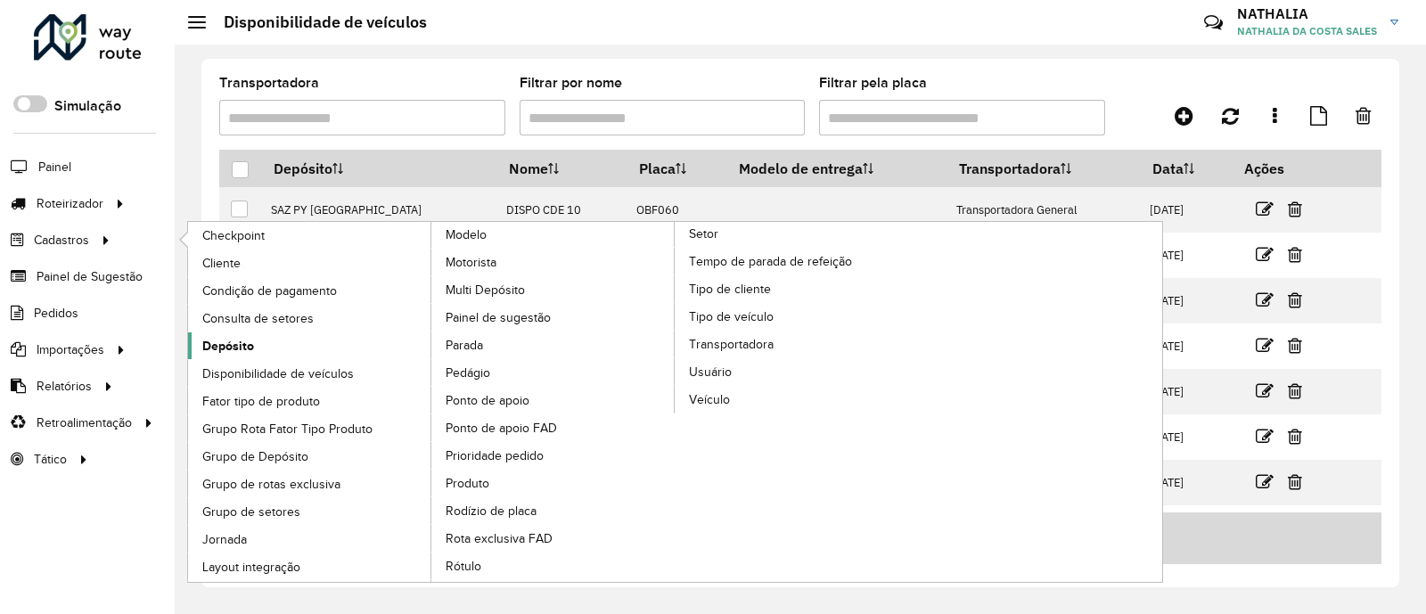
click at [308, 358] on link "Depósito" at bounding box center [310, 346] width 244 height 27
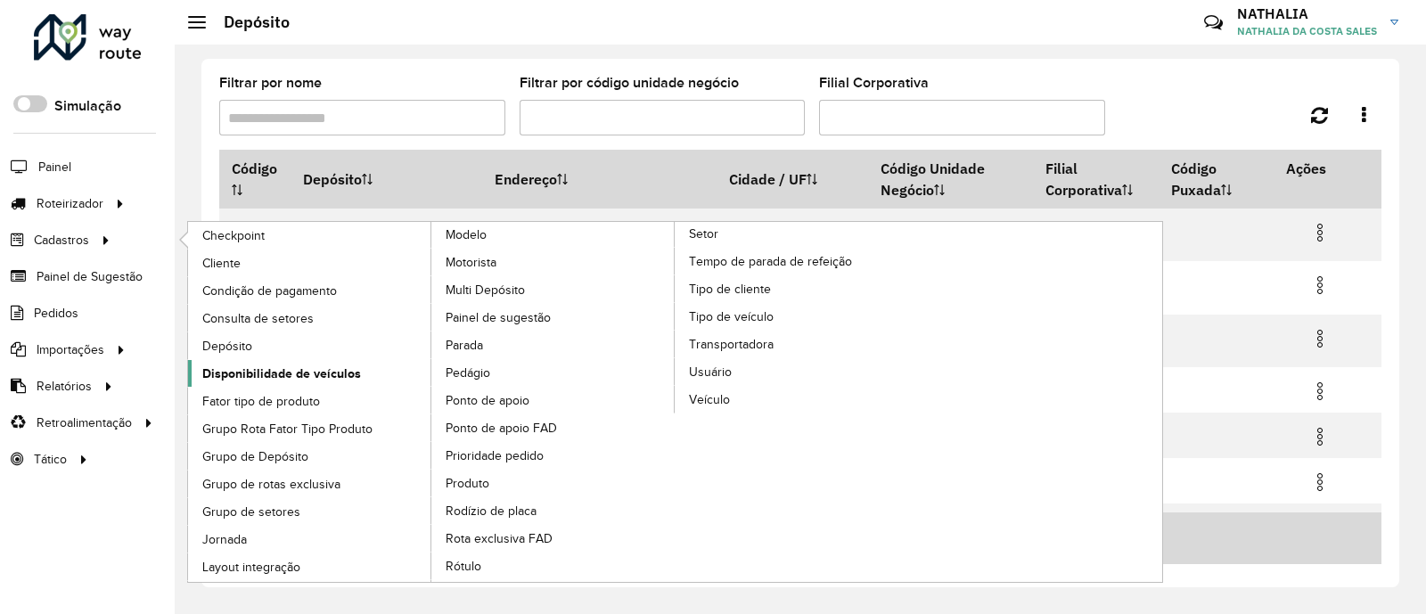
click at [283, 360] on link "Disponibilidade de veículos" at bounding box center [310, 373] width 244 height 27
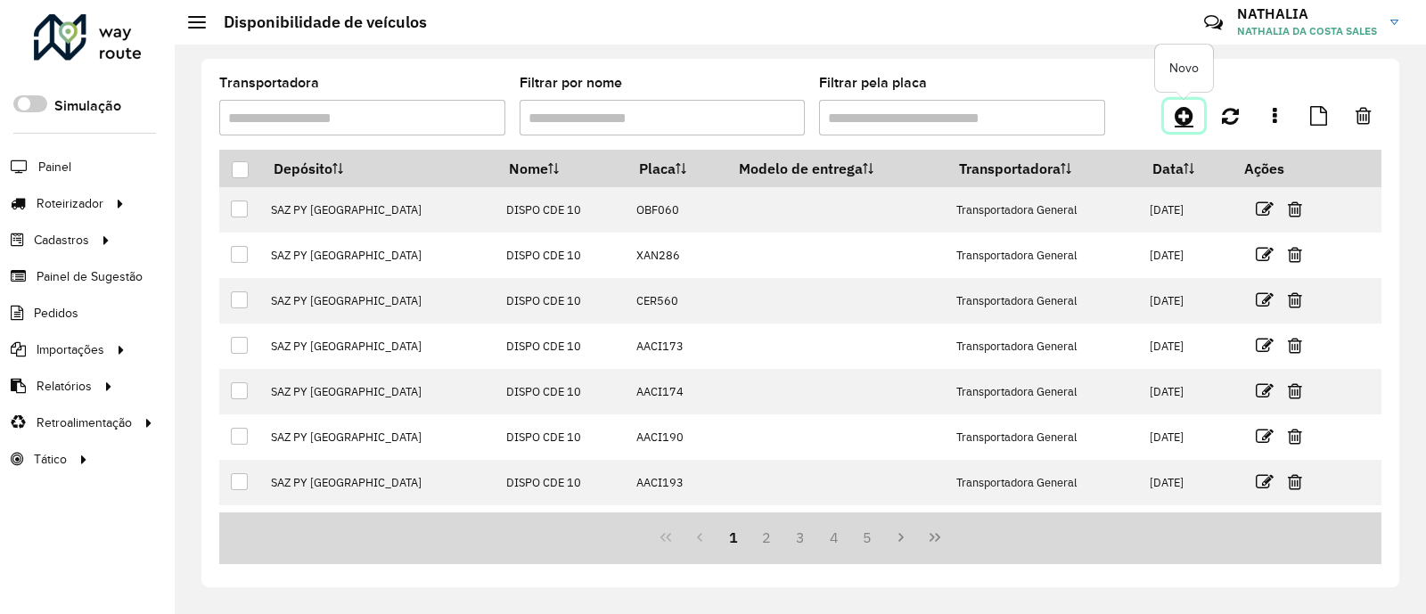
click at [1201, 116] on link at bounding box center [1184, 116] width 40 height 32
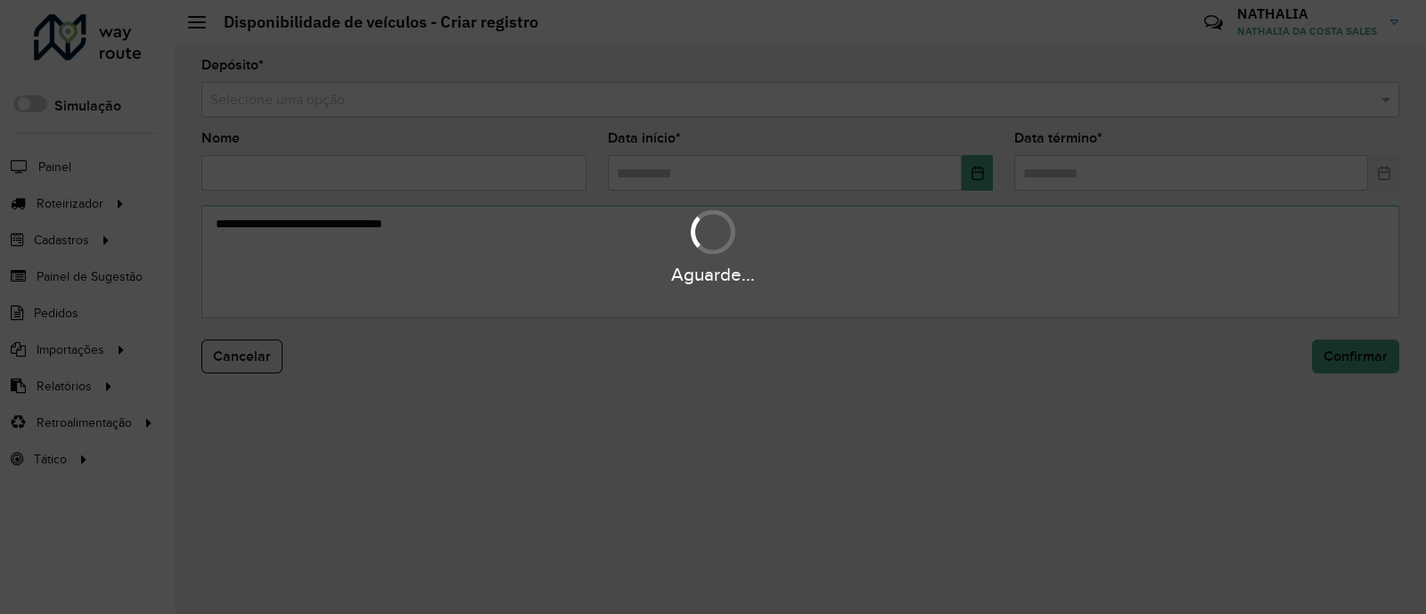
click at [907, 120] on div "Aguarde..." at bounding box center [713, 307] width 1426 height 614
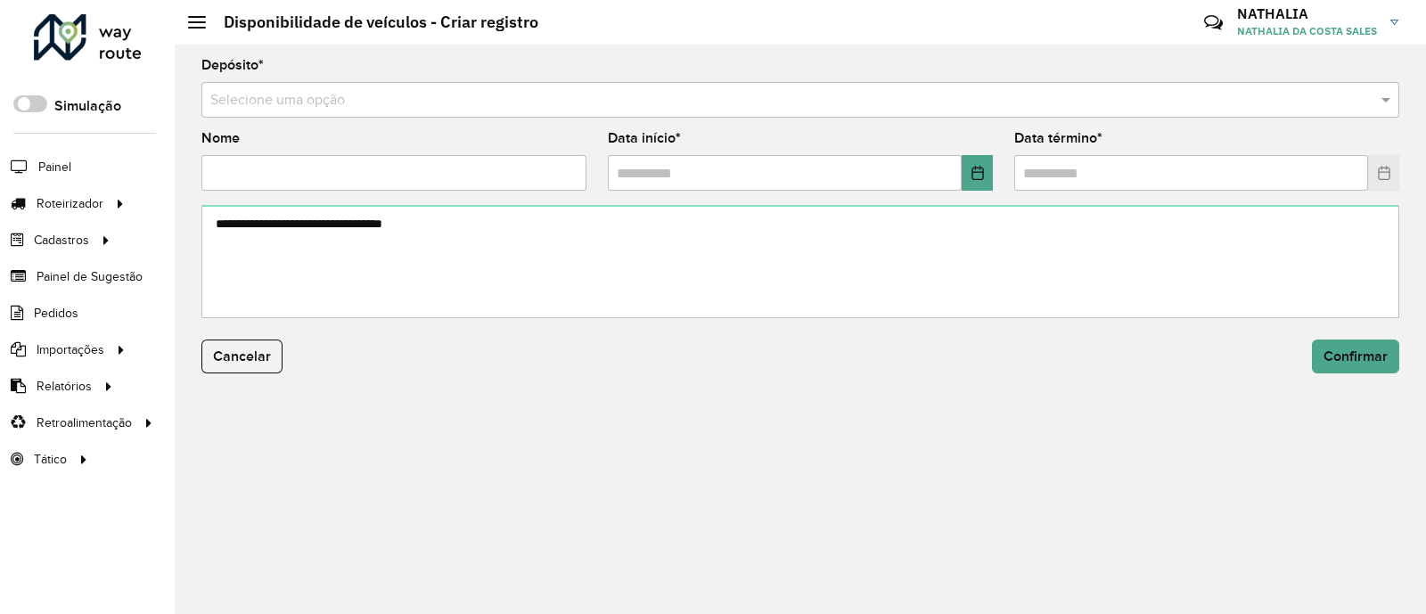
click at [878, 101] on hb-app "Aguarde... Pop-up bloqueado! Seu navegador bloqueou automáticamente a abertura …" at bounding box center [713, 307] width 1426 height 614
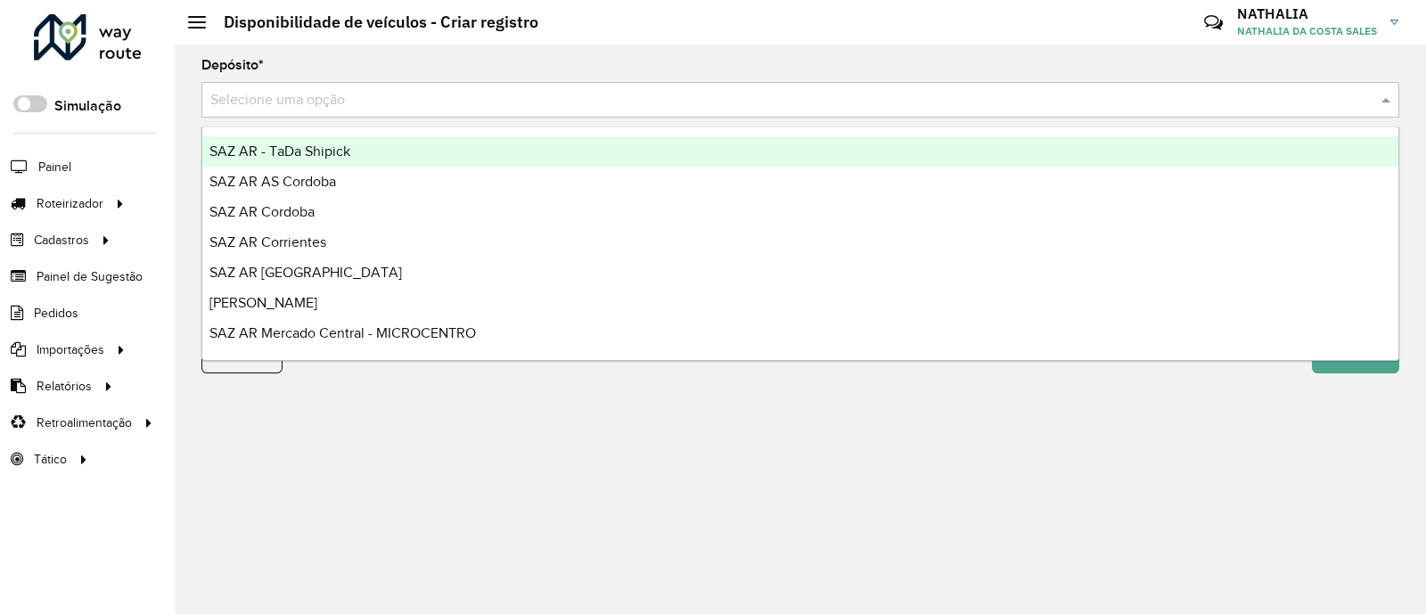
click at [878, 101] on input "text" at bounding box center [782, 100] width 1145 height 21
type input "*"
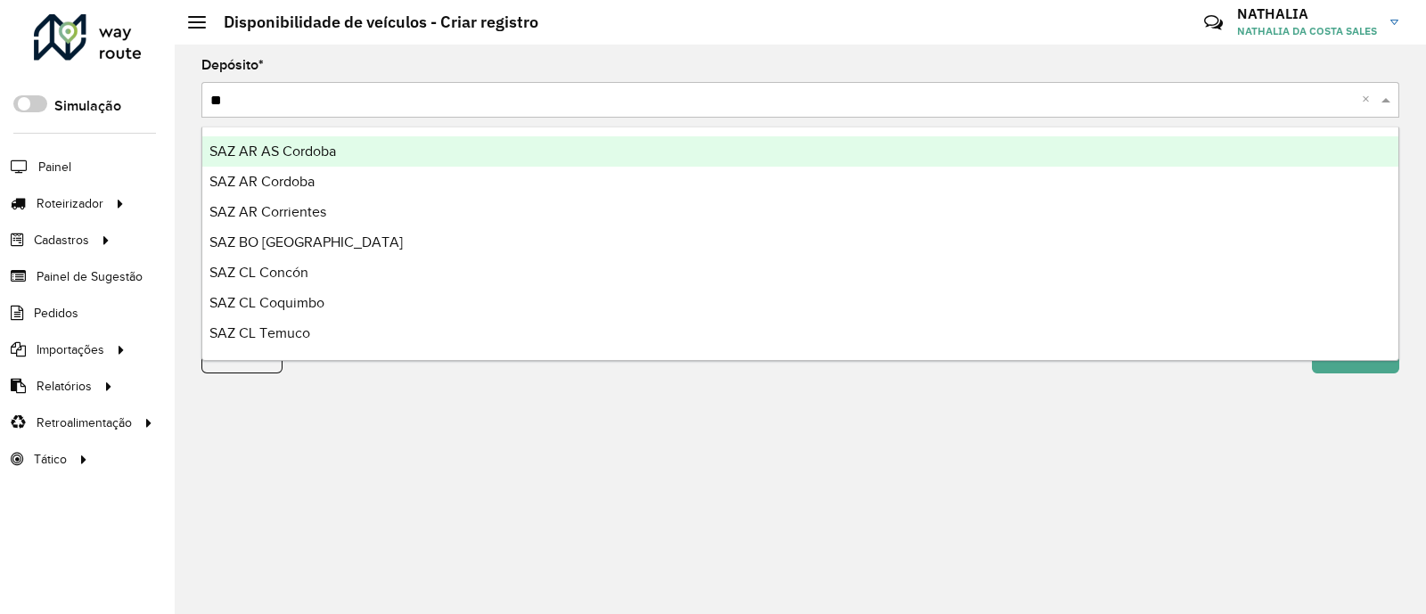
type input "***"
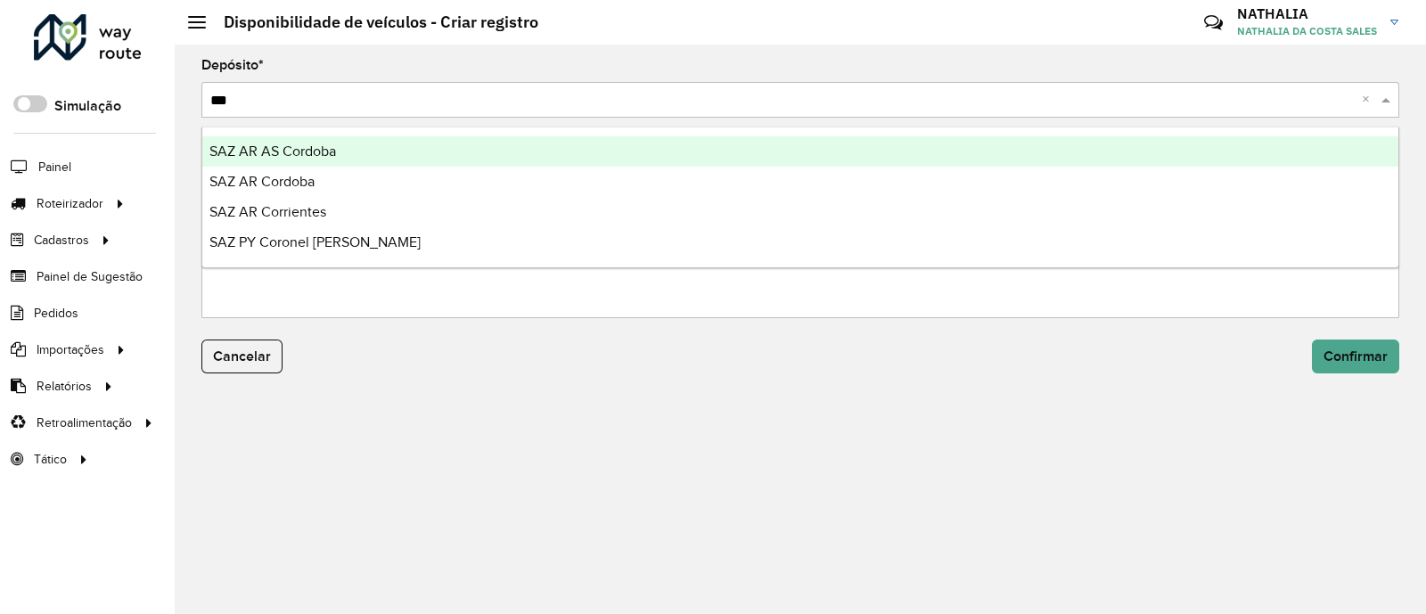
click at [841, 153] on div "SAZ AR AS Cordoba" at bounding box center [800, 151] width 1196 height 30
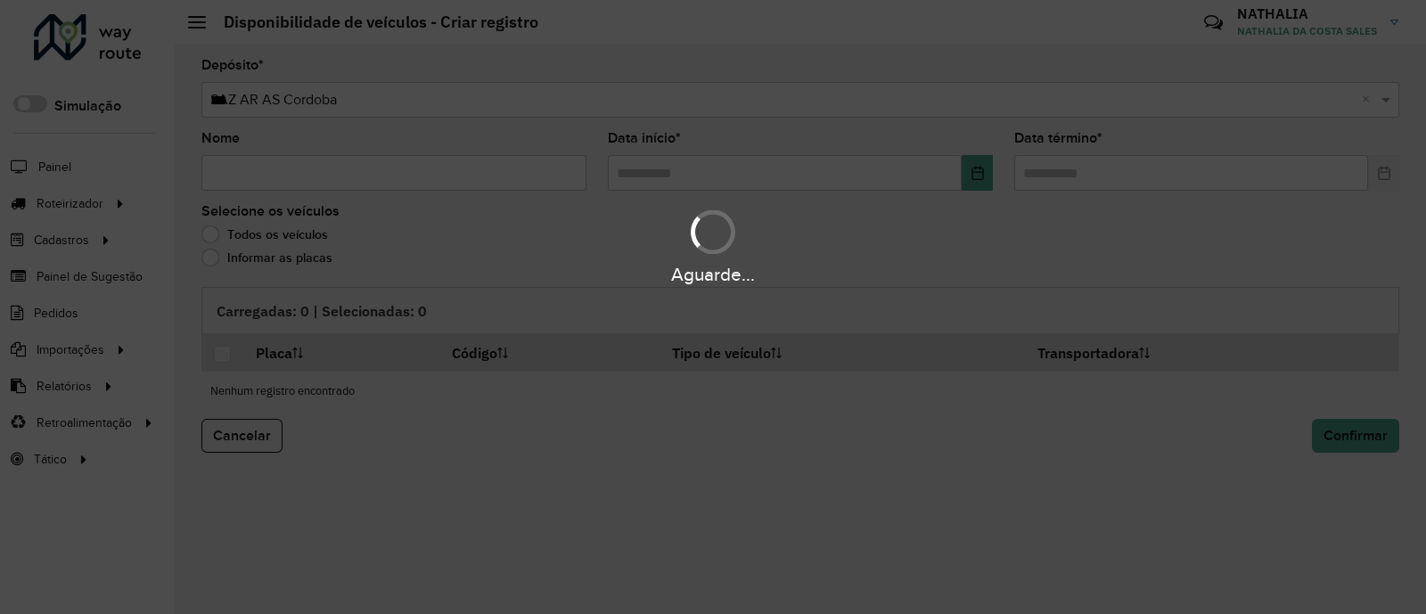
click at [339, 162] on div "Aguarde..." at bounding box center [713, 307] width 1426 height 614
click at [337, 172] on div "Aguarde..." at bounding box center [713, 307] width 1426 height 614
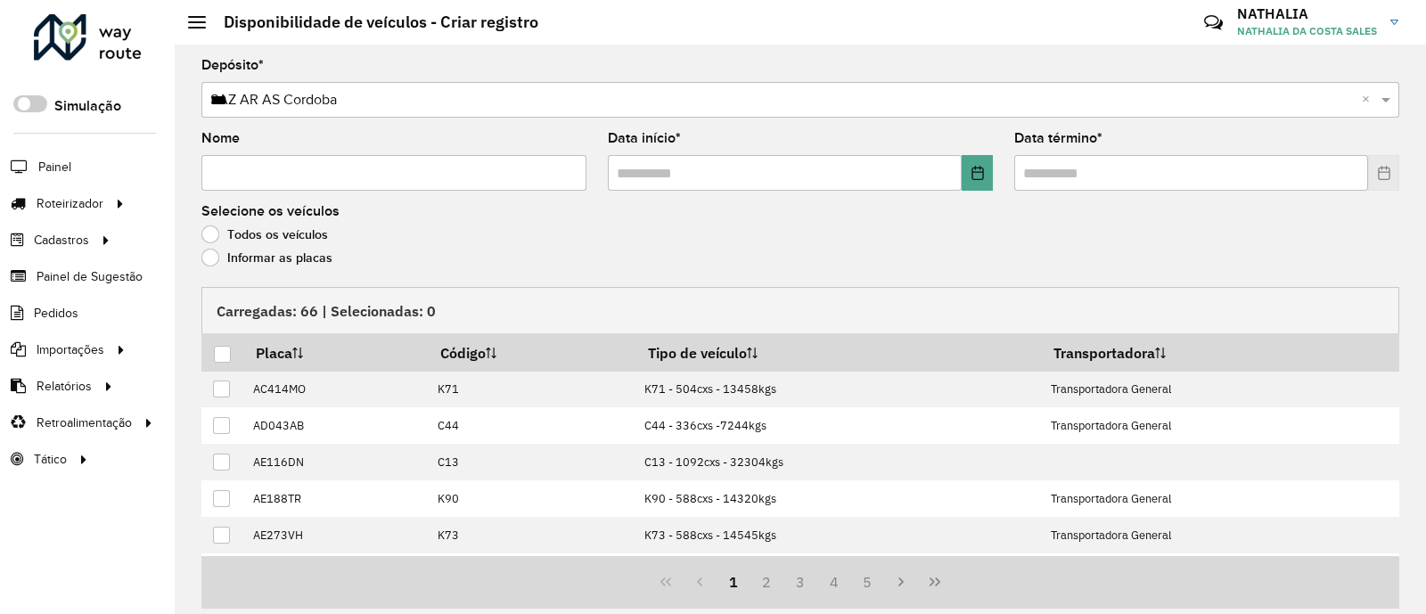
click at [337, 172] on hb-app "Aguarde... Pop-up bloqueado! Seu navegador bloqueou automáticamente a abertura …" at bounding box center [713, 307] width 1426 height 614
click at [337, 172] on input "Nome" at bounding box center [393, 173] width 385 height 36
type input "**"
click at [684, 189] on input "text" at bounding box center [785, 173] width 354 height 36
click at [971, 174] on icon "Choose Date" at bounding box center [978, 173] width 14 height 14
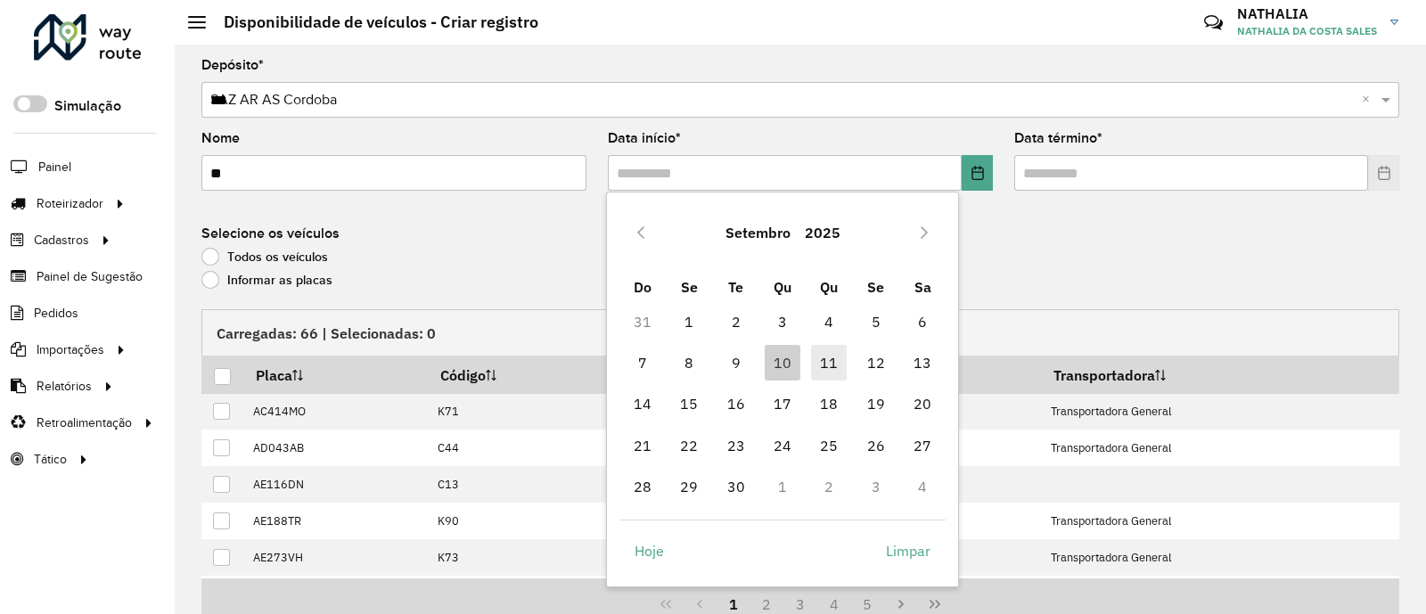
click at [823, 362] on span "11" at bounding box center [829, 363] width 36 height 36
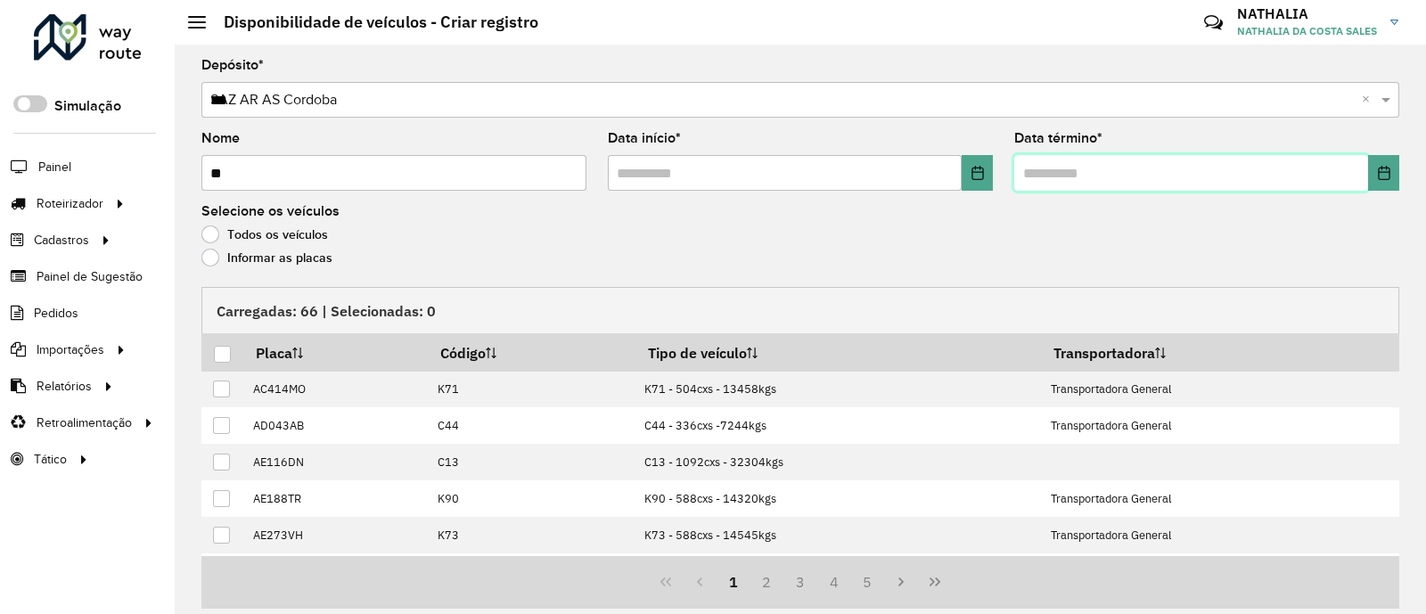
click at [1161, 184] on input "text" at bounding box center [1191, 173] width 354 height 36
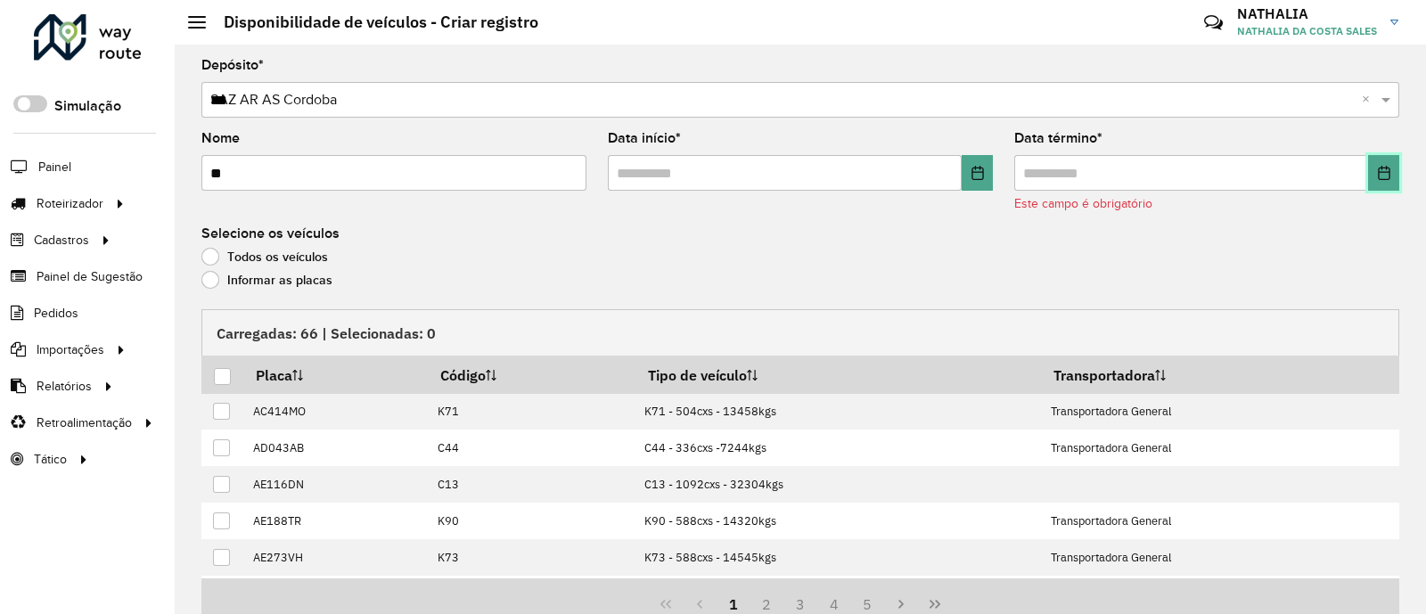
click at [1368, 169] on button "Choose Date" at bounding box center [1383, 173] width 31 height 36
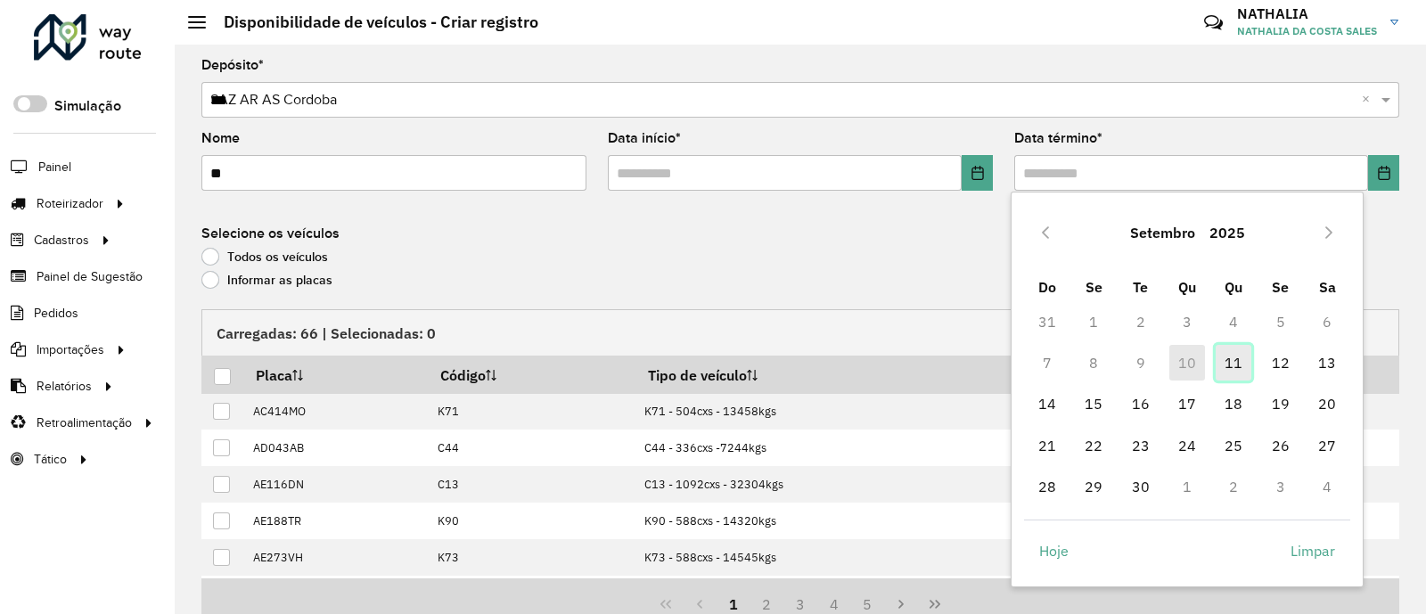
click at [1226, 367] on span "11" at bounding box center [1234, 363] width 36 height 36
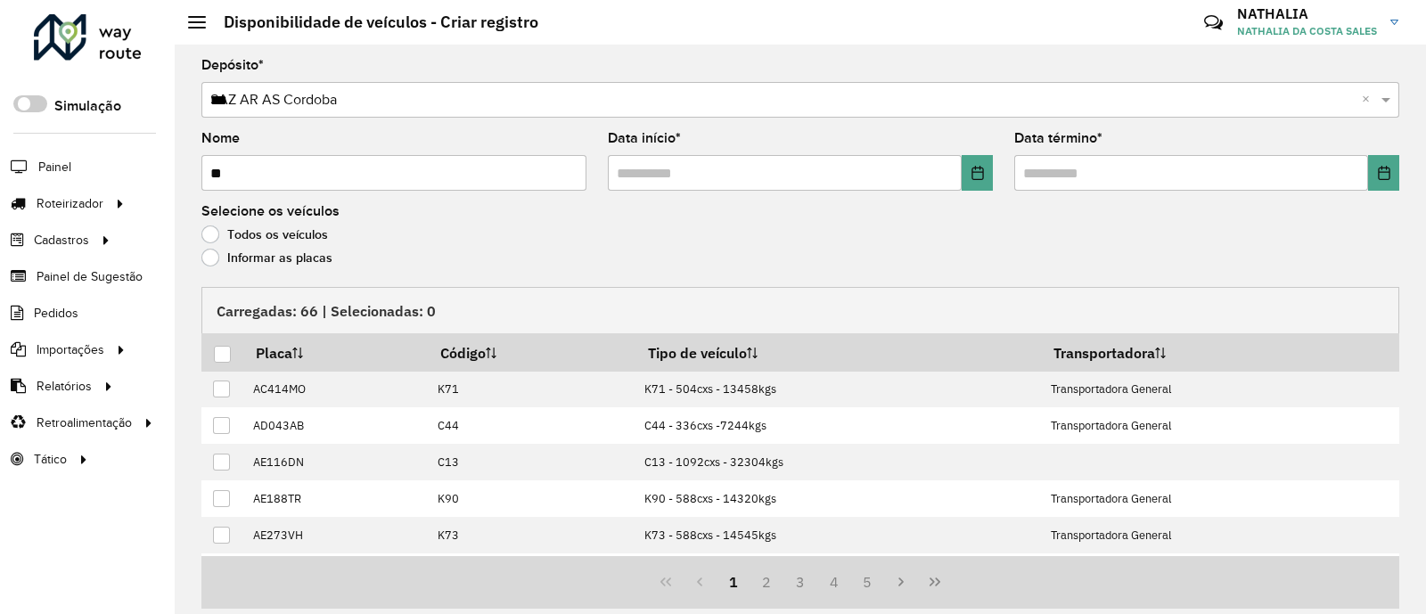
click at [259, 261] on label "Informar as placas" at bounding box center [266, 258] width 131 height 18
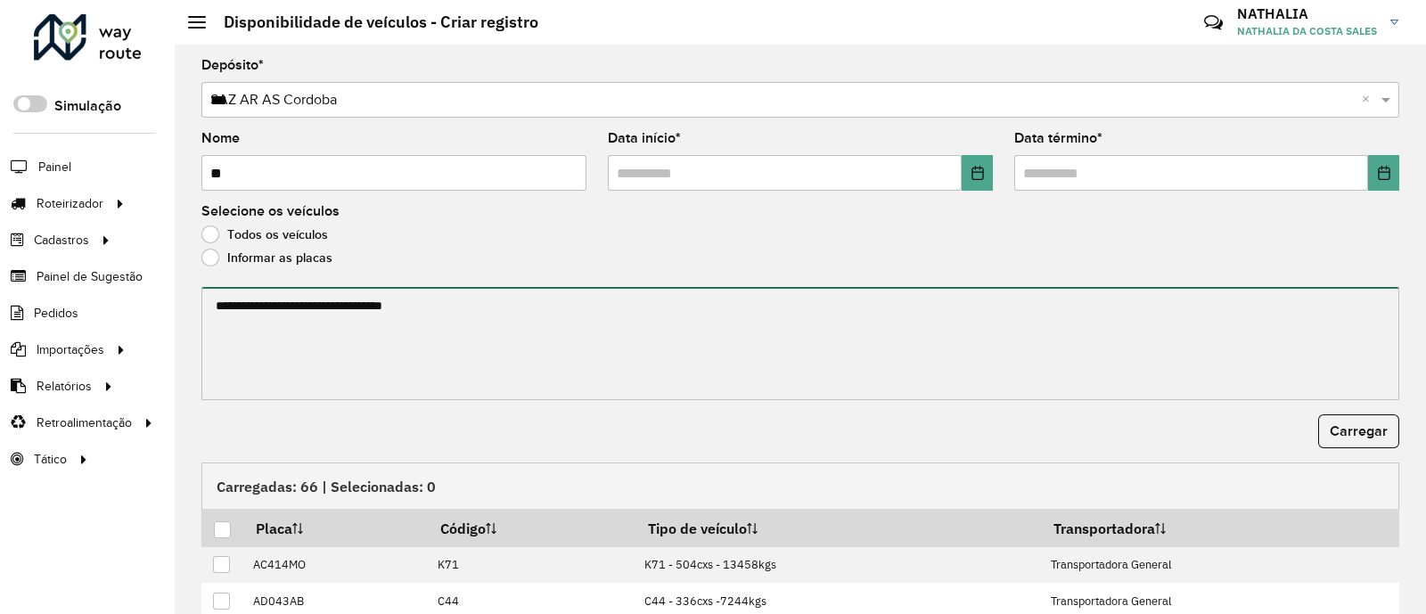
click at [289, 316] on textarea at bounding box center [800, 343] width 1198 height 113
paste textarea "****** ****** ****** ******* ******** ****** ****** ******* ****** ****** *****…"
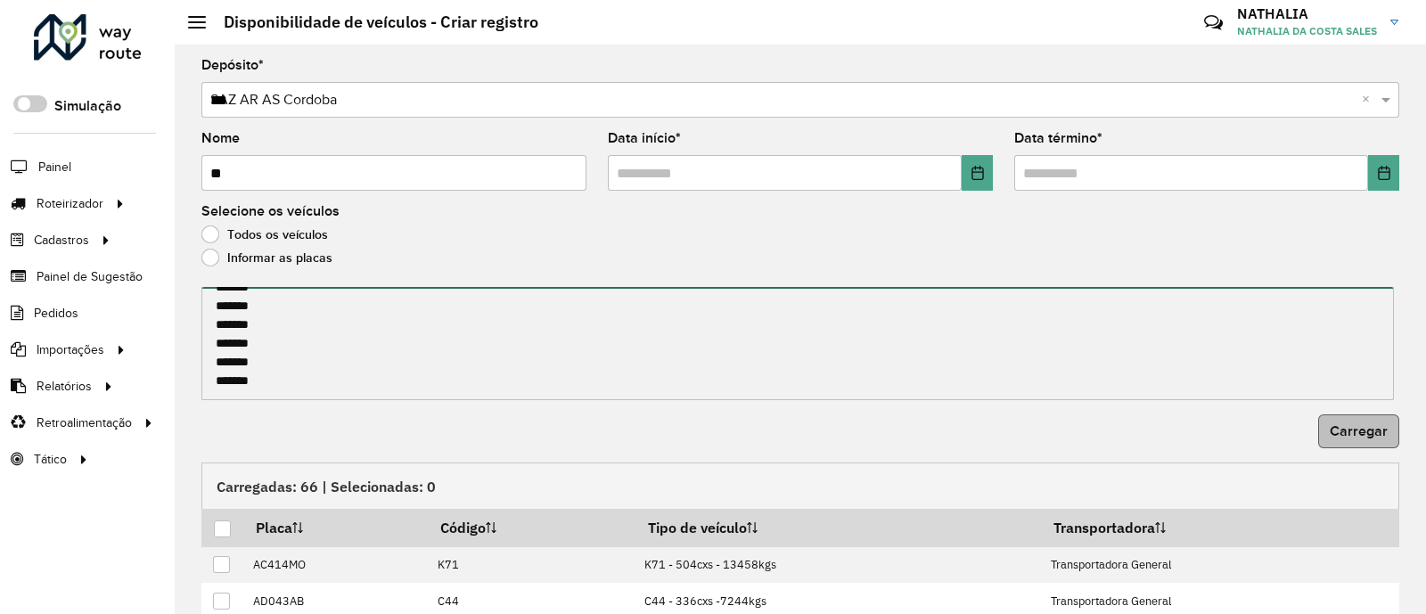
type textarea "****** ****** ****** ******* ******** ****** ****** ******* ****** ****** *****…"
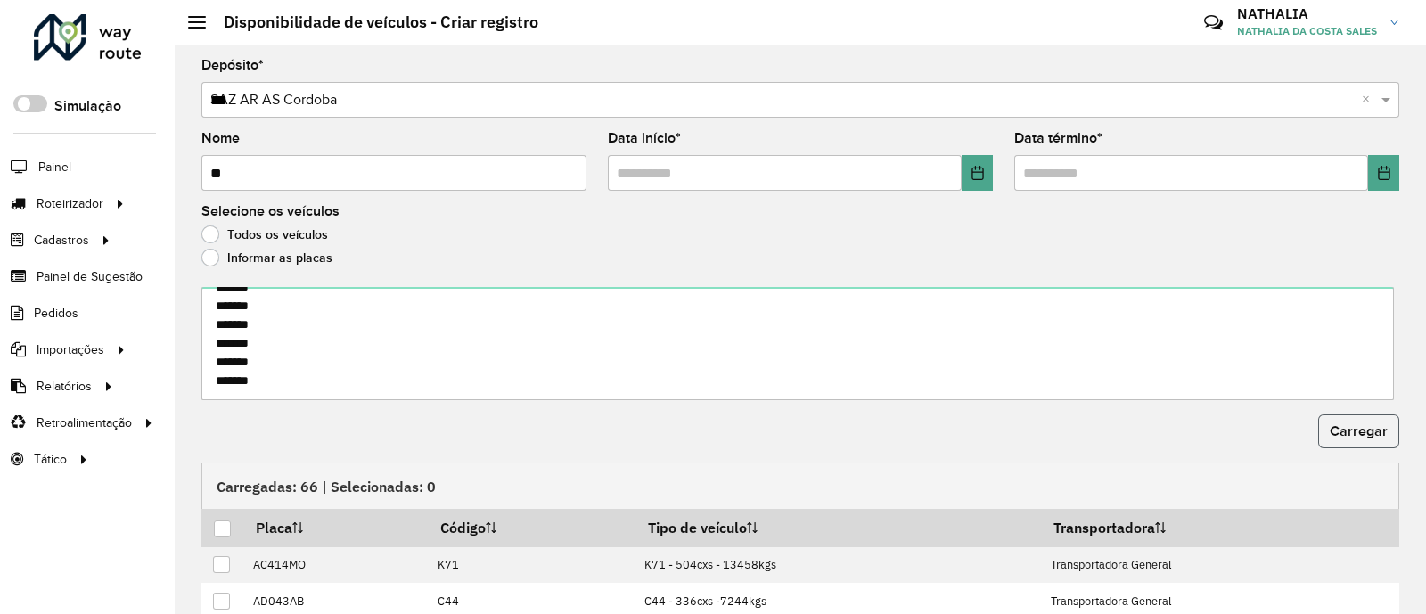
click at [1348, 429] on span "Carregar" at bounding box center [1359, 430] width 58 height 15
click at [220, 531] on div at bounding box center [222, 529] width 17 height 17
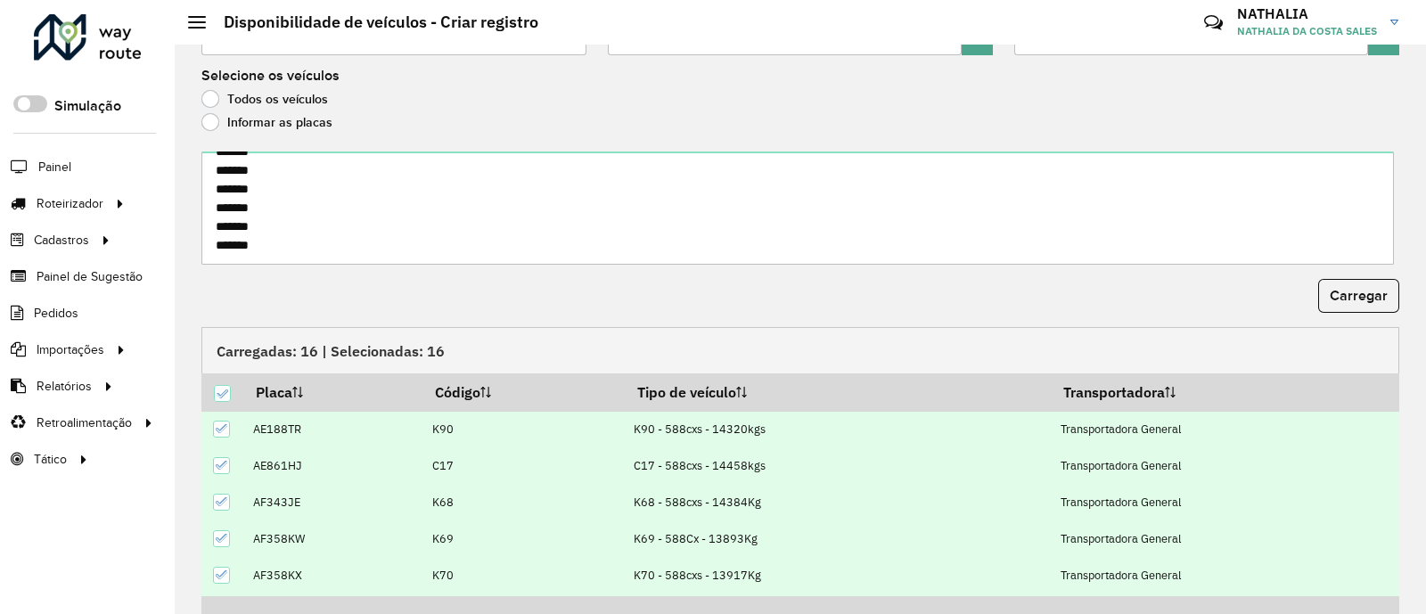
scroll to position [232, 0]
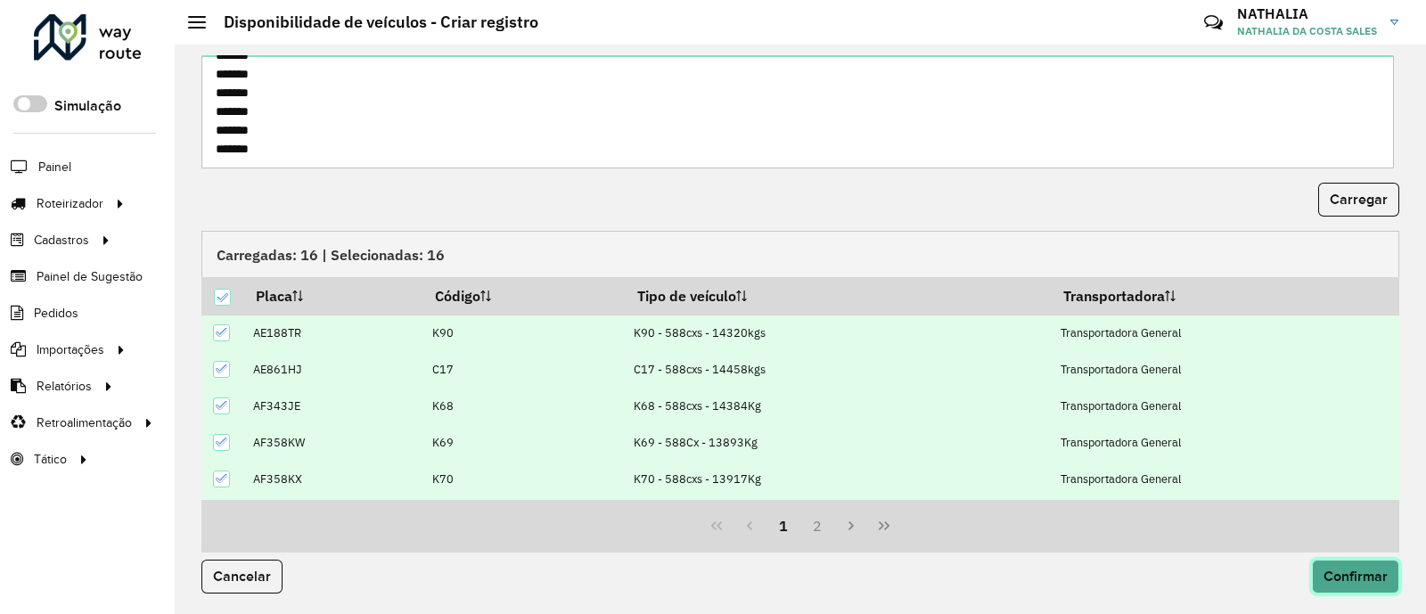
click at [1315, 583] on button "Confirmar" at bounding box center [1355, 577] width 87 height 34
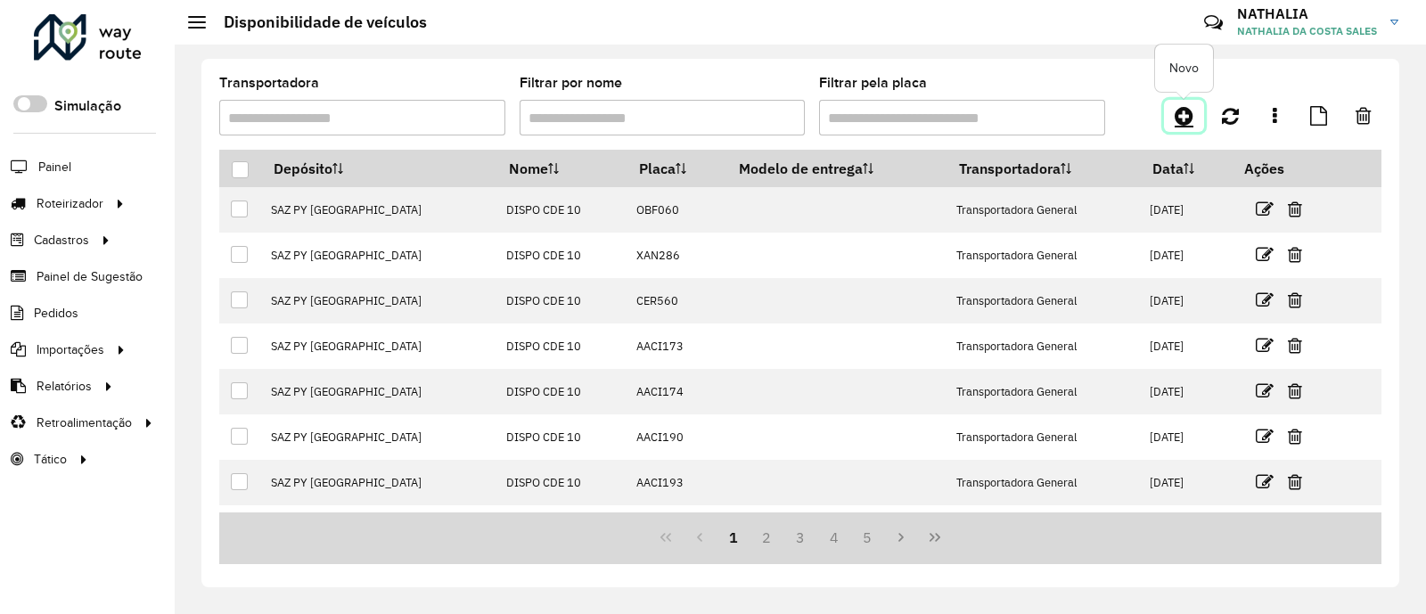
click at [1197, 118] on link at bounding box center [1184, 116] width 40 height 32
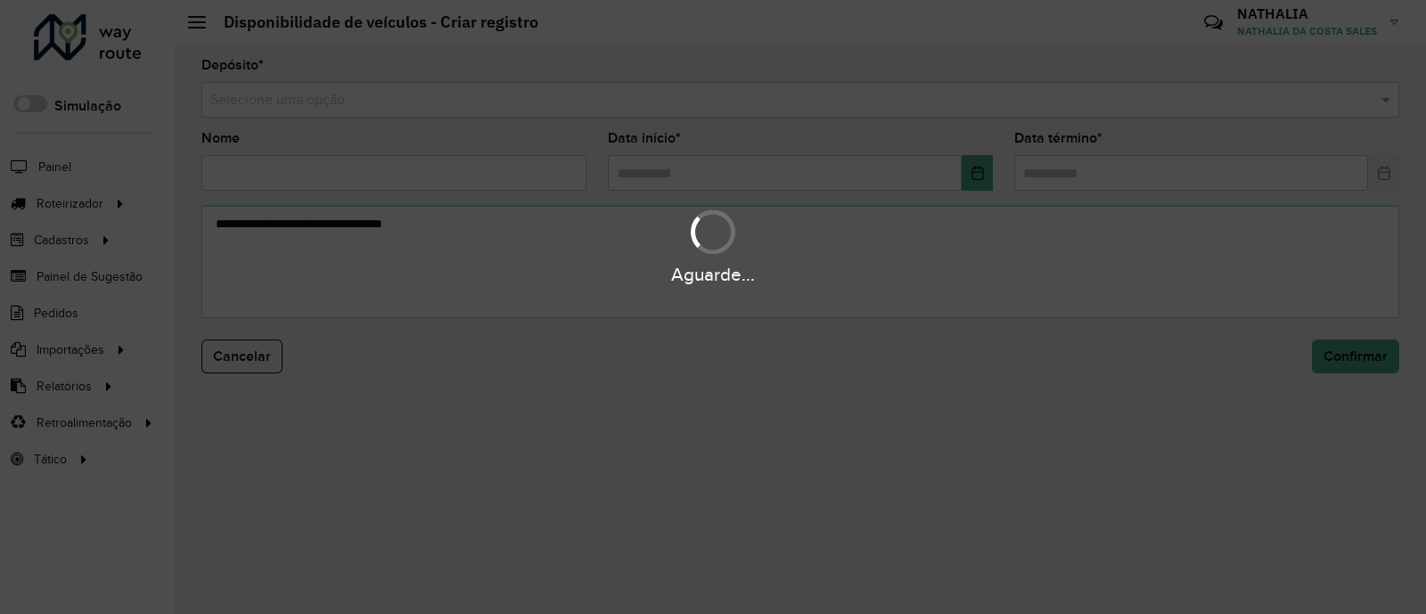
click at [961, 103] on div "Aguarde..." at bounding box center [713, 307] width 1426 height 614
click at [961, 103] on input "text" at bounding box center [782, 100] width 1145 height 21
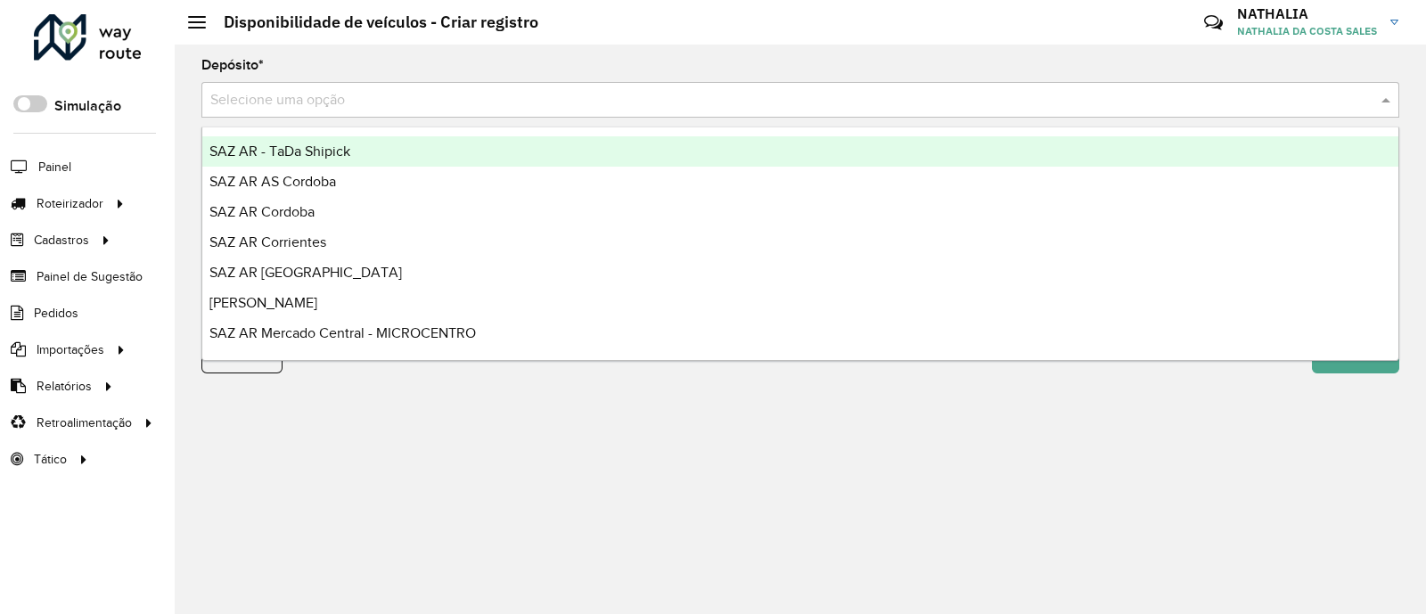
click at [961, 103] on input "text" at bounding box center [782, 100] width 1145 height 21
type input "*"
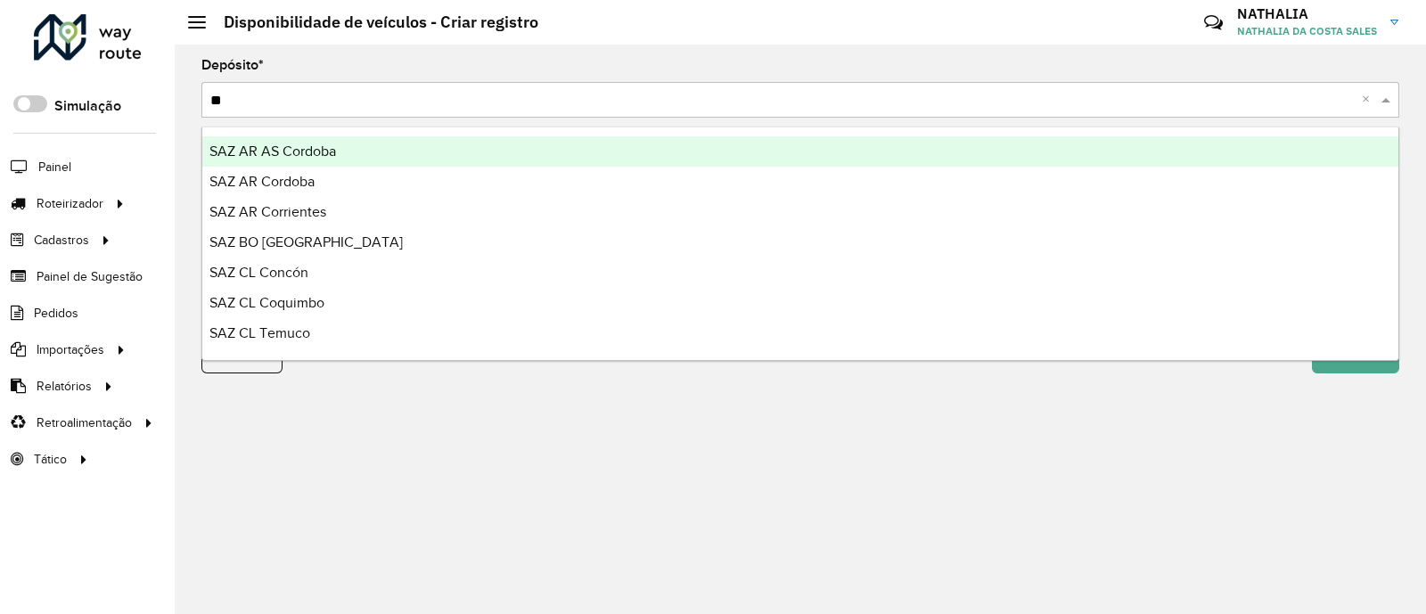
type input "***"
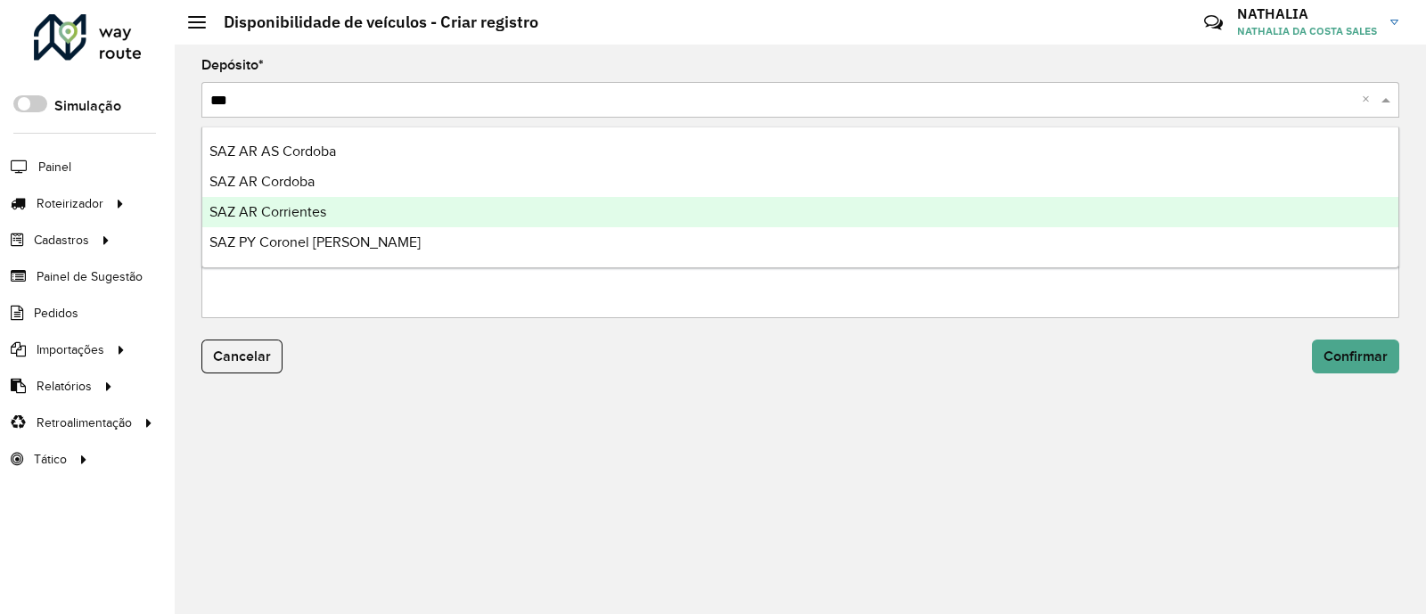
click at [901, 197] on div "SAZ AR Corrientes" at bounding box center [800, 212] width 1196 height 30
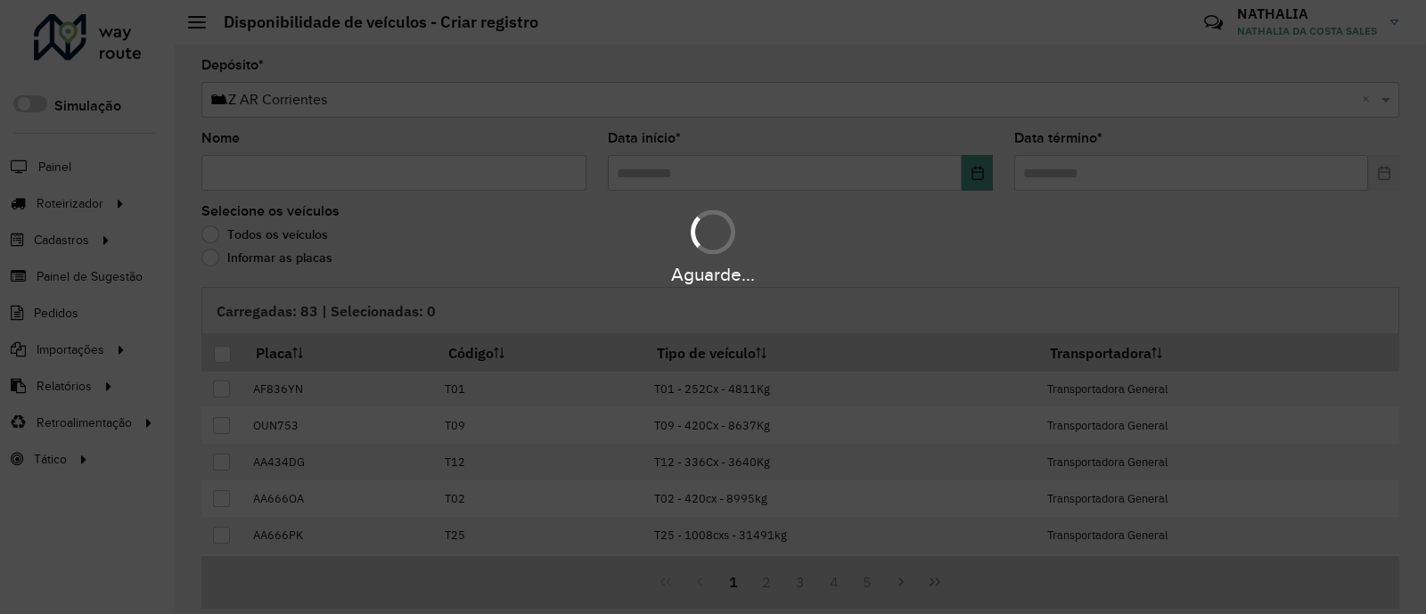
click at [644, 100] on hb-app "Aguarde... Pop-up bloqueado! Seu navegador bloqueou automáticamente a abertura …" at bounding box center [713, 307] width 1426 height 614
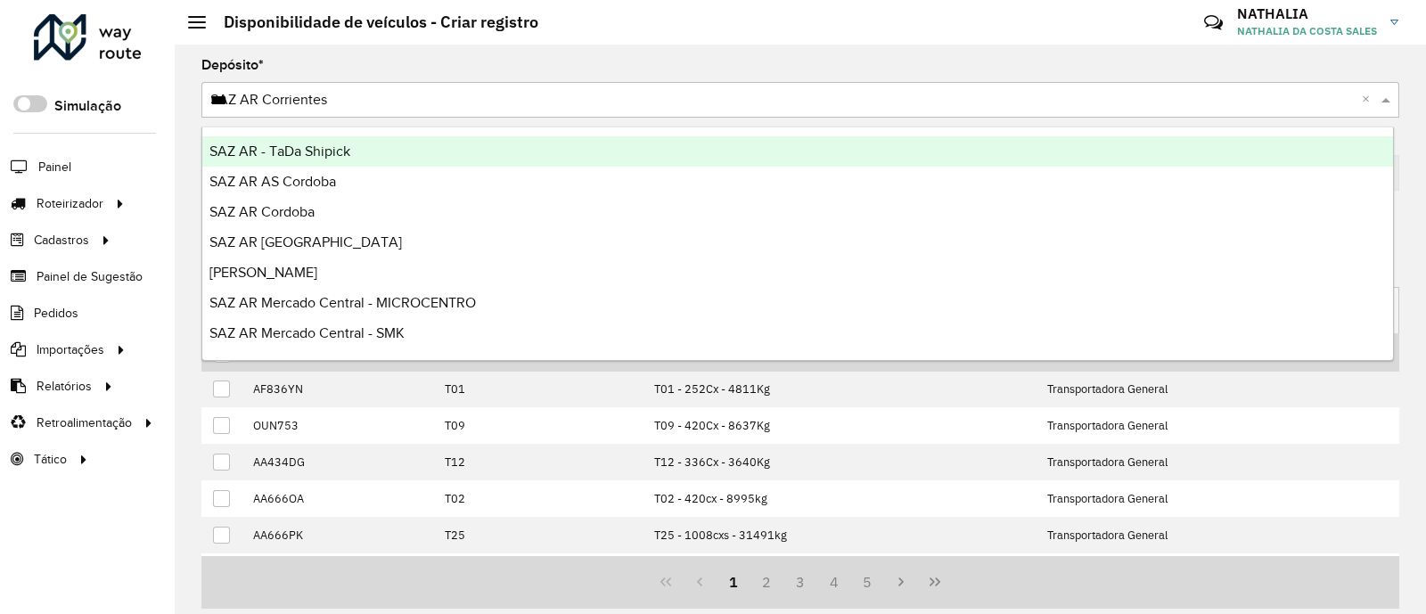
click at [644, 100] on input "***" at bounding box center [782, 100] width 1145 height 21
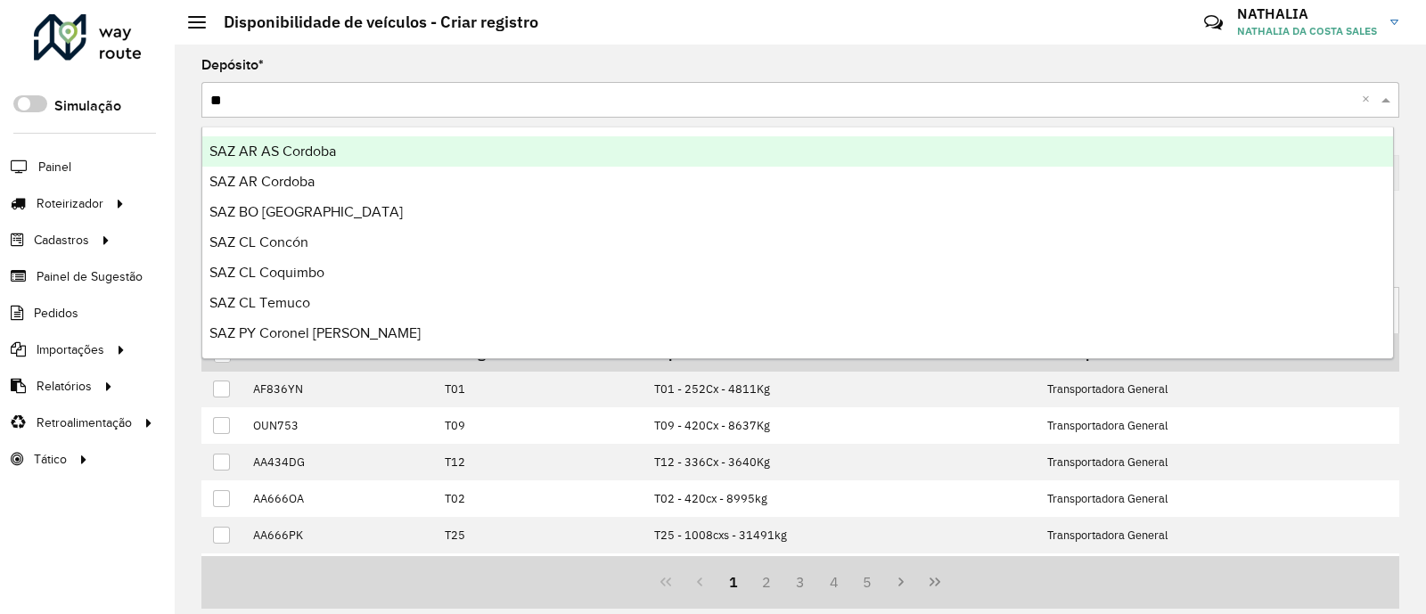
type input "***"
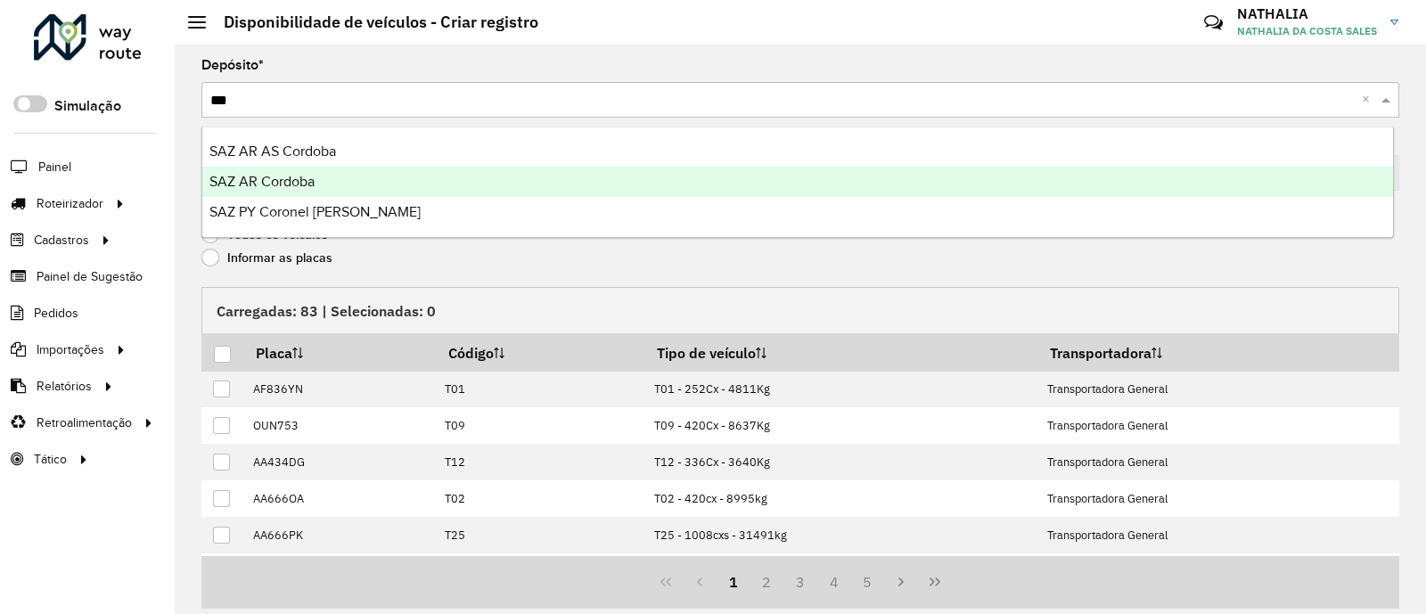
drag, startPoint x: 601, startPoint y: 160, endPoint x: 593, endPoint y: 178, distance: 19.6
click at [593, 178] on div "SAZ AR AS Cordoba SAZ AR Cordoba SAZ PY Coronel Oviedo" at bounding box center [797, 181] width 1191 height 91
click at [593, 178] on div "SAZ AR Cordoba" at bounding box center [797, 182] width 1191 height 30
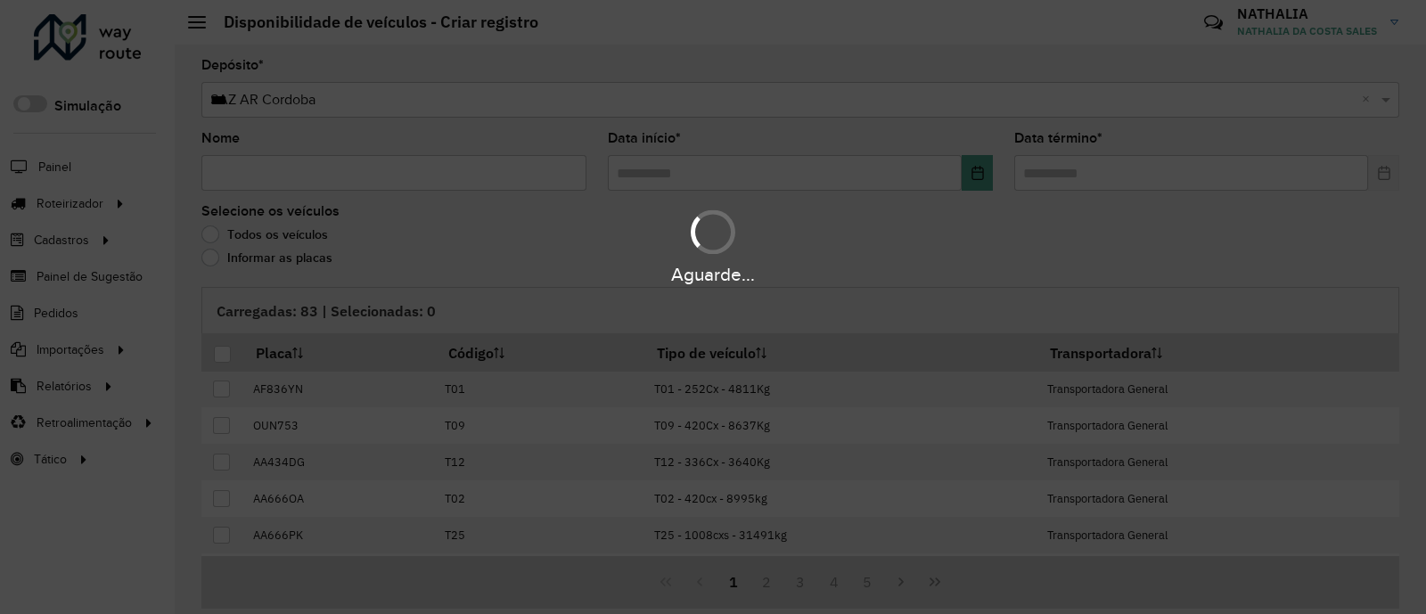
click at [379, 171] on div "Aguarde..." at bounding box center [713, 307] width 1426 height 614
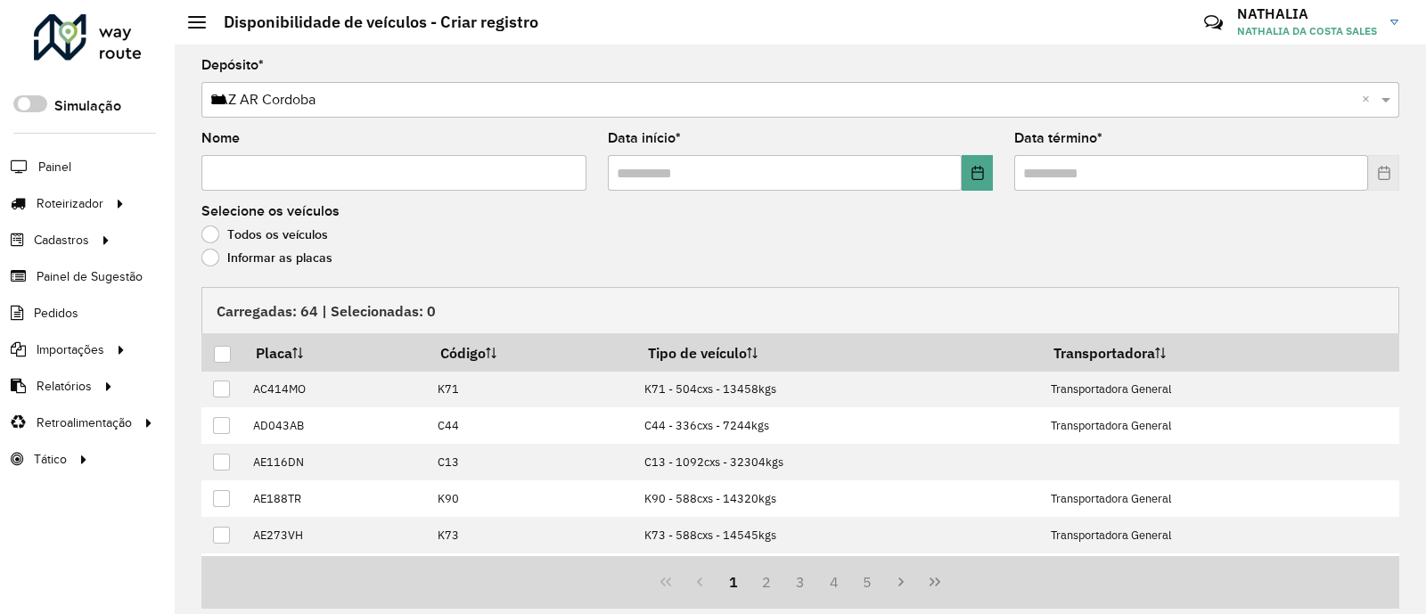
click at [379, 171] on input "Nome" at bounding box center [393, 173] width 385 height 36
type input "**"
click at [688, 180] on input "text" at bounding box center [785, 173] width 354 height 36
click at [959, 177] on span at bounding box center [800, 173] width 385 height 36
click at [971, 174] on icon "Choose Date" at bounding box center [978, 173] width 14 height 14
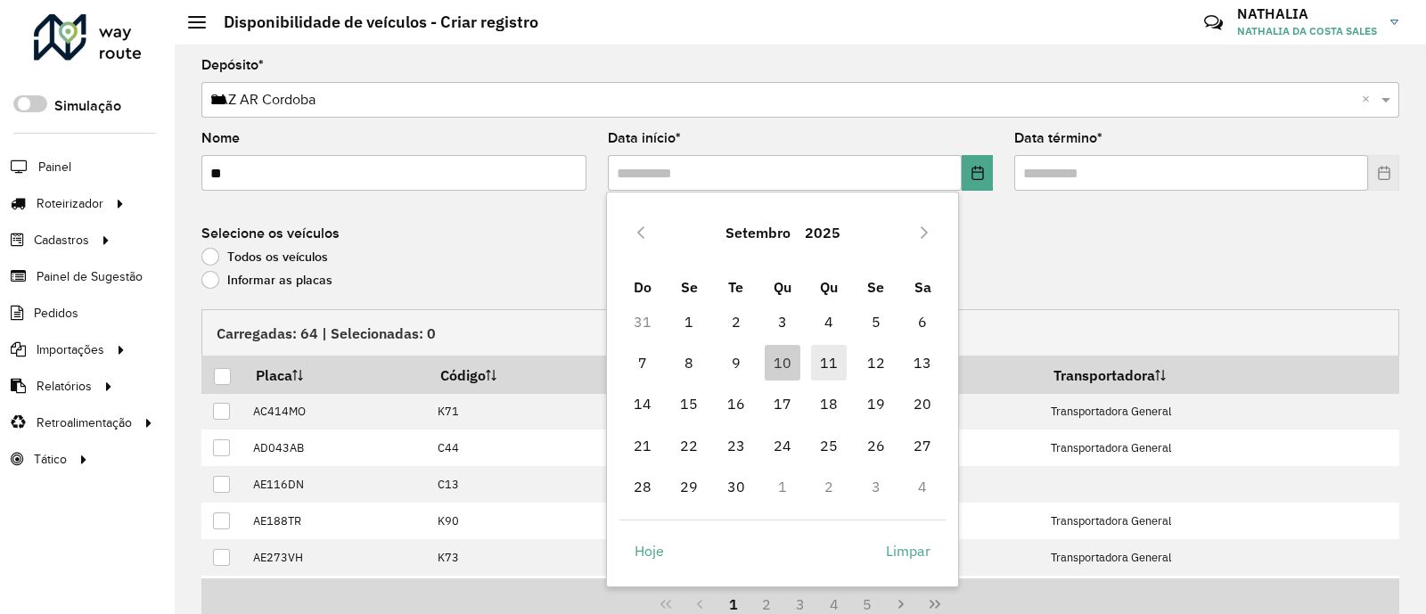
click at [819, 358] on span "11" at bounding box center [829, 363] width 36 height 36
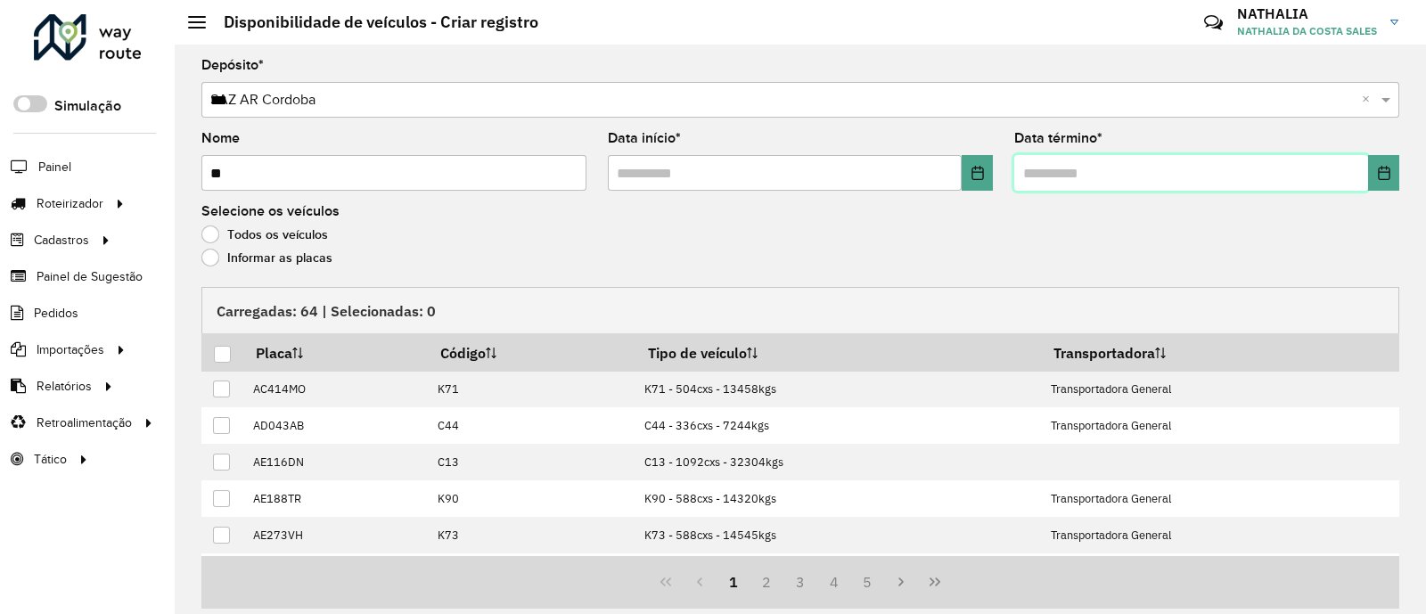
click at [1056, 191] on input "text" at bounding box center [1191, 173] width 354 height 36
click at [1070, 180] on input "text" at bounding box center [1191, 173] width 354 height 36
click at [1384, 175] on icon "Choose Date" at bounding box center [1384, 173] width 14 height 14
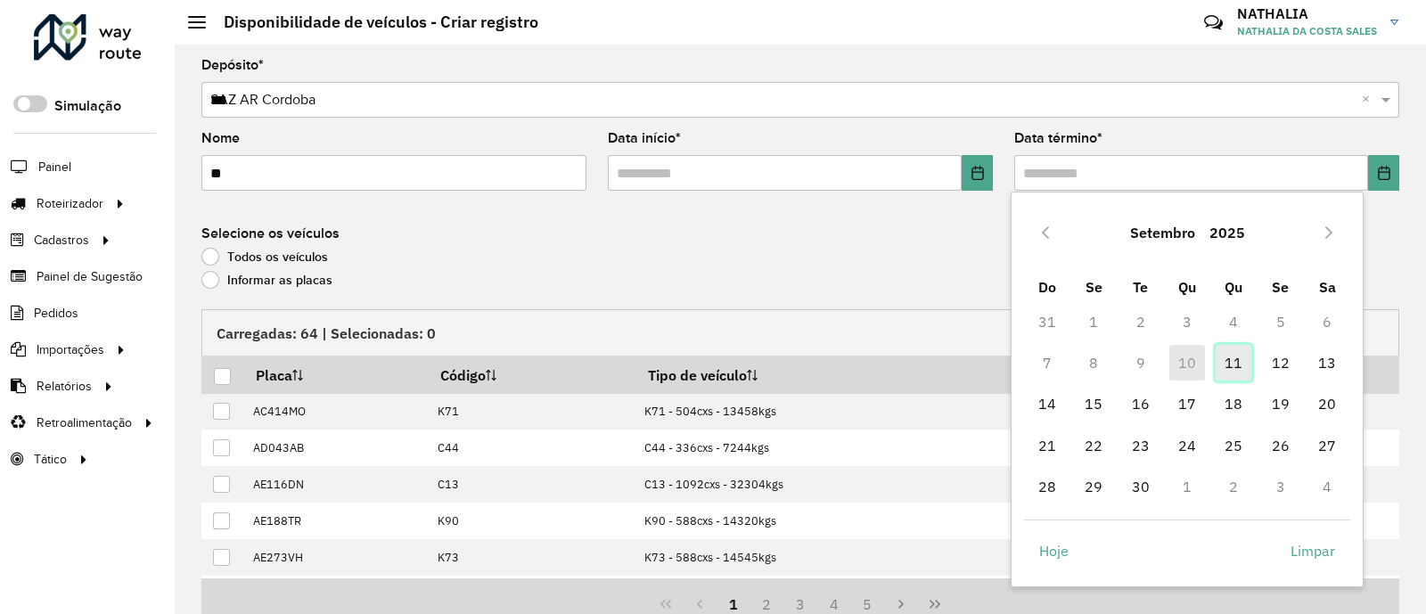
click at [1228, 361] on span "11" at bounding box center [1234, 363] width 36 height 36
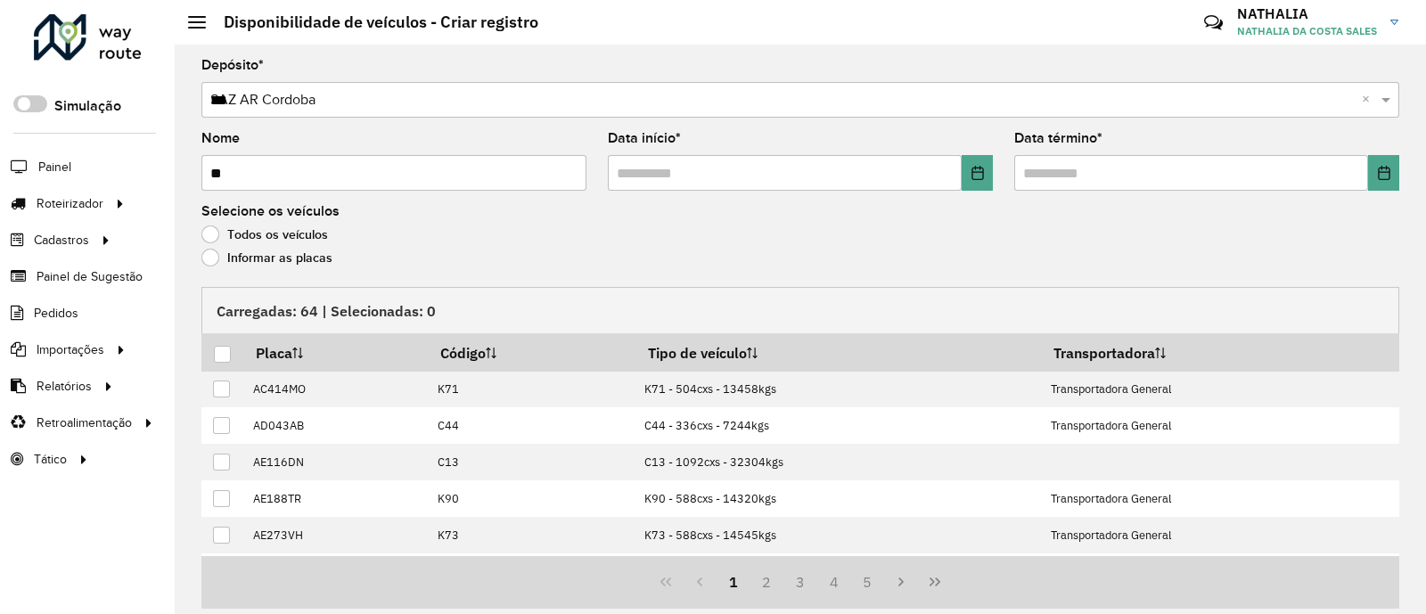
click at [275, 248] on div "Todos os veículos" at bounding box center [800, 238] width 1198 height 21
click at [273, 254] on label "Informar as placas" at bounding box center [266, 258] width 131 height 18
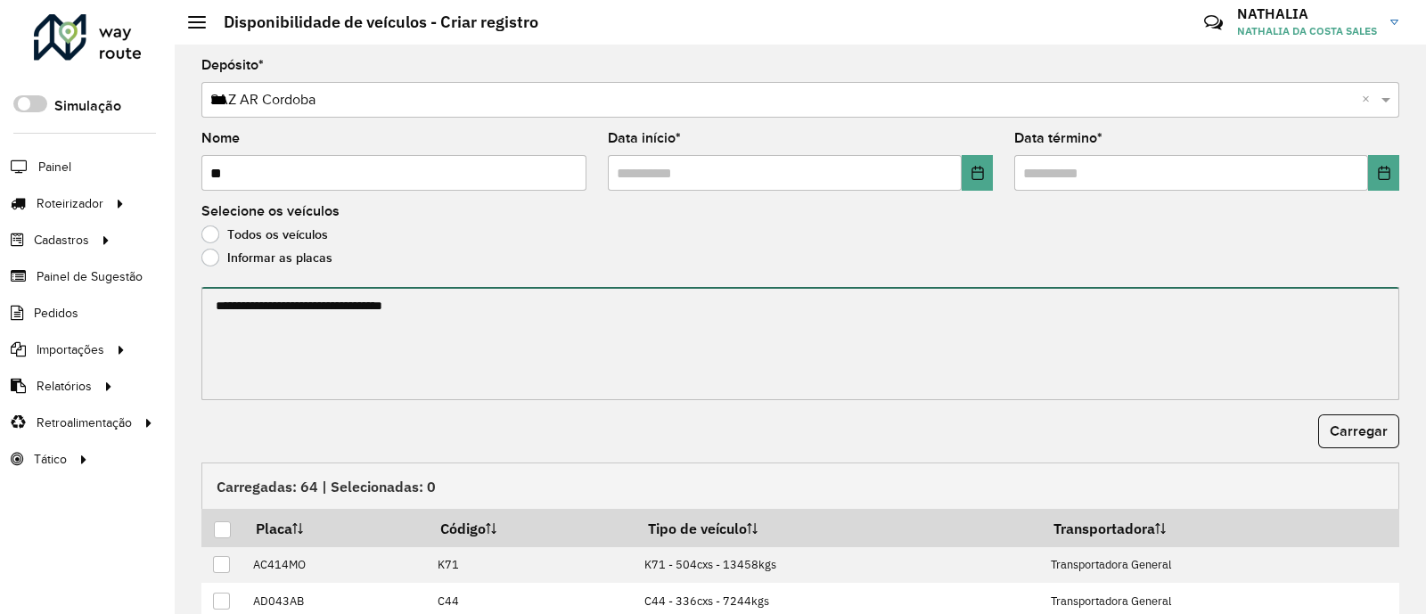
click at [287, 312] on textarea at bounding box center [800, 343] width 1198 height 113
paste textarea "****** ****** ****** ****** ******* ******* ******* ****** ****** ****** ******…"
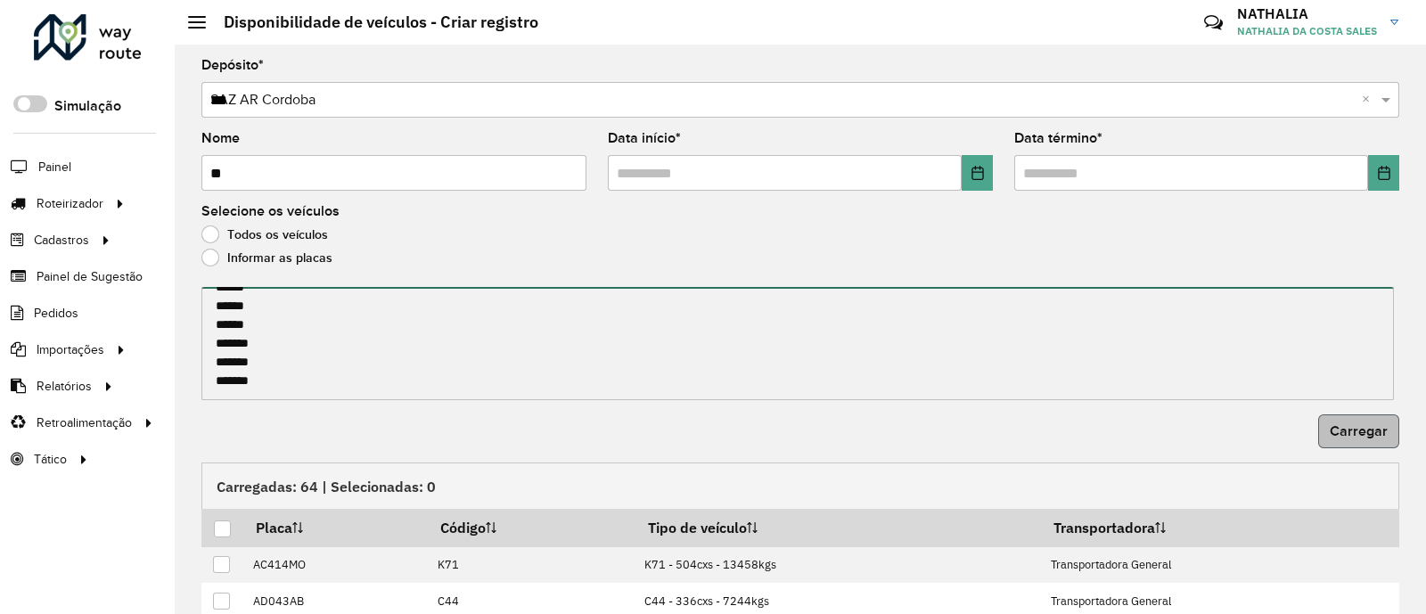
type textarea "****** ****** ****** ****** ******* ******* ******* ****** ****** ****** ******…"
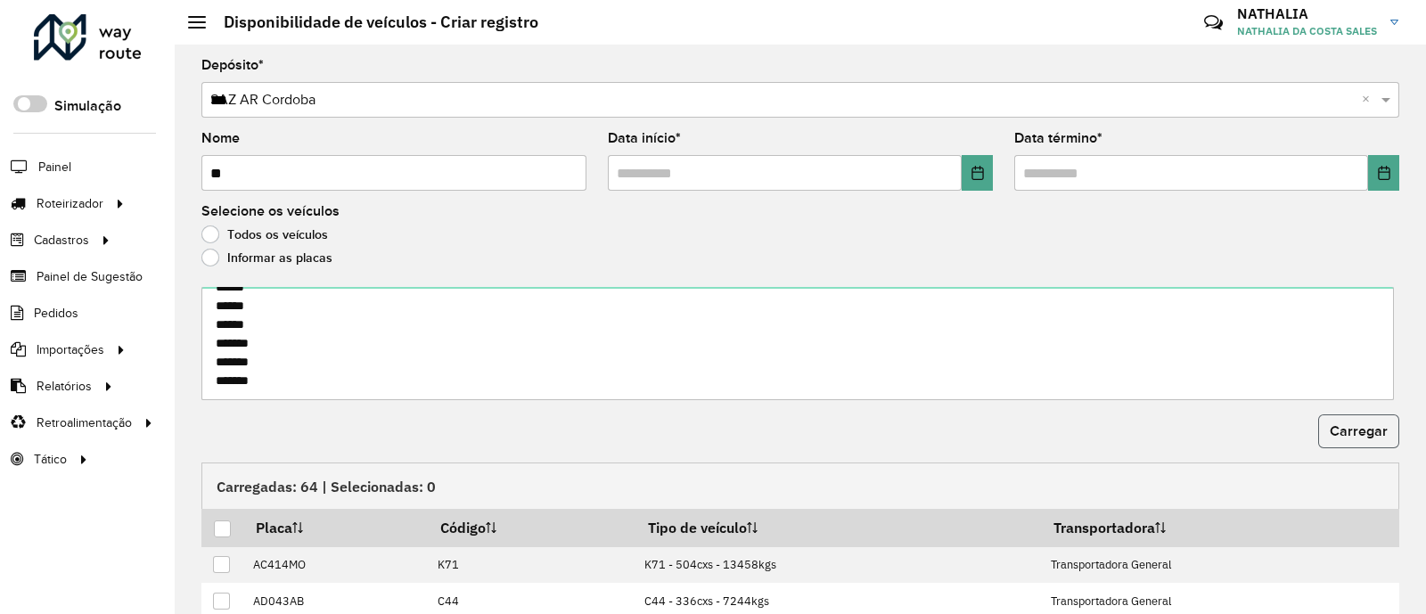
click at [1365, 430] on span "Carregar" at bounding box center [1359, 430] width 58 height 15
click at [227, 528] on div at bounding box center [222, 529] width 17 height 17
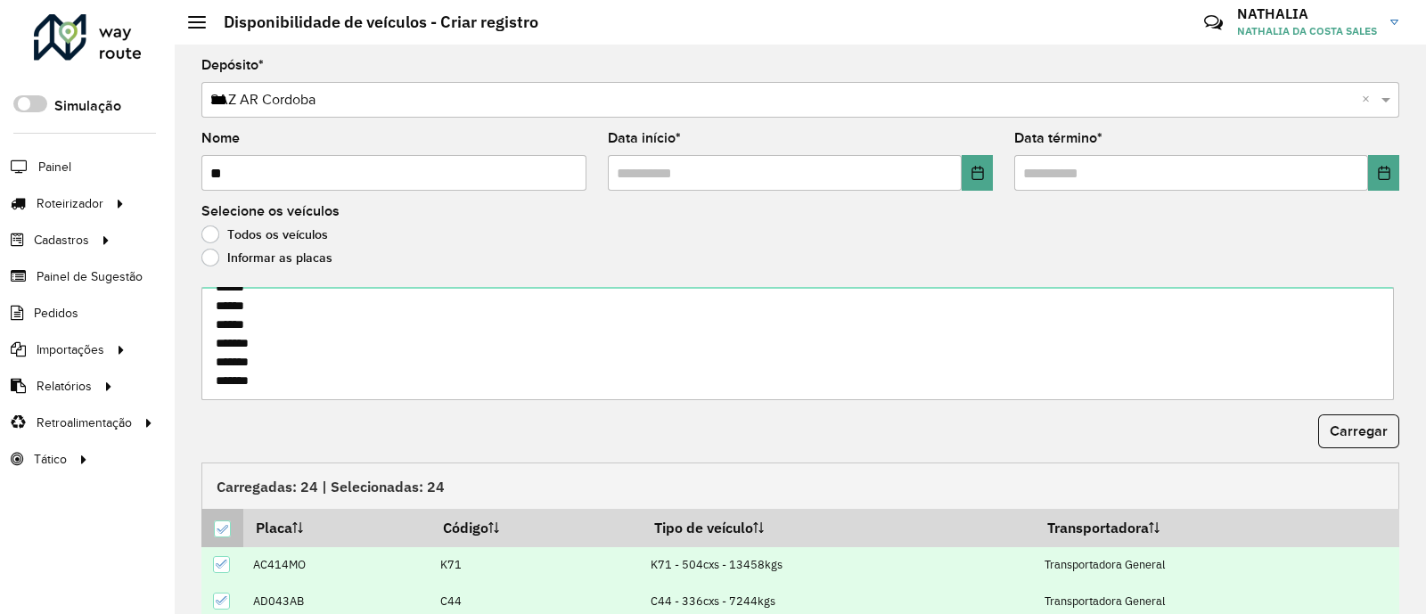
click at [220, 528] on icon at bounding box center [222, 529] width 12 height 12
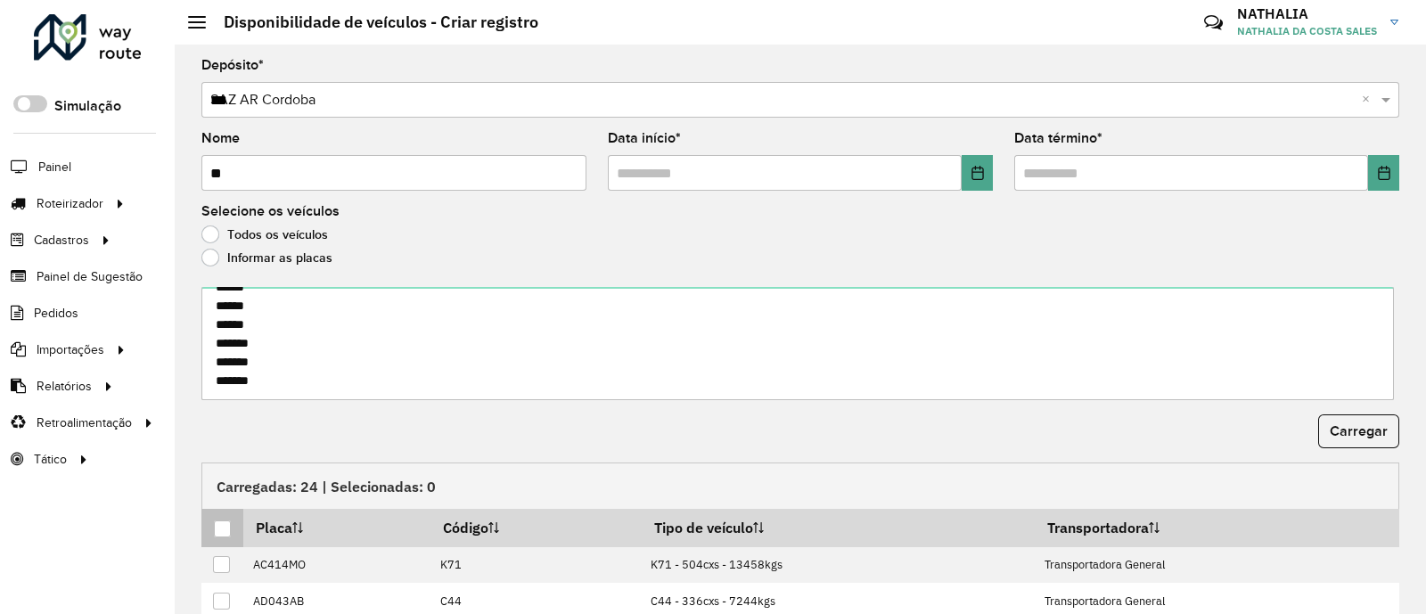
click at [227, 520] on p-tableheadercheckbox at bounding box center [223, 528] width 18 height 18
click at [227, 528] on div at bounding box center [222, 529] width 17 height 17
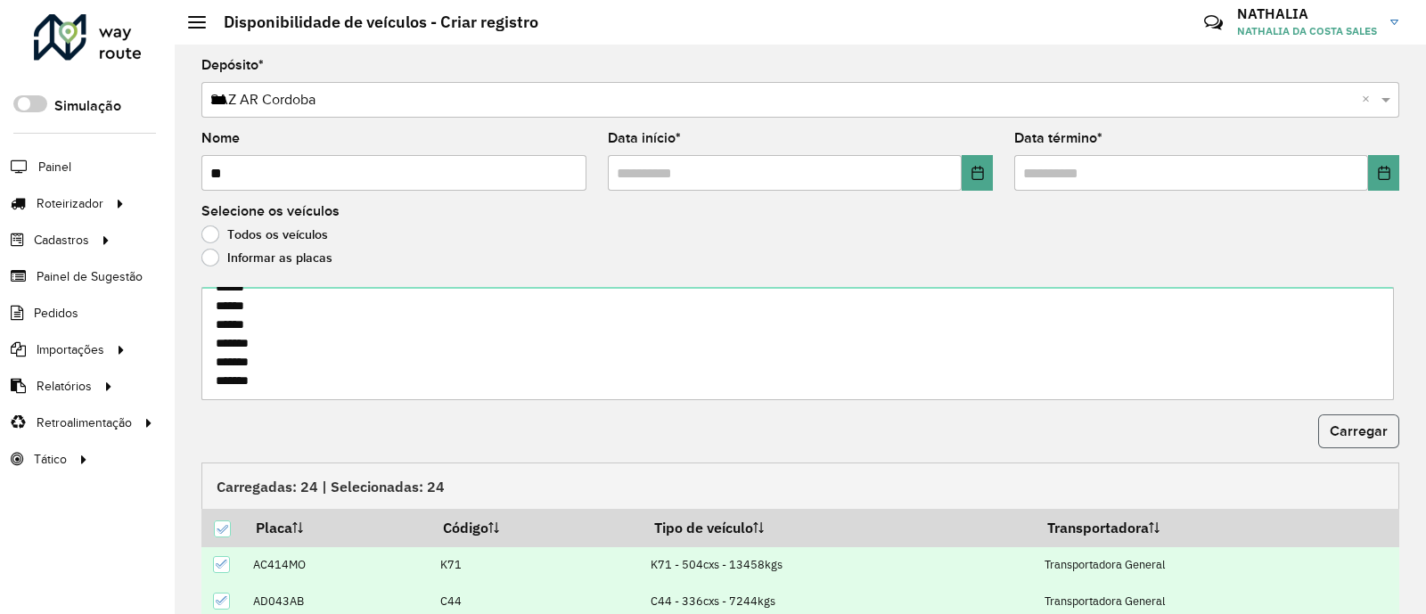
click at [1344, 435] on span "Carregar" at bounding box center [1359, 430] width 58 height 15
click at [216, 530] on div at bounding box center [222, 529] width 17 height 17
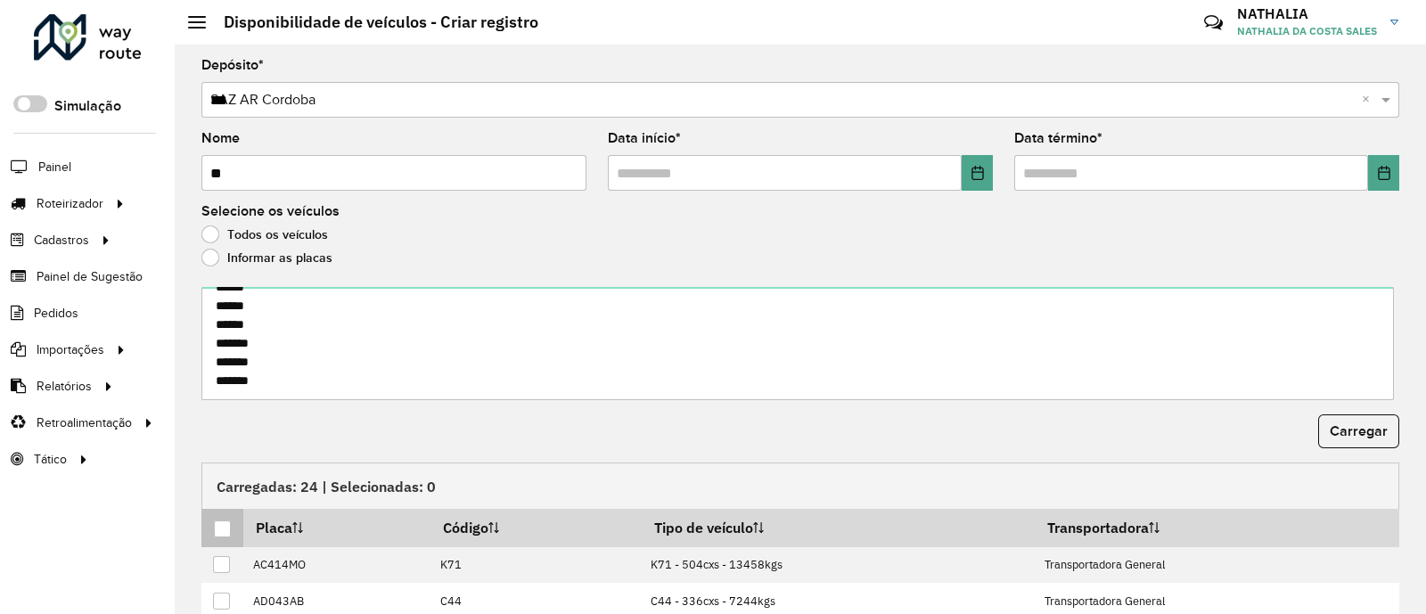
click at [218, 532] on div at bounding box center [222, 529] width 17 height 17
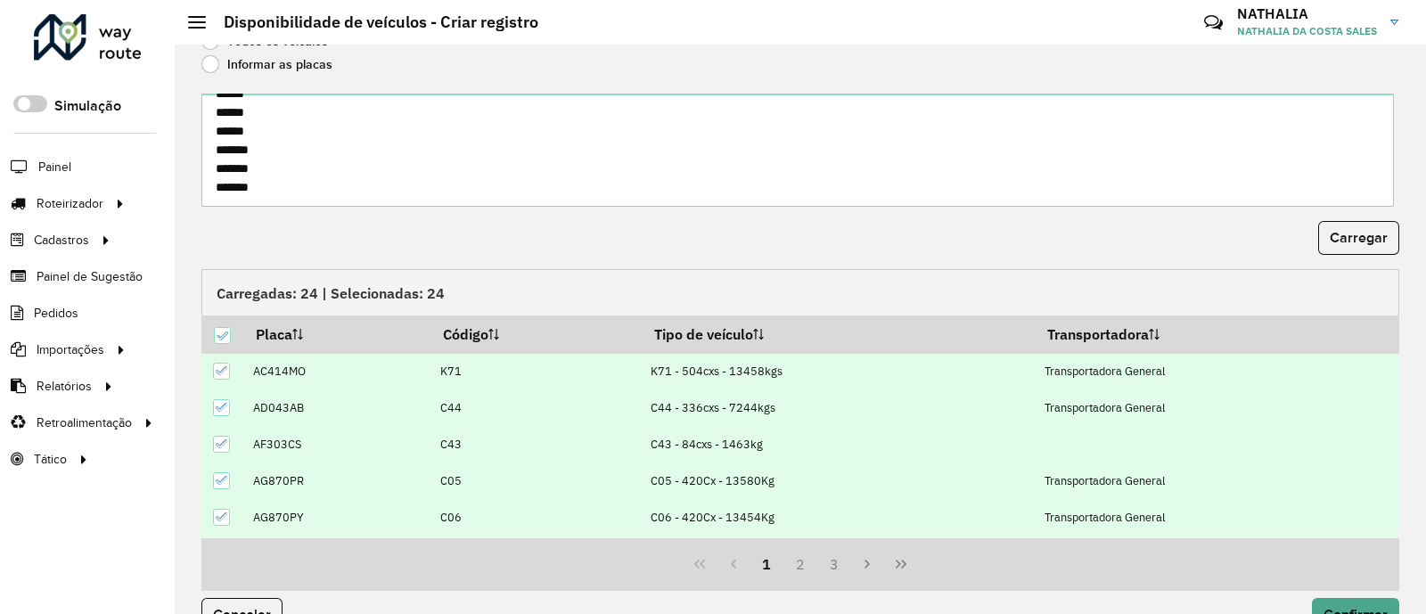
scroll to position [232, 0]
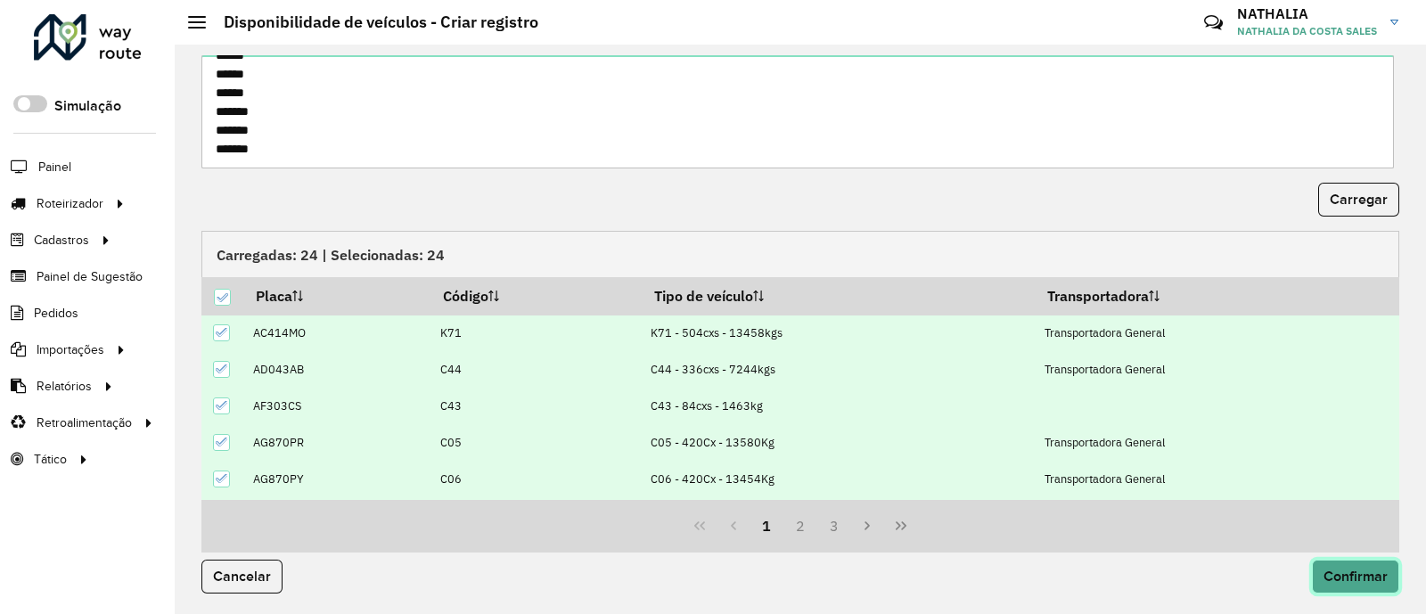
click at [1324, 577] on span "Confirmar" at bounding box center [1356, 576] width 64 height 15
